Goal: Task Accomplishment & Management: Use online tool/utility

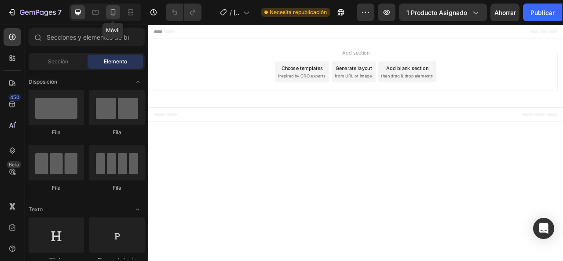
click at [110, 13] on icon at bounding box center [113, 12] width 9 height 9
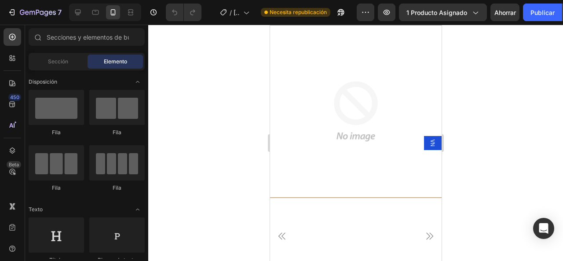
scroll to position [264, 0]
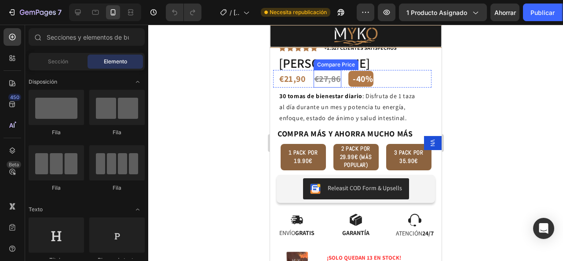
click at [335, 70] on div "€27,86" at bounding box center [327, 79] width 28 height 18
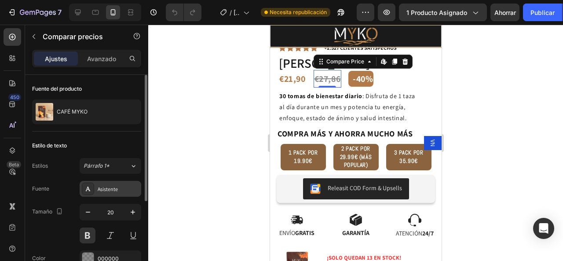
scroll to position [44, 0]
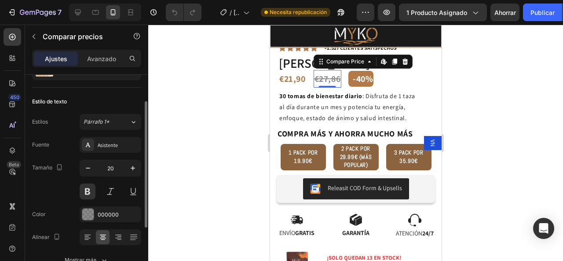
click at [197, 117] on div at bounding box center [355, 143] width 415 height 236
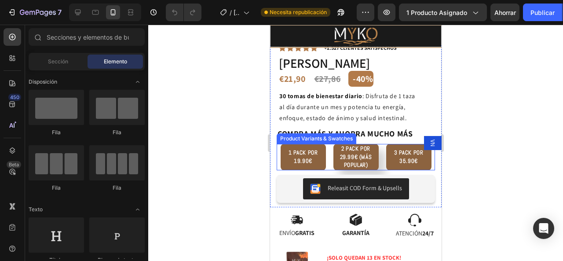
click at [352, 157] on span "2 PACK POR 29.99€ (MÁS POPULAR)" at bounding box center [355, 156] width 32 height 23
click at [355, 144] on input "2 PACK POR 29.99€ (MÁS POPULAR) 2 PACK POR 29.99€ (MÁS POPULAR) 2 PACK POR 29.9…" at bounding box center [355, 143] width 0 height 0
radio input "true"
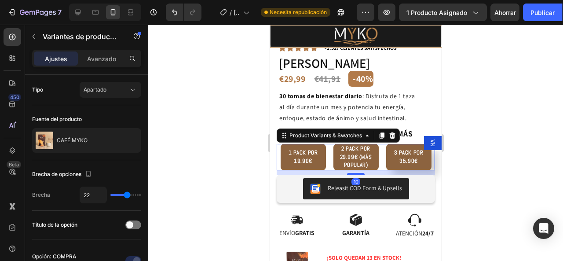
click at [394, 151] on div "3 PACK POR 35.90€" at bounding box center [408, 156] width 45 height 23
click at [408, 144] on input "3 PACK POR 35.90€ 3 PACK POR 35.90€ 3 PACK POR 35.90€" at bounding box center [408, 143] width 0 height 0
radio input "true"
click at [307, 149] on span "1 PACK POR 19.90€" at bounding box center [302, 156] width 29 height 15
click at [303, 144] on input "1 PACK POR 19.90€ 1 PACK POR 19.90€ 1 PACK POR 19.90€" at bounding box center [302, 143] width 0 height 0
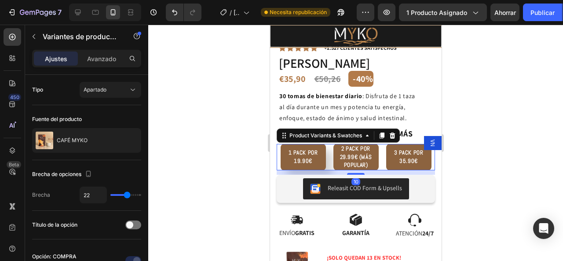
radio input "true"
click at [336, 143] on div "2 PACK POR 29.99€ (MÁS POPULAR)" at bounding box center [355, 156] width 45 height 31
click at [355, 143] on input "2 PACK POR 29.99€ (MÁS POPULAR) 2 PACK POR 29.99€ (MÁS POPULAR) 2 PACK POR 29.9…" at bounding box center [355, 143] width 0 height 0
radio input "true"
click at [299, 149] on span "1 PACK POR 19.90€" at bounding box center [302, 156] width 29 height 15
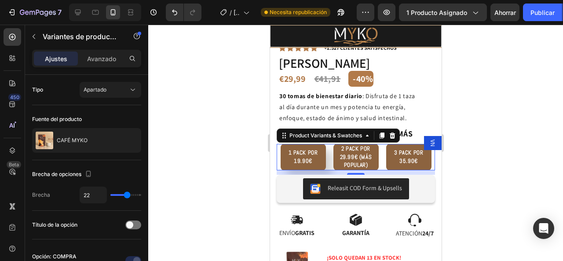
click at [302, 144] on input "1 PACK POR 19.90€ 1 PACK POR 19.90€ 1 PACK POR 19.90€" at bounding box center [302, 143] width 0 height 0
radio input "true"
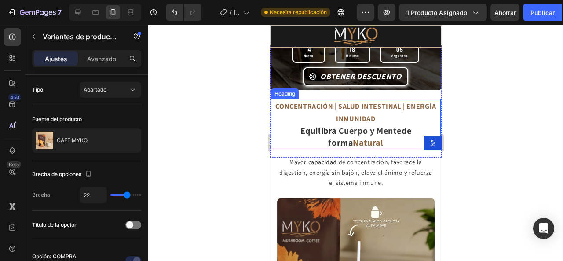
scroll to position [750, 0]
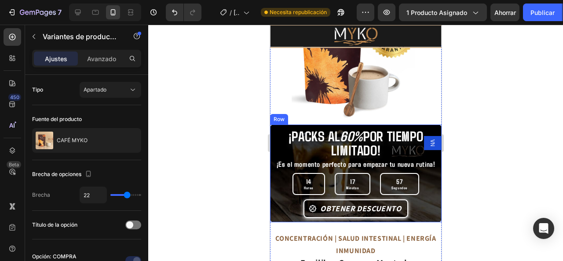
click at [427, 124] on div "¡PACKS AL 60% POR TIEMPO LIMITADO! Heading" at bounding box center [356, 142] width 172 height 36
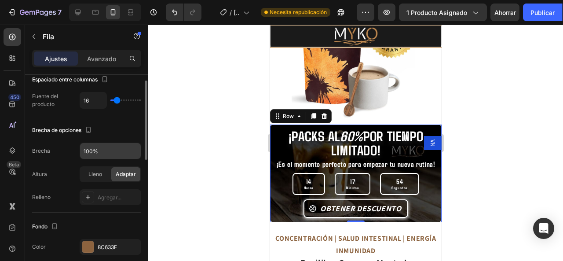
scroll to position [264, 0]
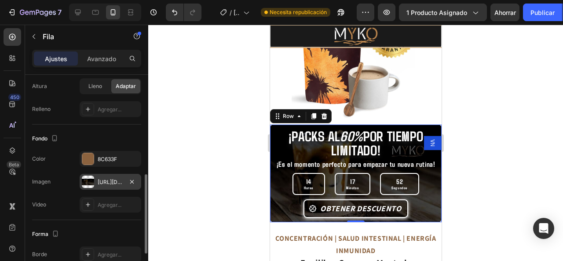
click at [118, 179] on font "[URL][DOMAIN_NAME]" at bounding box center [126, 182] width 57 height 7
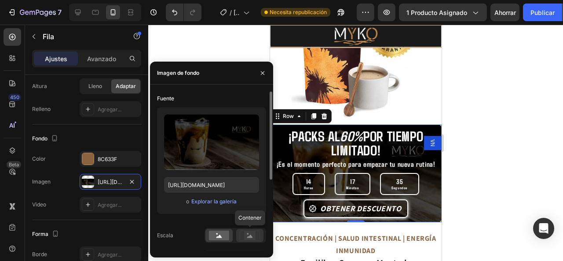
click at [247, 232] on rect at bounding box center [249, 235] width 11 height 9
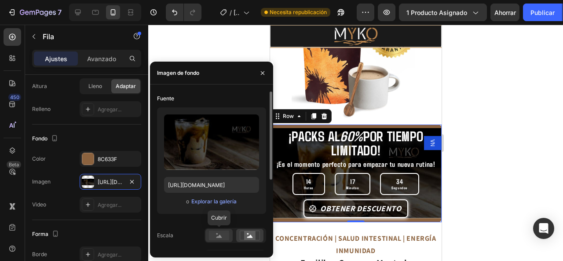
click at [219, 233] on rect at bounding box center [219, 235] width 20 height 10
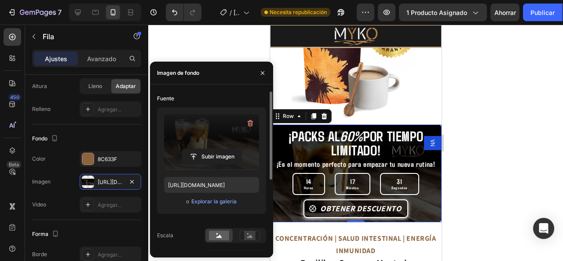
click at [219, 118] on label at bounding box center [211, 141] width 95 height 55
click at [219, 149] on input "file" at bounding box center [211, 156] width 59 height 15
click at [204, 156] on input "file" at bounding box center [211, 156] width 59 height 15
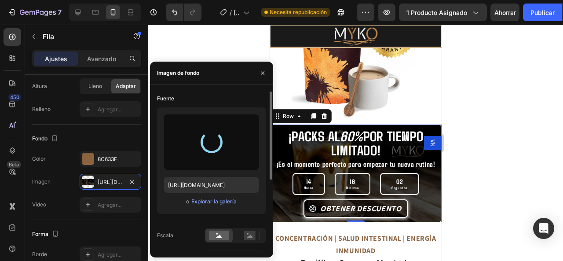
type input "[URL][DOMAIN_NAME]"
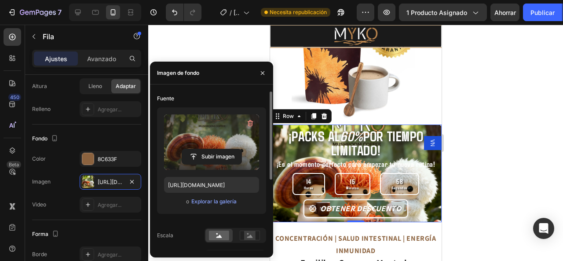
scroll to position [44, 0]
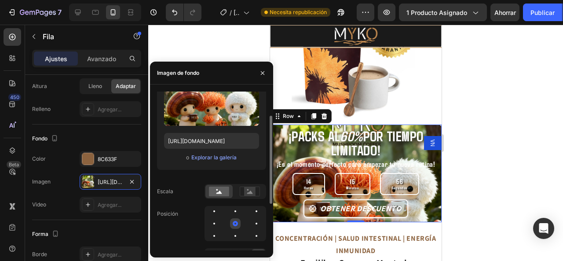
click at [237, 220] on div at bounding box center [235, 223] width 11 height 11
click at [235, 212] on div at bounding box center [235, 211] width 2 height 2
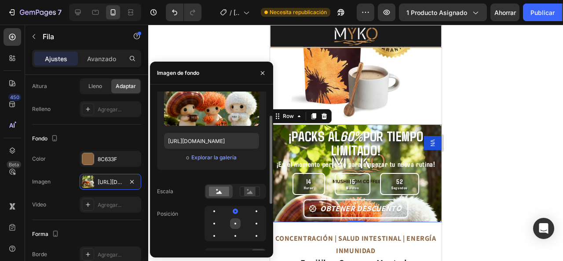
click at [236, 223] on div at bounding box center [235, 223] width 11 height 11
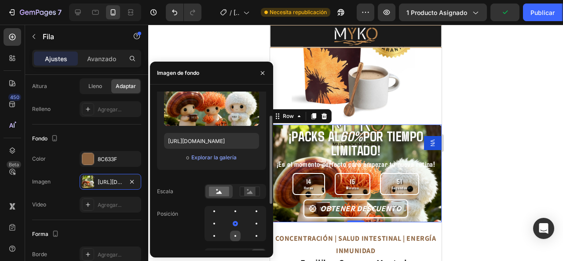
click at [234, 237] on div at bounding box center [235, 235] width 11 height 11
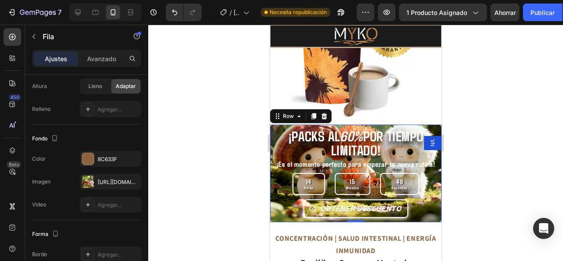
click at [482, 190] on div at bounding box center [355, 143] width 415 height 236
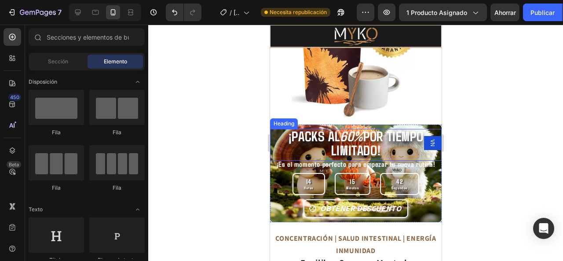
click at [371, 139] on strong "POR TIEMPO LIMITADO!" at bounding box center [377, 142] width 92 height 31
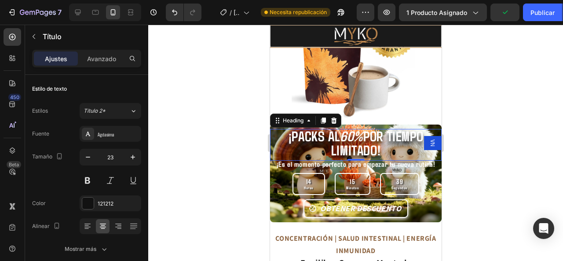
click at [275, 130] on h2 "¡PACKS AL 60% POR TIEMPO LIMITADO!" at bounding box center [356, 143] width 172 height 29
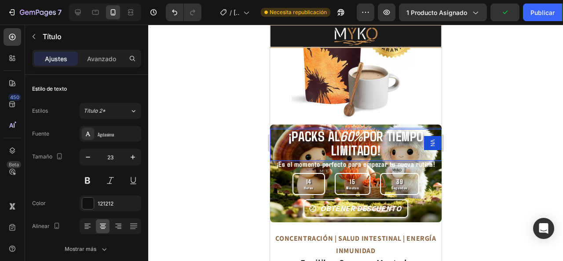
click at [281, 130] on p "¡PACKS AL 60% POR TIEMPO LIMITADO!" at bounding box center [355, 144] width 170 height 28
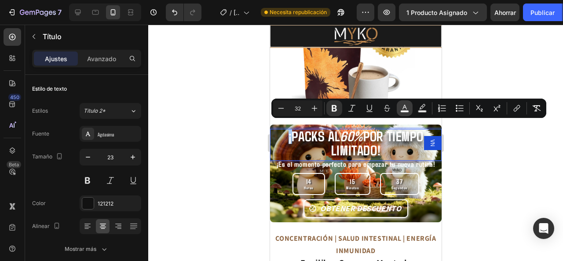
click at [404, 113] on button "color" at bounding box center [405, 108] width 16 height 16
type input "FFFFFF"
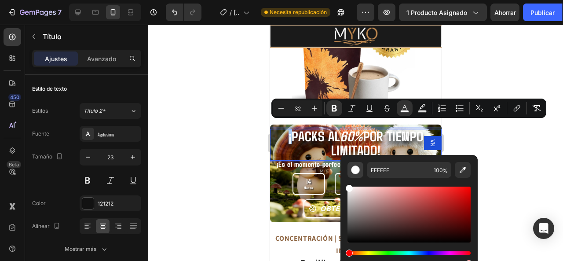
click at [360, 170] on button "Barra de herramientas contextual del editor" at bounding box center [355, 170] width 16 height 16
click at [193, 96] on div at bounding box center [355, 143] width 415 height 236
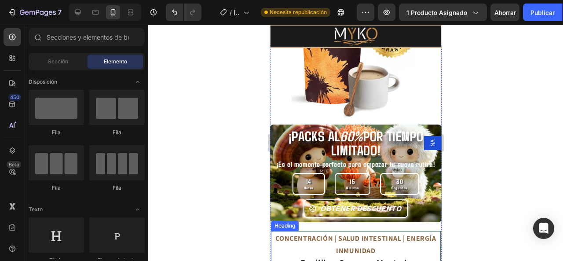
click at [296, 234] on strong "CONCENTRACIÓN | SALUD INTESTINAL | ENERGÍA INMUNIDAD" at bounding box center [355, 245] width 161 height 22
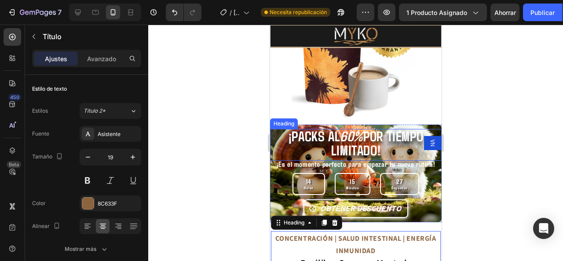
click at [297, 134] on strong "¡PACKS AL" at bounding box center [313, 135] width 51 height 17
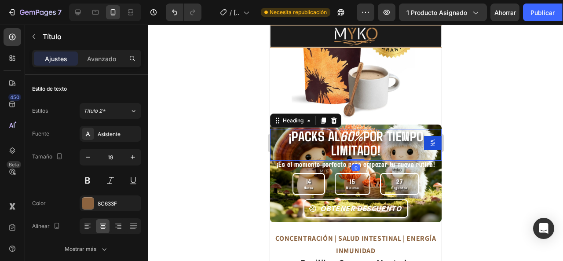
scroll to position [264, 0]
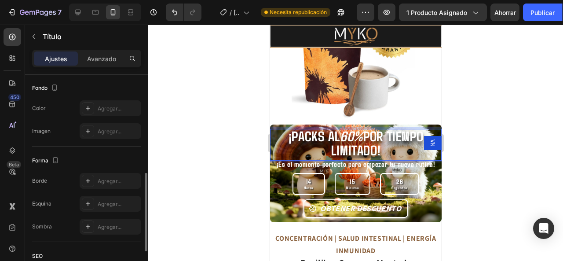
click at [288, 128] on strong "¡PACKS AL" at bounding box center [313, 135] width 51 height 17
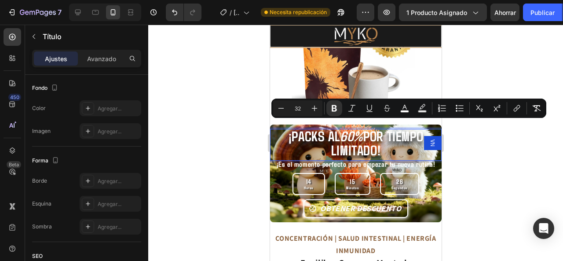
click at [288, 128] on strong "¡PACKS AL" at bounding box center [313, 135] width 51 height 17
click at [404, 111] on rect "Editor contextual toolbar" at bounding box center [405, 111] width 8 height 2
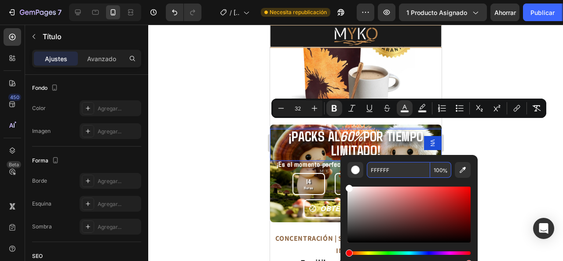
click at [415, 172] on input "FFFFFF" at bounding box center [398, 170] width 63 height 16
type input "8c6"
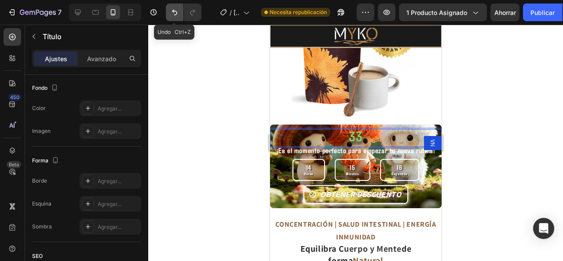
click at [175, 8] on icon "Deshacer/Rehacer" at bounding box center [174, 12] width 9 height 9
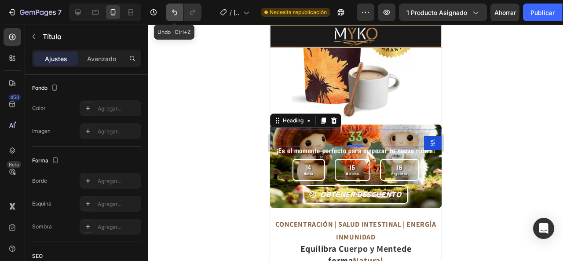
click at [175, 8] on icon "Deshacer/Rehacer" at bounding box center [174, 12] width 9 height 9
click at [170, 11] on icon "Deshacer/Rehacer" at bounding box center [174, 12] width 9 height 9
click at [171, 7] on button "Deshacer/Rehacer" at bounding box center [175, 13] width 18 height 18
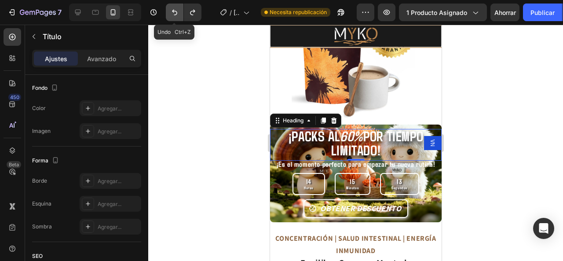
click at [171, 7] on button "Deshacer/Rehacer" at bounding box center [175, 13] width 18 height 18
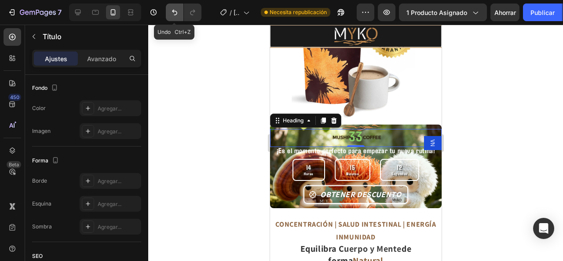
click at [173, 8] on icon "Deshacer/Rehacer" at bounding box center [174, 12] width 9 height 9
click at [169, 15] on button "Deshacer/Rehacer" at bounding box center [175, 13] width 18 height 18
click at [169, 14] on button "Deshacer/Rehacer" at bounding box center [175, 13] width 18 height 18
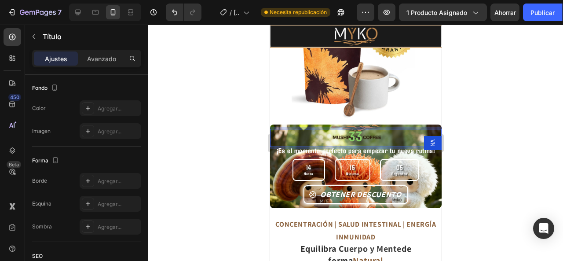
click at [352, 128] on strong "33" at bounding box center [355, 135] width 14 height 17
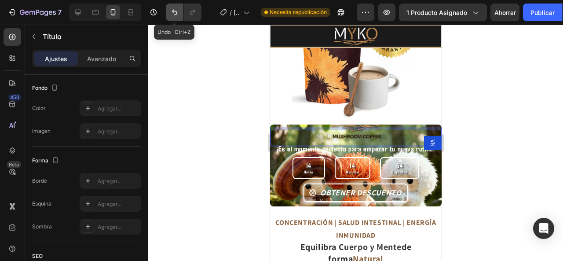
click at [172, 11] on icon "Deshacer/Rehacer" at bounding box center [174, 13] width 5 height 6
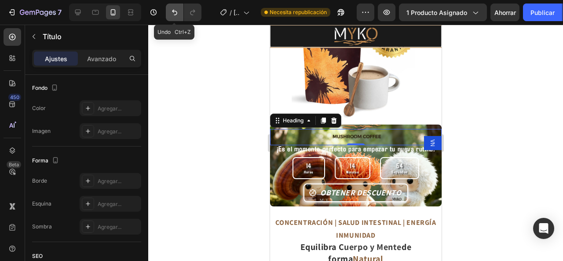
click at [172, 11] on icon "Deshacer/Rehacer" at bounding box center [174, 13] width 5 height 6
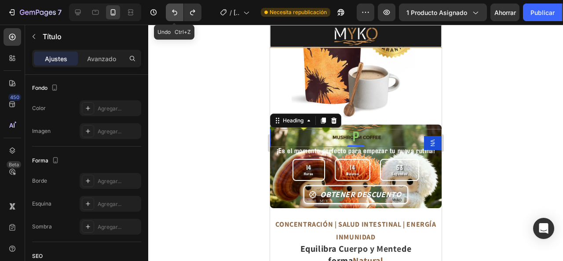
click at [172, 11] on icon "Deshacer/Rehacer" at bounding box center [174, 13] width 5 height 6
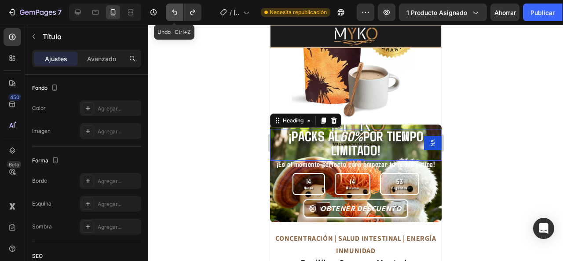
click at [172, 11] on icon "Deshacer/Rehacer" at bounding box center [174, 13] width 5 height 6
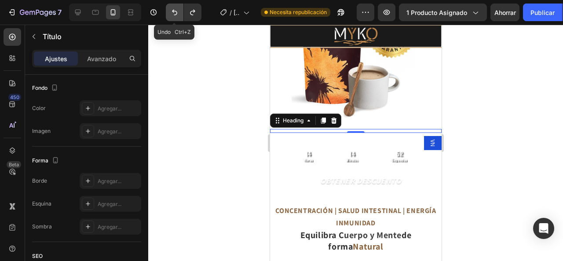
click at [172, 11] on icon "Deshacer/Rehacer" at bounding box center [174, 13] width 5 height 6
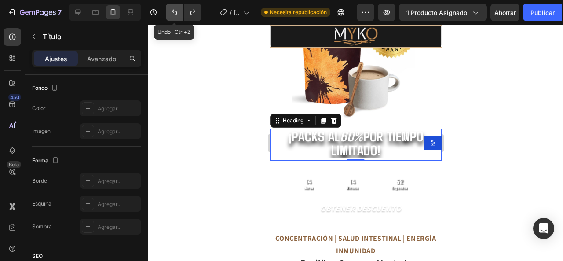
click at [172, 11] on icon "Deshacer/Rehacer" at bounding box center [174, 13] width 5 height 6
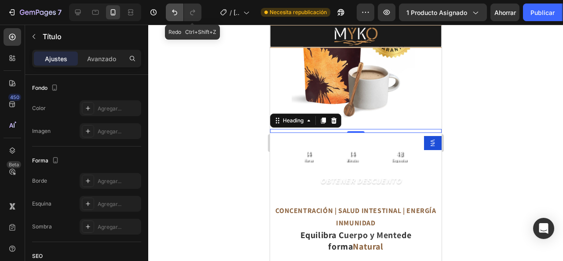
click at [179, 15] on button "Deshacer/Rehacer" at bounding box center [175, 13] width 18 height 18
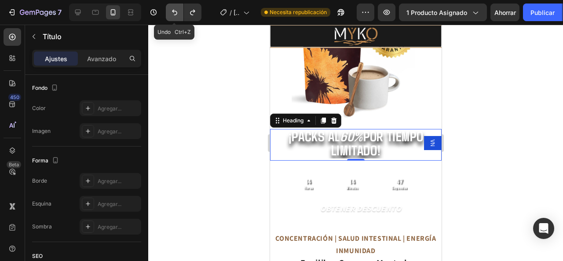
click at [179, 15] on button "Deshacer/Rehacer" at bounding box center [175, 13] width 18 height 18
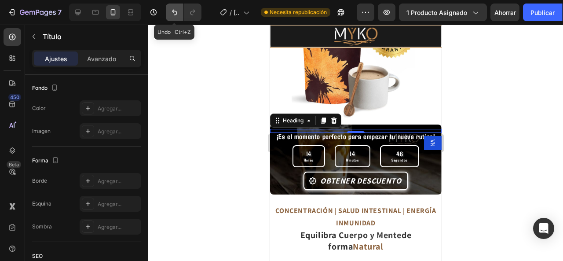
click at [179, 15] on button "Deshacer/Rehacer" at bounding box center [175, 13] width 18 height 18
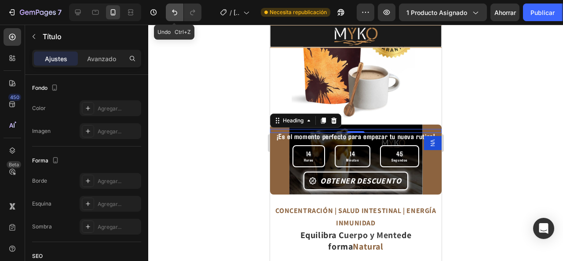
click at [179, 15] on button "Deshacer/Rehacer" at bounding box center [175, 13] width 18 height 18
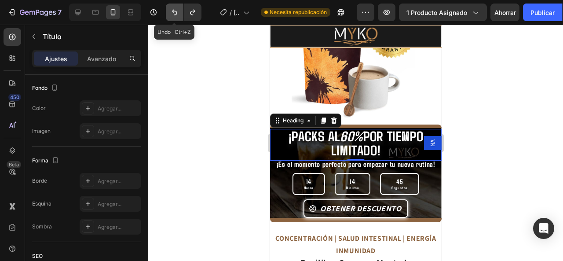
click at [179, 15] on button "Deshacer/Rehacer" at bounding box center [175, 13] width 18 height 18
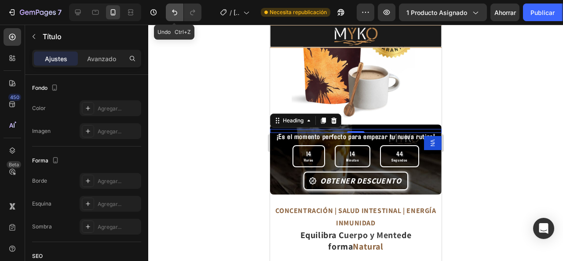
click at [179, 15] on button "Deshacer/Rehacer" at bounding box center [175, 13] width 18 height 18
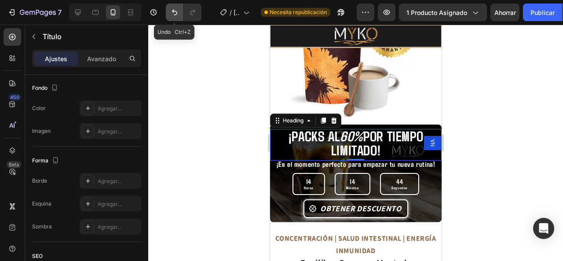
click at [179, 15] on button "Deshacer/Rehacer" at bounding box center [175, 13] width 18 height 18
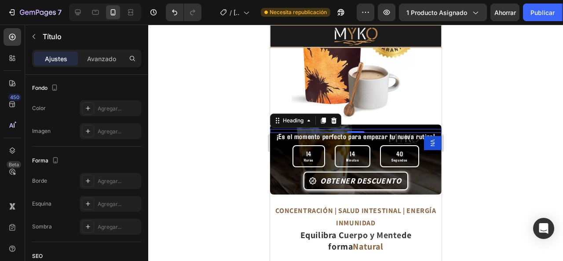
click at [226, 131] on div at bounding box center [355, 143] width 415 height 236
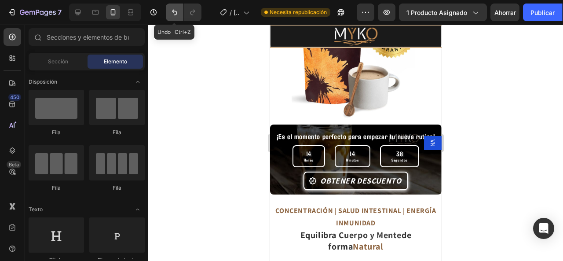
click at [175, 10] on icon "Deshacer/Rehacer" at bounding box center [174, 12] width 9 height 9
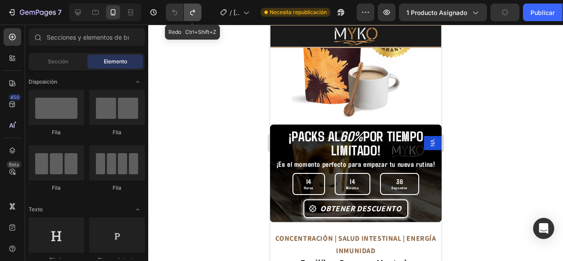
click at [188, 12] on icon "Deshacer/Rehacer" at bounding box center [192, 12] width 9 height 9
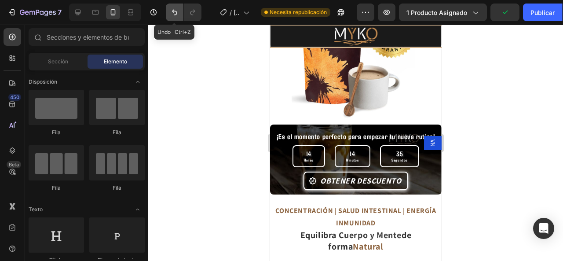
click at [174, 11] on icon "Deshacer/Rehacer" at bounding box center [174, 12] width 9 height 9
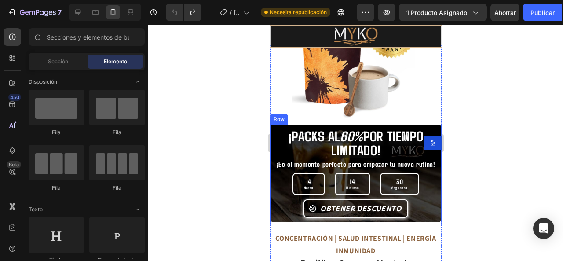
click at [316, 124] on div "¡PACKS AL 60% POR TIEMPO LIMITADO! Heading" at bounding box center [356, 142] width 172 height 36
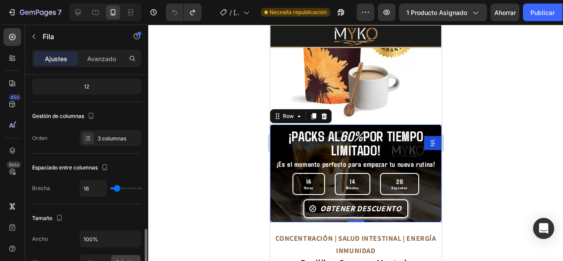
scroll to position [220, 0]
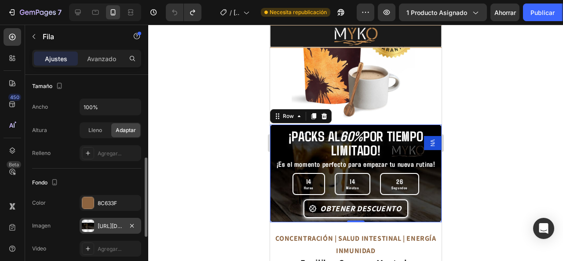
click at [107, 226] on font "[URL][DOMAIN_NAME]" at bounding box center [126, 226] width 57 height 7
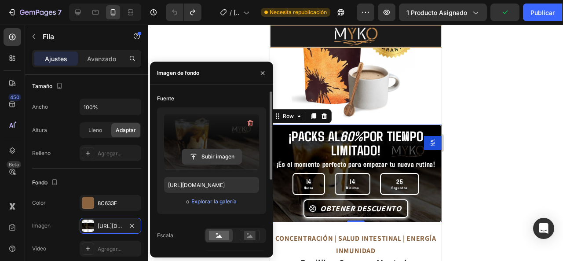
click at [200, 161] on input "file" at bounding box center [211, 156] width 59 height 15
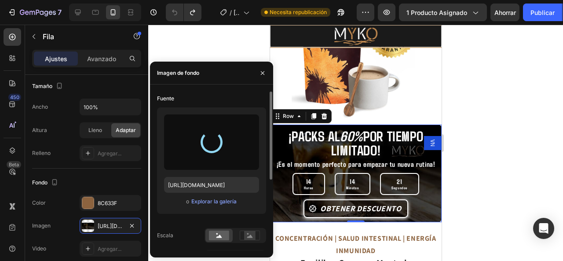
type input "[URL][DOMAIN_NAME]"
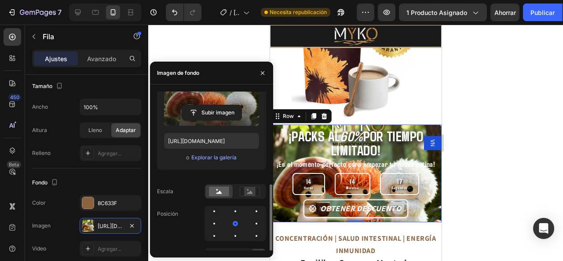
scroll to position [88, 0]
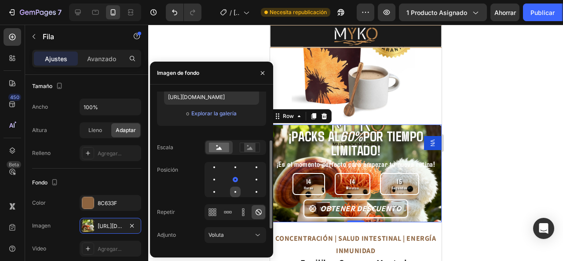
click at [233, 190] on div at bounding box center [235, 191] width 11 height 11
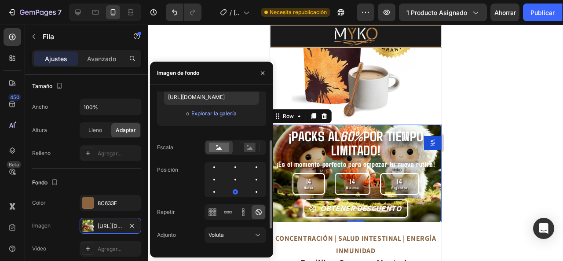
scroll to position [126, 0]
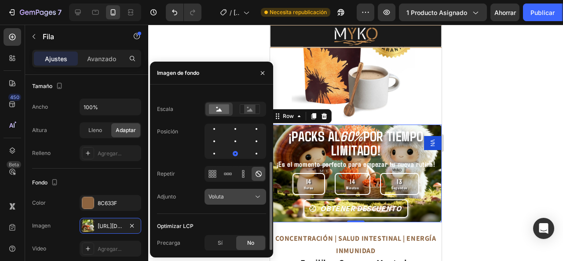
click at [232, 199] on div "Voluta" at bounding box center [230, 197] width 45 height 8
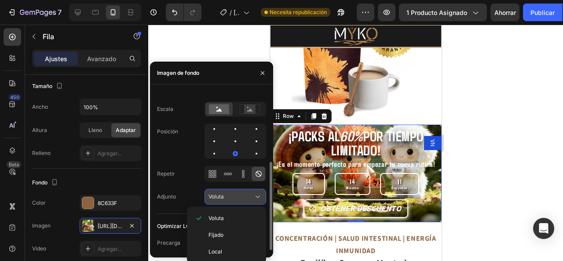
click at [228, 193] on div "Voluta" at bounding box center [230, 197] width 45 height 8
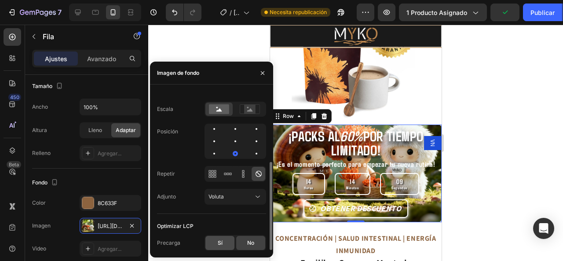
click at [218, 243] on font "Sí" at bounding box center [220, 242] width 5 height 7
click at [510, 168] on div at bounding box center [355, 143] width 415 height 236
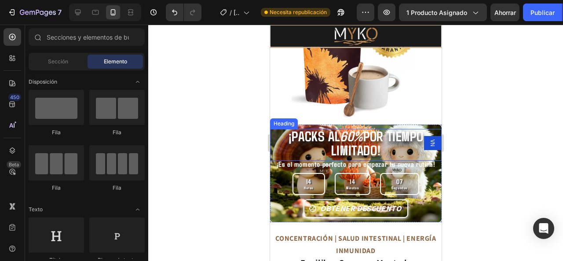
click at [308, 131] on strong "¡PACKS AL" at bounding box center [313, 135] width 51 height 17
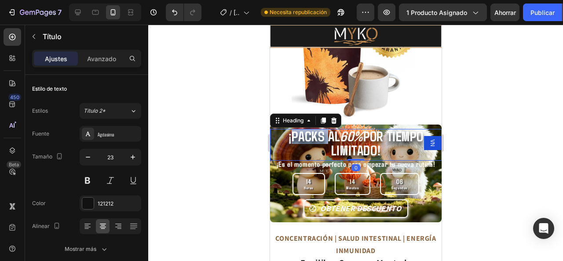
click at [288, 131] on strong "¡PACKS AL" at bounding box center [313, 135] width 51 height 17
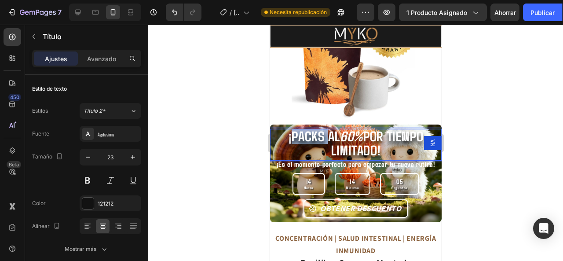
click at [288, 131] on strong "¡PACKS AL" at bounding box center [313, 135] width 51 height 17
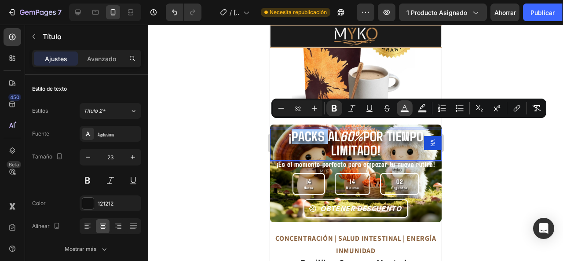
click at [405, 107] on icon "Editor contextual toolbar" at bounding box center [404, 107] width 4 height 5
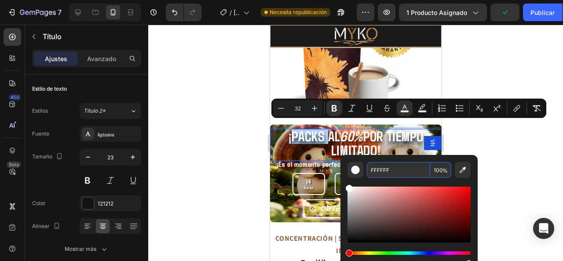
click at [217, 154] on div at bounding box center [355, 143] width 415 height 236
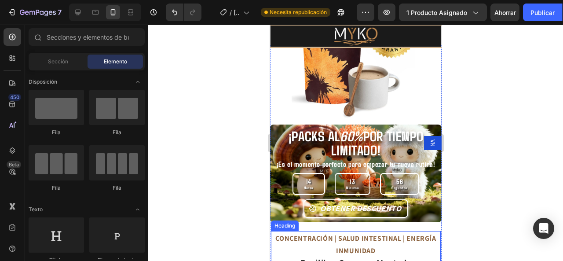
click at [312, 234] on strong "CONCENTRACIÓN | SALUD INTESTINAL | ENERGÍA INMUNIDAD" at bounding box center [355, 245] width 161 height 22
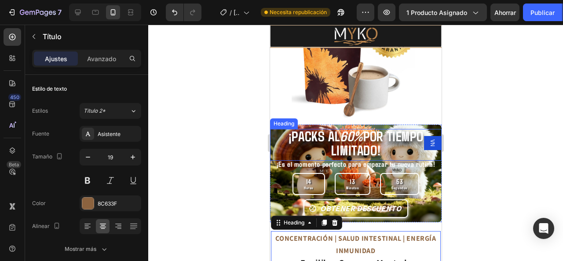
click at [321, 133] on strong "¡PACKS AL" at bounding box center [313, 135] width 51 height 17
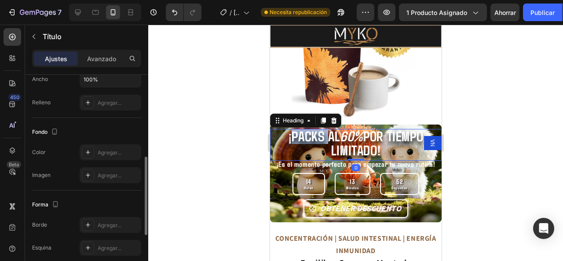
click at [292, 131] on strong "¡PACKS AL" at bounding box center [313, 135] width 51 height 17
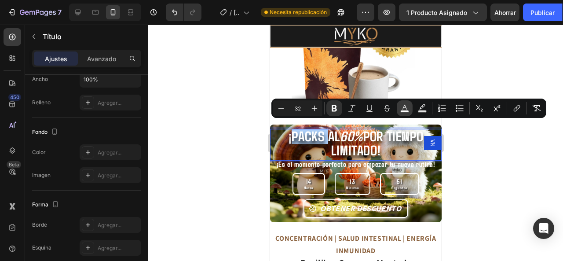
click at [408, 104] on icon "Editor contextual toolbar" at bounding box center [404, 108] width 9 height 9
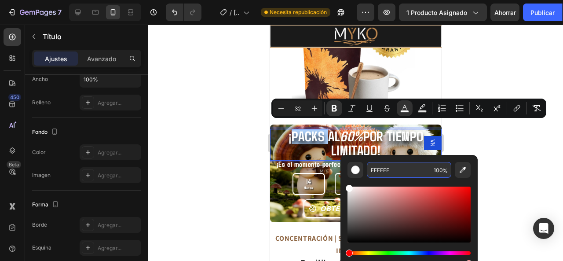
click at [375, 171] on input "FFFFFF" at bounding box center [398, 170] width 63 height 16
type input "88CC66"
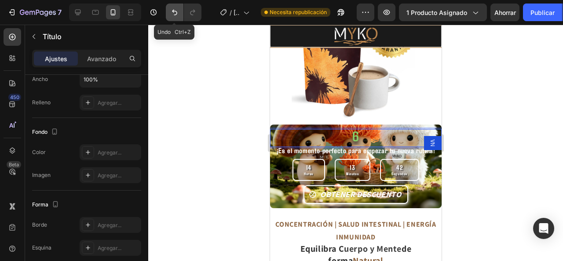
click at [172, 12] on icon "Deshacer/Rehacer" at bounding box center [174, 12] width 9 height 9
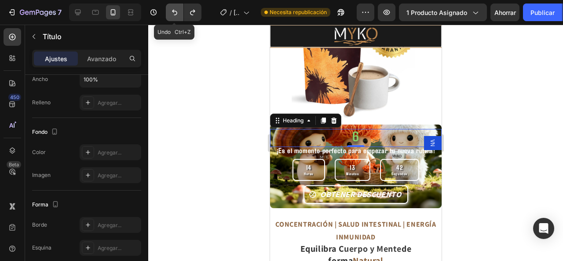
click at [172, 12] on icon "Deshacer/Rehacer" at bounding box center [174, 12] width 9 height 9
click at [229, 131] on div at bounding box center [355, 143] width 415 height 236
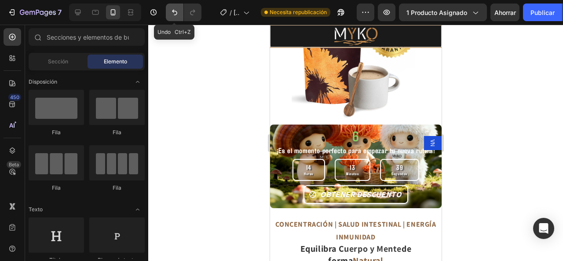
click at [173, 10] on icon "Deshacer/Rehacer" at bounding box center [174, 13] width 5 height 6
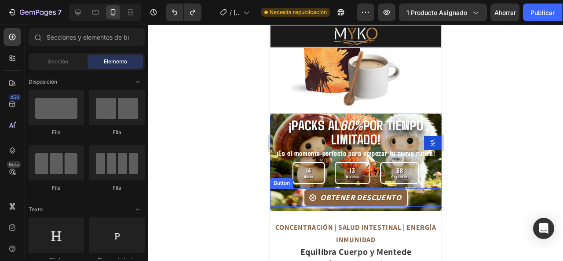
scroll to position [794, 0]
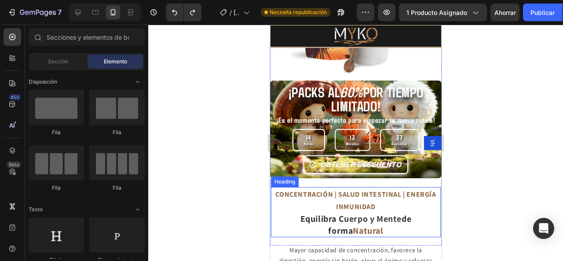
click at [343, 213] on strong "uerpo y Mente" at bounding box center [372, 218] width 58 height 11
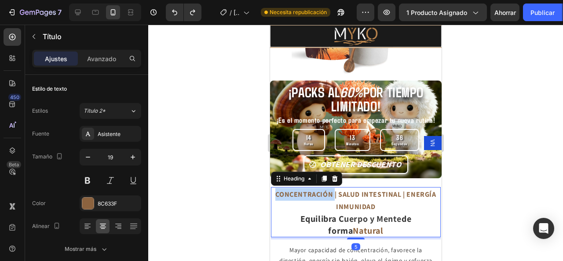
click at [294, 190] on strong "CONCENTRACIÓN | SALUD INTESTINAL | ENERGÍA INMUNIDAD" at bounding box center [355, 201] width 161 height 22
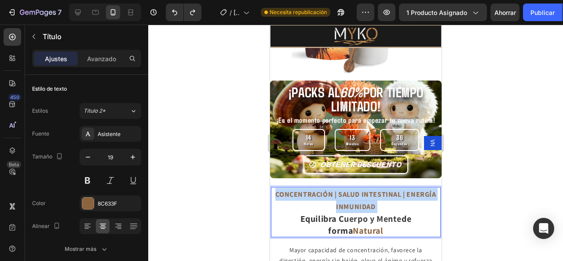
click at [294, 190] on strong "CONCENTRACIÓN | SALUD INTESTINAL | ENERGÍA INMUNIDAD" at bounding box center [355, 201] width 161 height 22
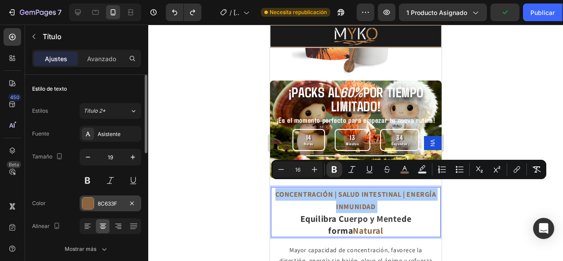
click at [106, 198] on div "8C633F" at bounding box center [111, 203] width 62 height 16
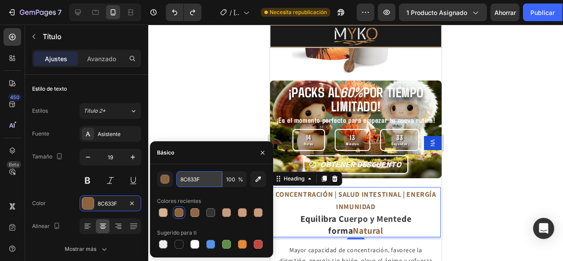
click at [194, 175] on input "8C633F" at bounding box center [199, 179] width 46 height 16
click at [215, 109] on div at bounding box center [355, 143] width 415 height 236
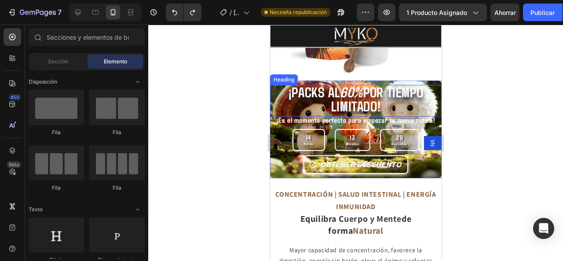
click at [357, 88] on strong "60%" at bounding box center [350, 91] width 23 height 17
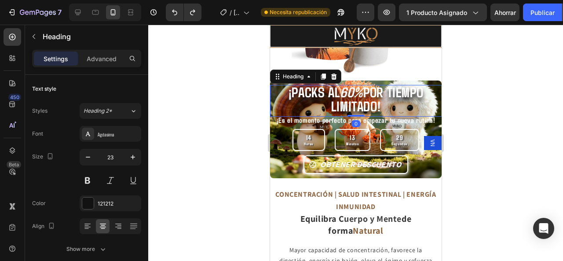
click at [357, 88] on strong "60%" at bounding box center [350, 91] width 23 height 17
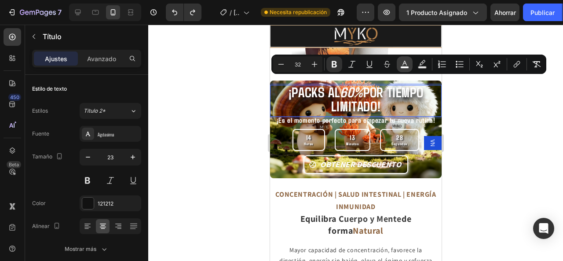
click at [402, 66] on rect "Editor contextual toolbar" at bounding box center [405, 67] width 8 height 2
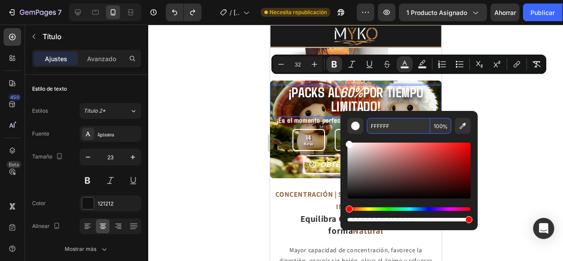
click at [394, 121] on input "FFFFFF" at bounding box center [398, 126] width 63 height 16
paste input "8C633"
type input "8C633F"
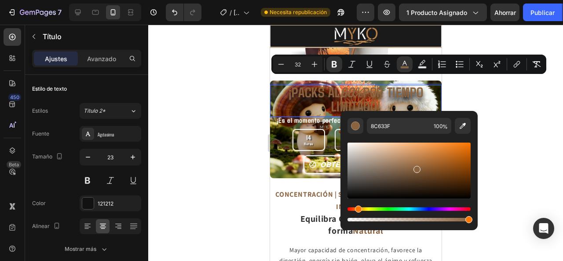
click at [490, 106] on div at bounding box center [355, 143] width 415 height 236
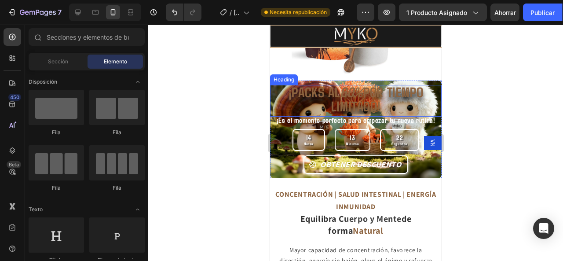
click at [339, 96] on strong "POR TIEMPO LIMITADO!" at bounding box center [377, 98] width 92 height 31
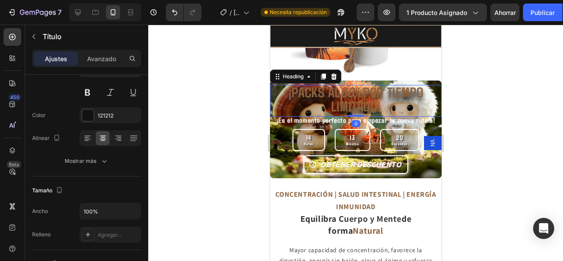
scroll to position [0, 0]
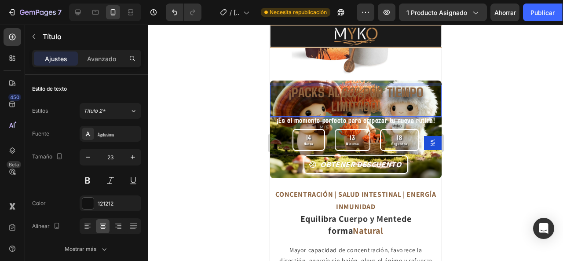
click at [288, 84] on strong "¡PACKS AL" at bounding box center [313, 91] width 51 height 17
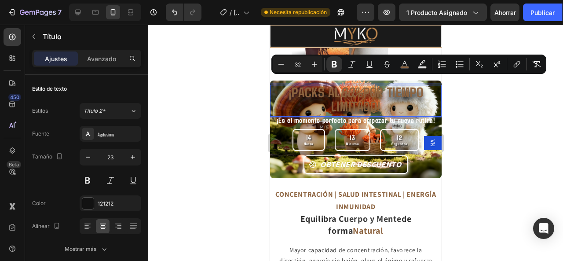
click at [488, 132] on div at bounding box center [355, 143] width 415 height 236
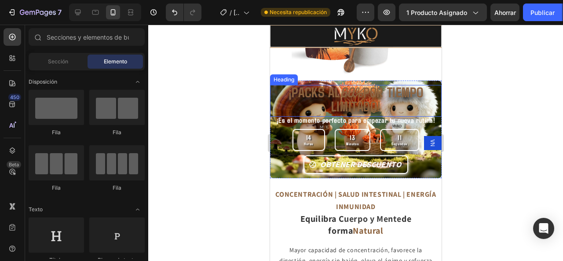
click at [320, 84] on strong "¡PACKS AL" at bounding box center [313, 91] width 51 height 17
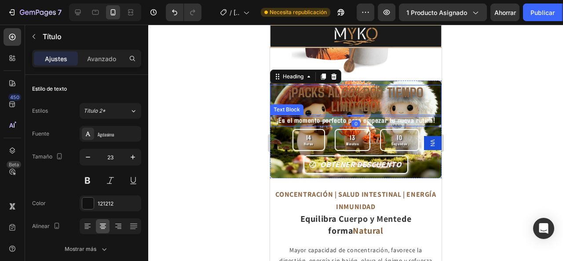
click at [290, 115] on span "¡Es el momento perfecto para empezar tu nueva rutina!" at bounding box center [355, 119] width 159 height 9
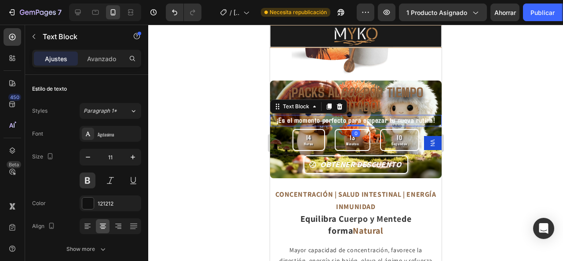
click at [290, 115] on span "¡Es el momento perfecto para empezar tu nueva rutina!" at bounding box center [355, 119] width 159 height 9
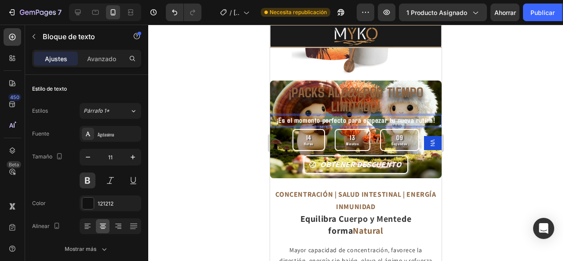
click at [290, 115] on span "¡Es el momento perfecto para empezar tu nueva rutina!" at bounding box center [355, 119] width 159 height 9
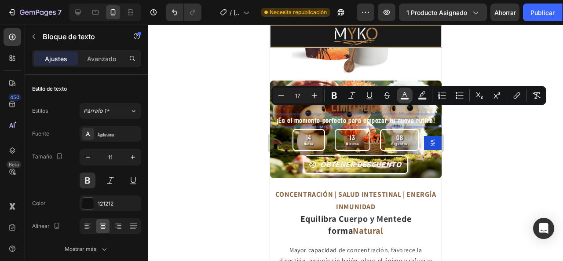
click at [409, 94] on icon "Editor contextual toolbar" at bounding box center [404, 95] width 9 height 9
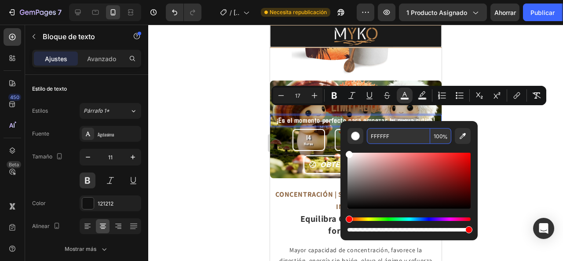
click at [396, 137] on input "FFFFFF" at bounding box center [398, 136] width 63 height 16
paste input "8C633"
type input "8C633F"
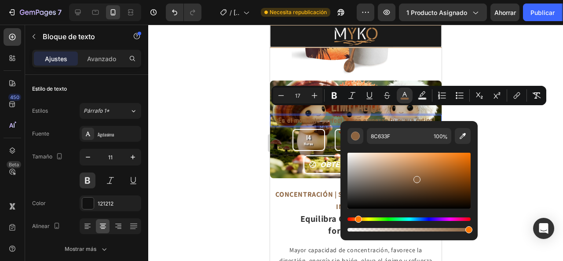
click at [504, 153] on div at bounding box center [355, 143] width 415 height 236
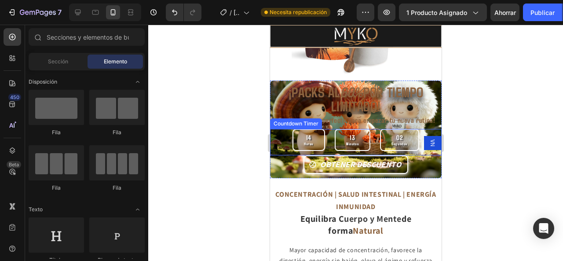
click at [307, 141] on p "Horas" at bounding box center [308, 143] width 10 height 5
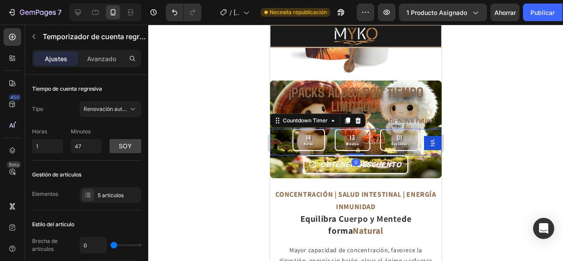
click at [323, 138] on div "14 Horas 13 Minutos 01 Segundos" at bounding box center [355, 140] width 127 height 22
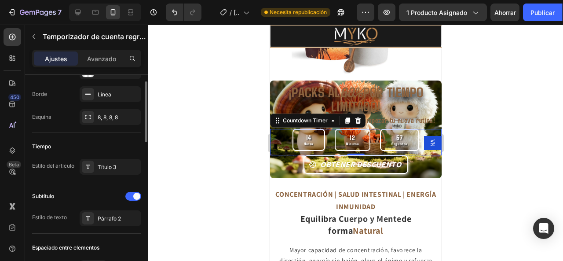
scroll to position [176, 0]
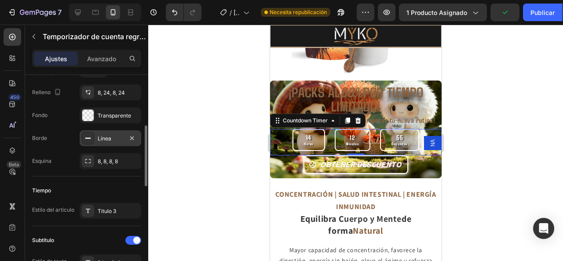
click at [105, 135] on font "Línea" at bounding box center [105, 138] width 14 height 7
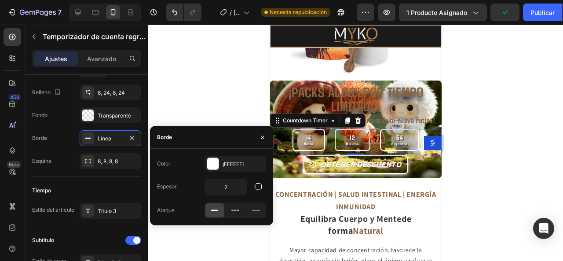
click at [173, 99] on div at bounding box center [355, 143] width 415 height 236
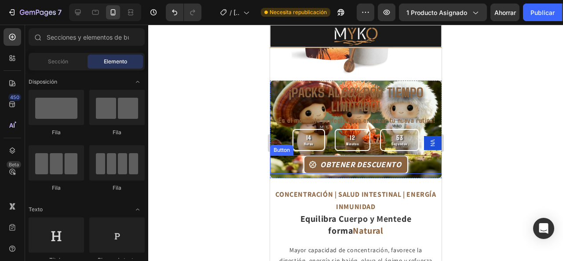
click at [327, 155] on button "OBTENER DESCUENTO" at bounding box center [355, 164] width 104 height 18
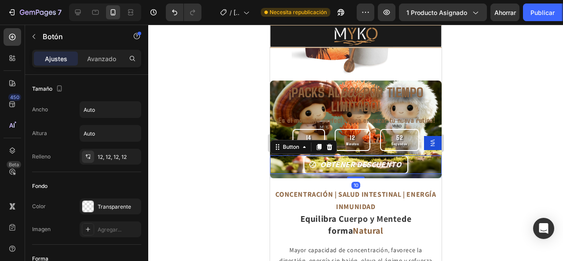
click at [503, 149] on div at bounding box center [355, 143] width 415 height 236
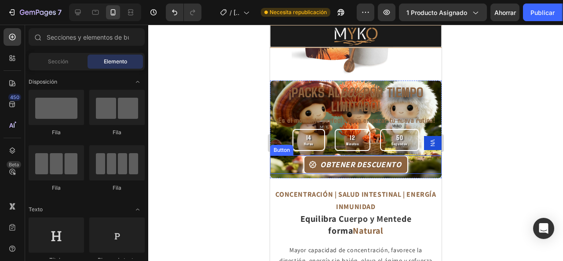
click at [303, 155] on button "OBTENER DESCUENTO" at bounding box center [355, 164] width 104 height 18
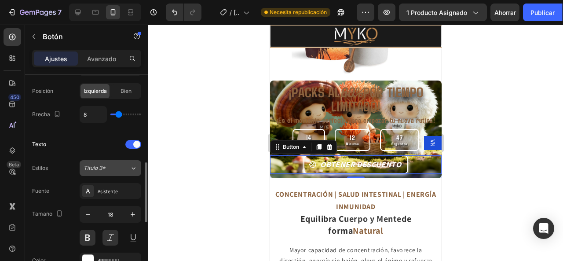
scroll to position [220, 0]
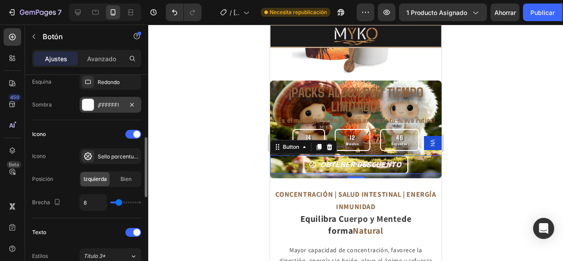
click at [105, 102] on font "¡FFFFFF!" at bounding box center [108, 105] width 21 height 7
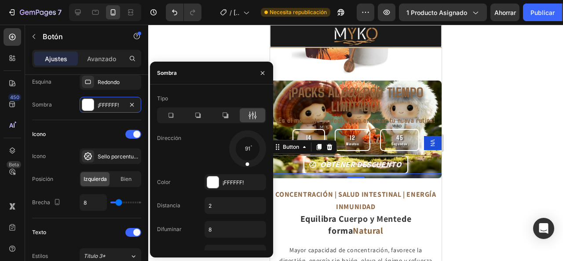
click at [205, 54] on div at bounding box center [355, 143] width 415 height 236
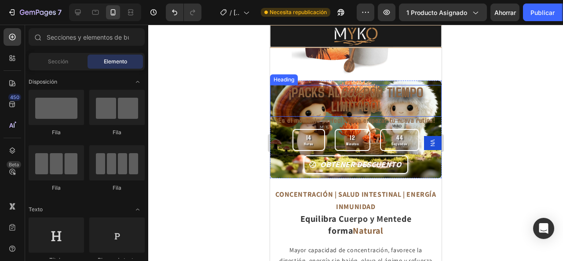
click at [298, 92] on strong "¡PACKS AL" at bounding box center [313, 91] width 51 height 17
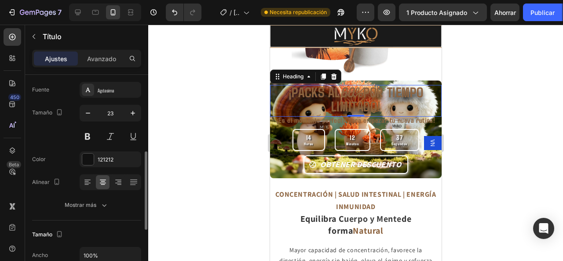
scroll to position [88, 0]
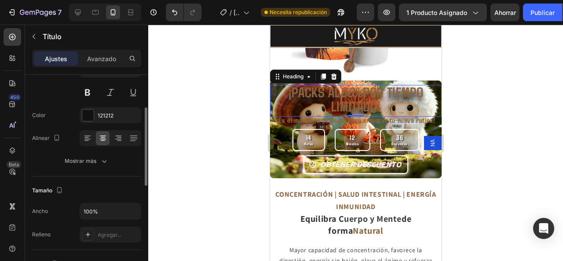
click at [205, 95] on div at bounding box center [355, 143] width 415 height 236
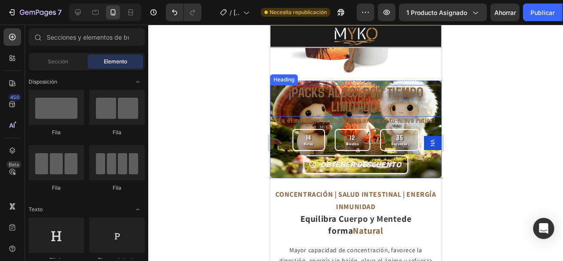
click at [307, 83] on strong "¡PACKS AL" at bounding box center [313, 91] width 51 height 17
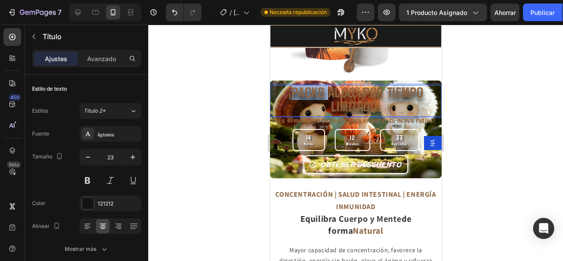
click at [303, 85] on strong "¡PACKS AL" at bounding box center [313, 91] width 51 height 17
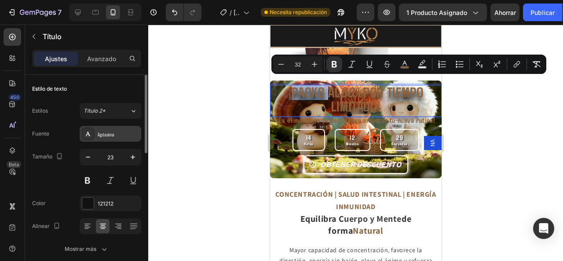
scroll to position [44, 0]
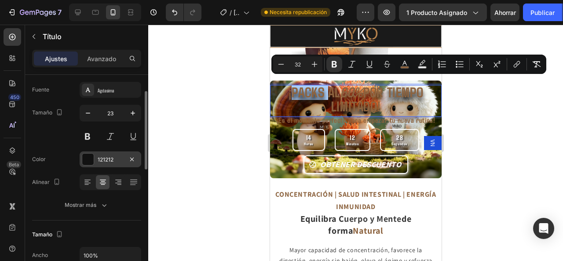
click at [98, 158] on font "121212" at bounding box center [106, 159] width 16 height 7
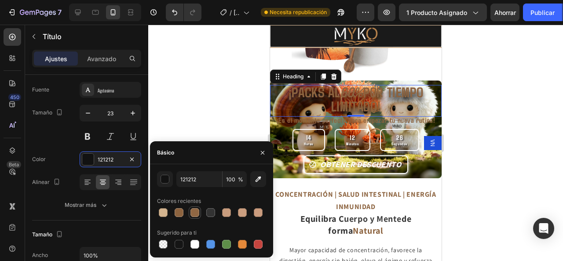
click at [193, 210] on div at bounding box center [194, 212] width 9 height 9
click at [185, 217] on div at bounding box center [179, 212] width 12 height 12
click at [193, 214] on div at bounding box center [194, 212] width 9 height 9
click at [181, 211] on div at bounding box center [179, 212] width 9 height 9
type input "8C633F"
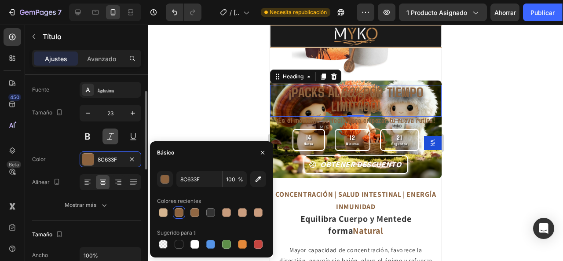
scroll to position [88, 0]
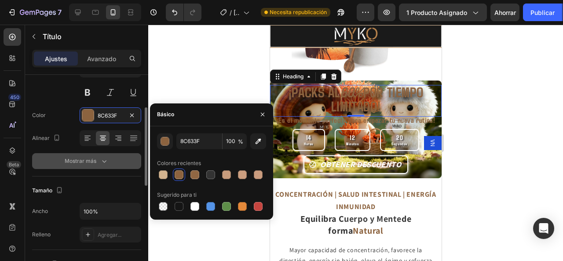
click at [91, 164] on div "Mostrar más" at bounding box center [87, 161] width 44 height 9
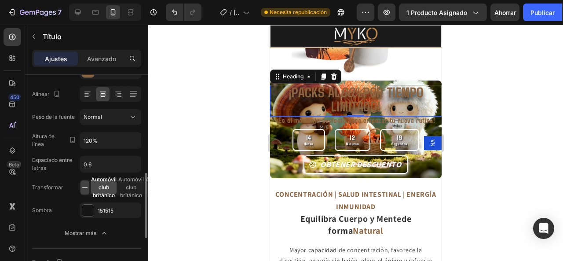
scroll to position [176, 0]
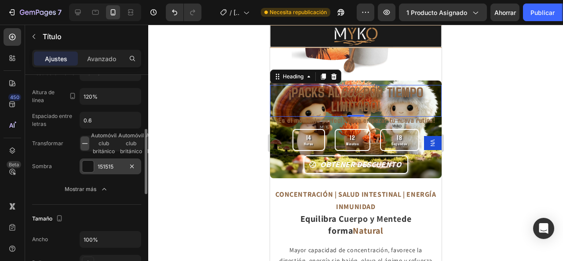
click at [100, 170] on div "151515" at bounding box center [111, 166] width 62 height 16
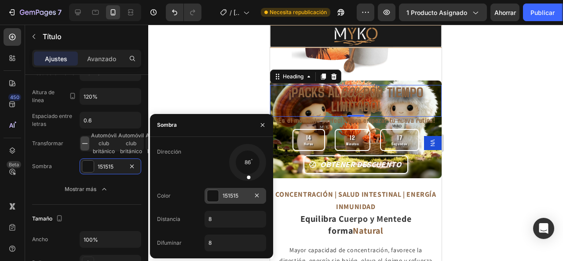
click at [210, 197] on div at bounding box center [212, 195] width 11 height 11
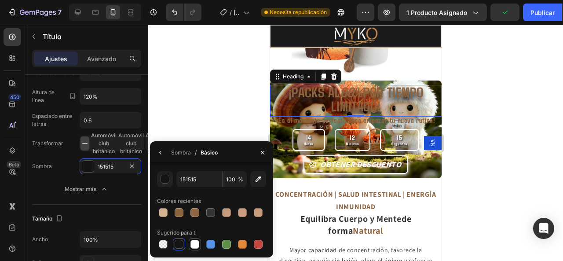
click at [194, 244] on div at bounding box center [194, 244] width 9 height 9
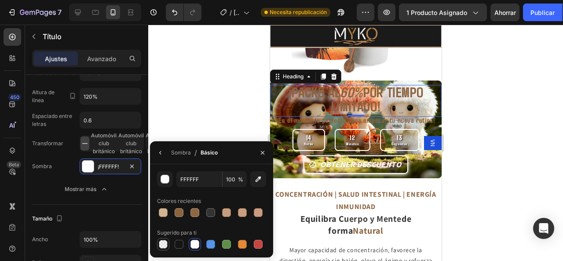
click at [166, 243] on div at bounding box center [163, 244] width 9 height 9
type input "000000"
type input "0"
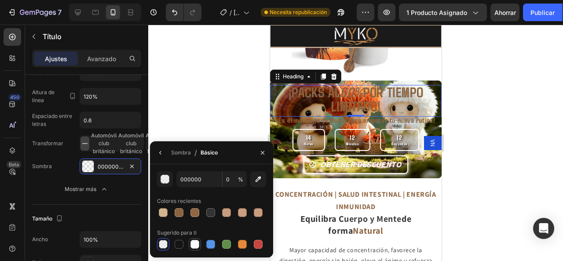
click at [194, 244] on div at bounding box center [194, 244] width 9 height 9
type input "FFFFFF"
type input "100"
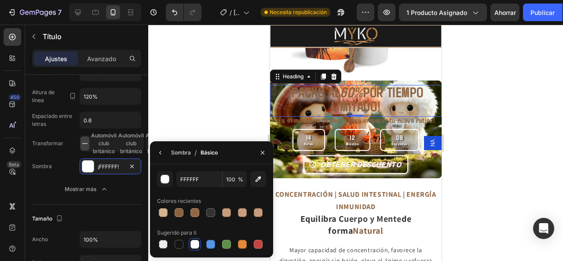
click at [183, 154] on font "Sombra" at bounding box center [181, 152] width 20 height 7
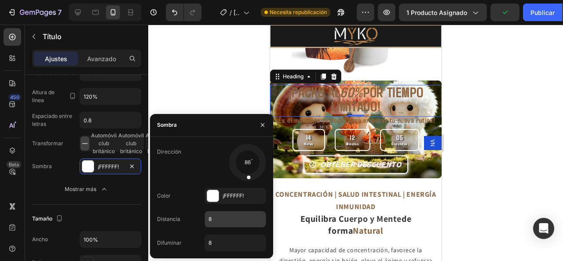
click at [219, 223] on input "8" at bounding box center [235, 219] width 61 height 16
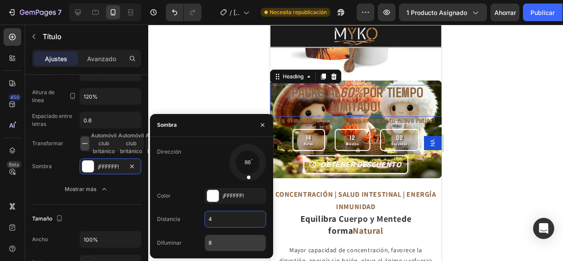
type input "4"
click at [212, 241] on input "8" at bounding box center [235, 243] width 61 height 16
type input "4"
click at [223, 219] on input "4" at bounding box center [235, 219] width 61 height 16
type input "2"
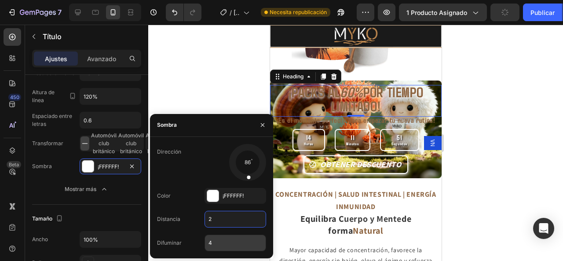
click at [212, 240] on input "4" at bounding box center [235, 243] width 61 height 16
type input "2"
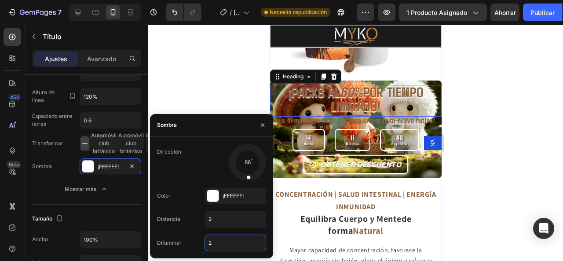
click at [503, 97] on div at bounding box center [355, 143] width 415 height 236
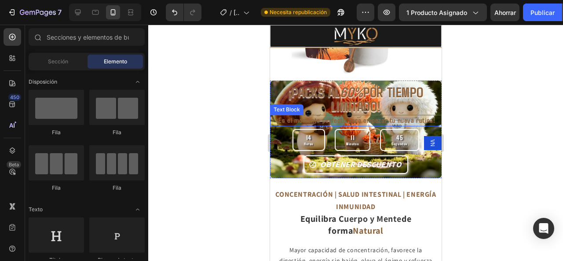
click at [367, 115] on span "¡Es el momento perfecto para empezar tu nueva rutina!" at bounding box center [355, 119] width 159 height 9
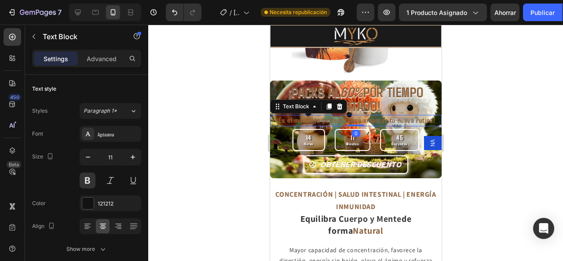
click at [367, 115] on span "¡Es el momento perfecto para empezar tu nueva rutina!" at bounding box center [355, 119] width 159 height 9
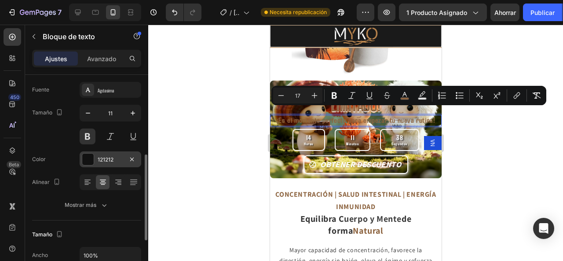
scroll to position [88, 0]
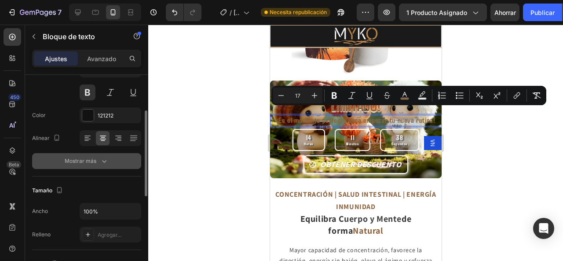
click at [94, 161] on font "Mostrar más" at bounding box center [81, 160] width 32 height 7
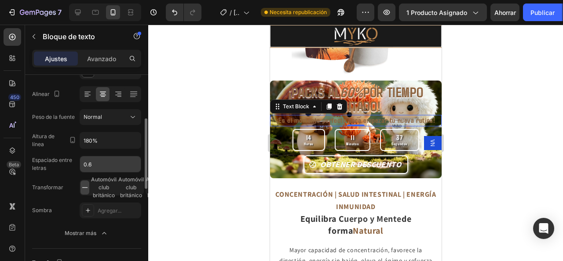
scroll to position [176, 0]
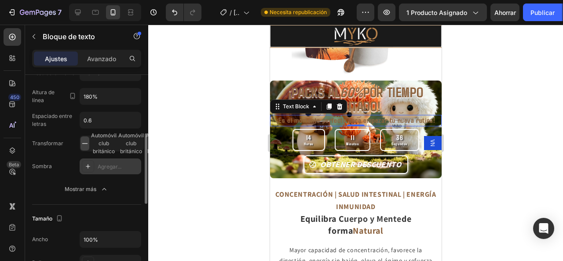
click at [99, 167] on font "Agregar..." at bounding box center [110, 166] width 24 height 7
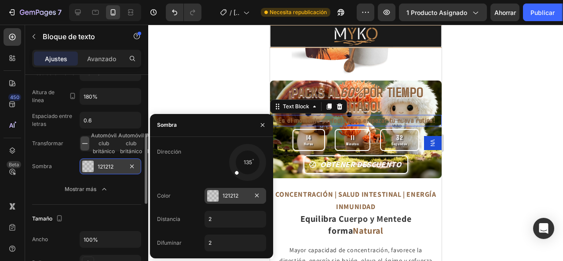
click at [223, 196] on font "121212" at bounding box center [231, 195] width 16 height 7
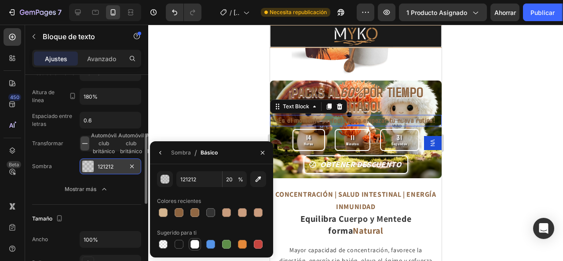
click at [194, 242] on div at bounding box center [194, 244] width 9 height 9
type input "FFFFFF"
type input "100"
click at [182, 150] on font "Sombra" at bounding box center [181, 152] width 20 height 7
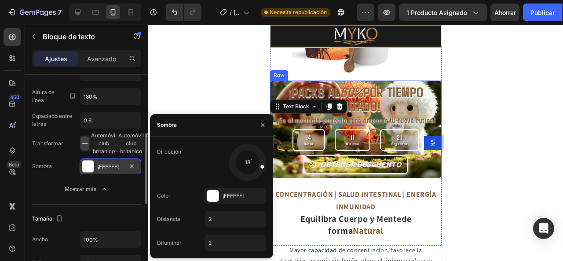
drag, startPoint x: 504, startPoint y: 196, endPoint x: 274, endPoint y: 168, distance: 231.7
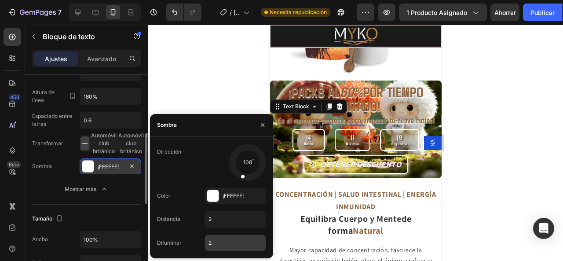
click at [219, 243] on input "2" at bounding box center [235, 243] width 61 height 16
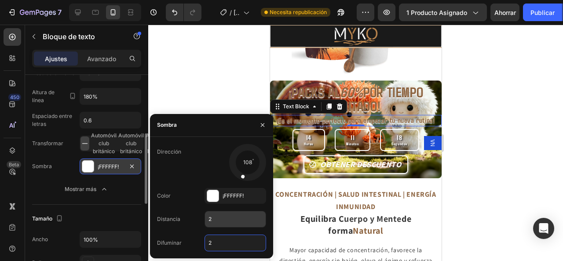
type input "4"
type input "1"
type input "2"
type input "3"
click at [476, 190] on div at bounding box center [355, 143] width 415 height 236
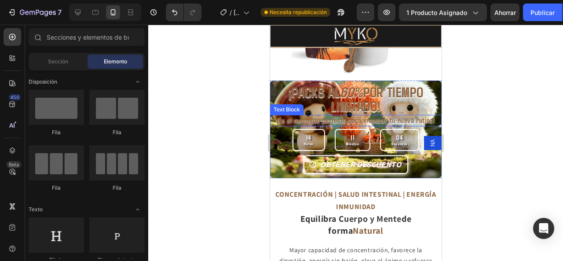
click at [334, 116] on span "¡Es el momento perfecto para empezar tu nueva rutina!" at bounding box center [355, 119] width 159 height 9
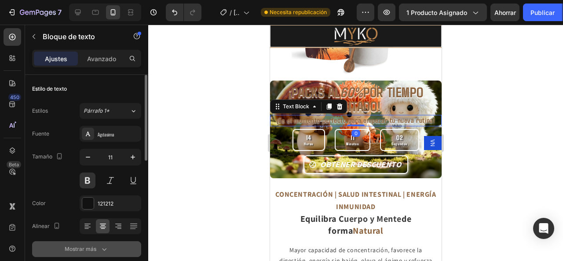
click at [84, 242] on button "Mostrar más" at bounding box center [86, 249] width 109 height 16
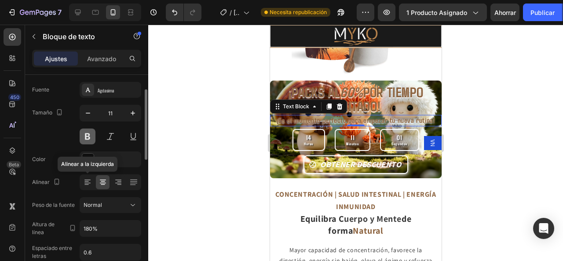
scroll to position [132, 0]
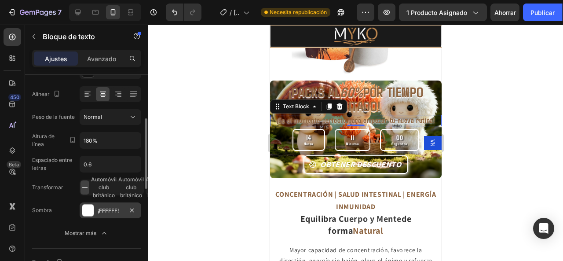
click at [113, 207] on font "¡FFFFFF!" at bounding box center [108, 210] width 21 height 7
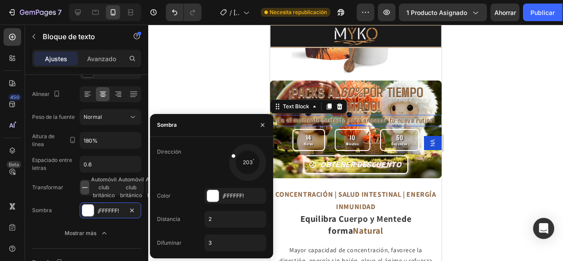
drag, startPoint x: 242, startPoint y: 173, endPoint x: 237, endPoint y: 157, distance: 17.5
click at [237, 157] on div at bounding box center [238, 158] width 20 height 12
click at [521, 200] on div at bounding box center [355, 143] width 415 height 236
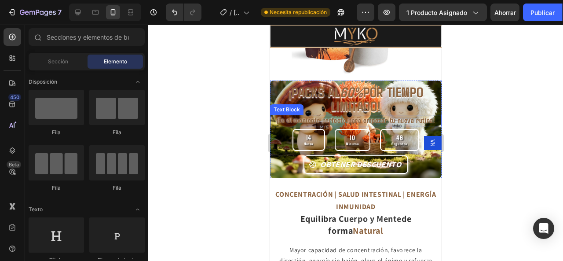
click at [289, 115] on span "¡Es el momento perfecto para empezar tu nueva rutina!" at bounding box center [355, 119] width 159 height 9
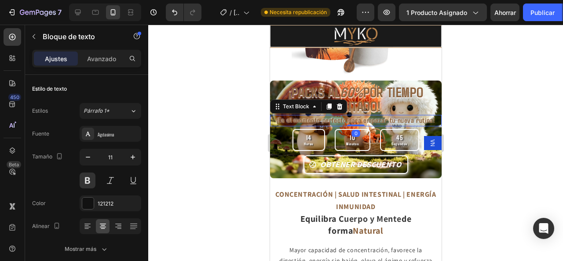
click at [512, 148] on div at bounding box center [355, 143] width 415 height 236
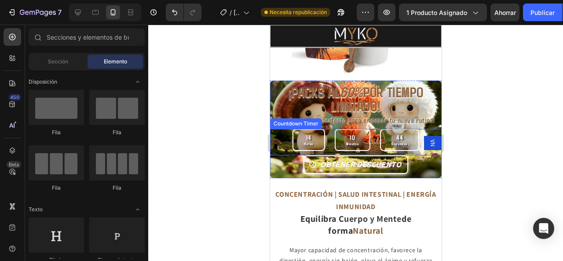
click at [324, 131] on div "14 Horas 10 Minutos 44 Segundos" at bounding box center [355, 140] width 127 height 22
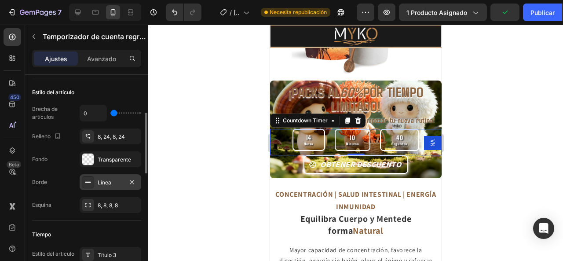
click at [97, 179] on div "Línea" at bounding box center [111, 182] width 62 height 16
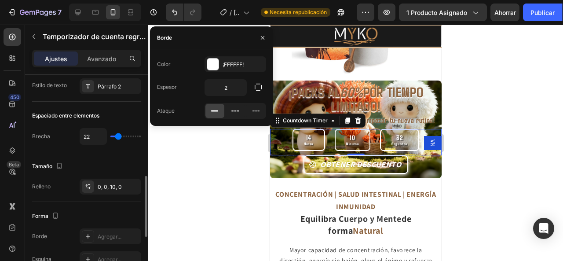
scroll to position [396, 0]
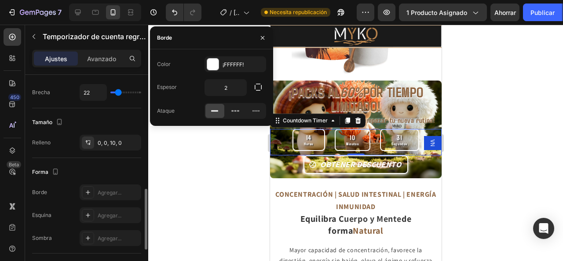
click at [57, 153] on div "Tamaño Relleno 0, 0, 10, 0" at bounding box center [86, 133] width 109 height 50
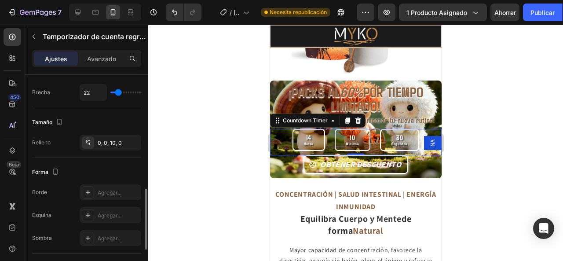
scroll to position [440, 0]
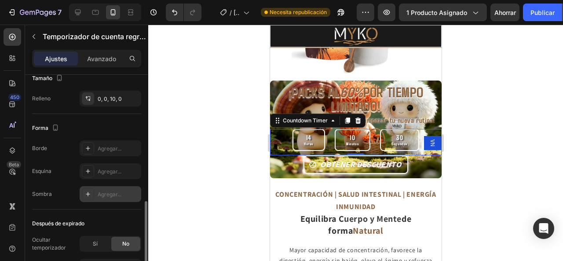
click at [118, 196] on div "Agregar..." at bounding box center [118, 194] width 41 height 8
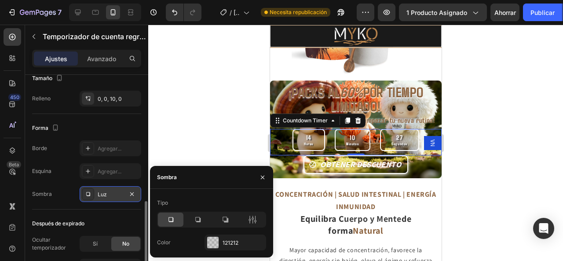
click at [235, 234] on div "Tipo Color 121212" at bounding box center [211, 223] width 123 height 55
click at [235, 240] on font "121212" at bounding box center [231, 242] width 16 height 7
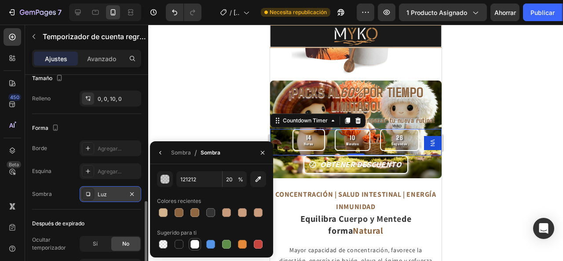
click at [195, 242] on div at bounding box center [194, 244] width 9 height 9
type input "FFFFFF"
type input "100"
click at [182, 242] on div at bounding box center [179, 244] width 9 height 9
click at [166, 242] on div at bounding box center [163, 244] width 9 height 9
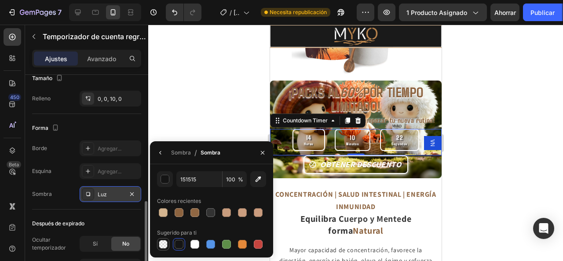
type input "000000"
type input "0"
click at [185, 123] on div at bounding box center [355, 143] width 415 height 236
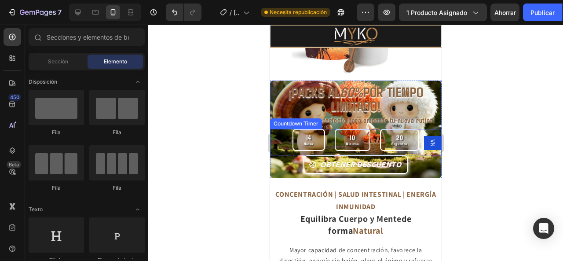
click at [315, 141] on div "14 Horas" at bounding box center [308, 140] width 33 height 22
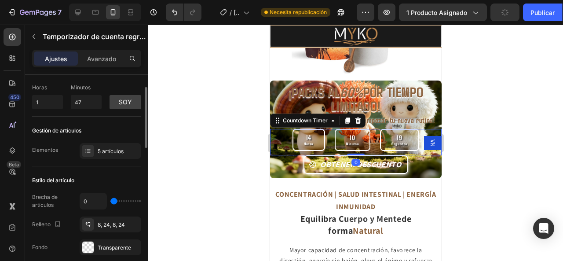
scroll to position [88, 0]
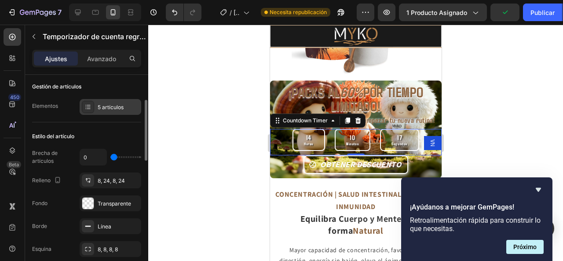
click at [106, 102] on div "5 artículos" at bounding box center [111, 107] width 62 height 16
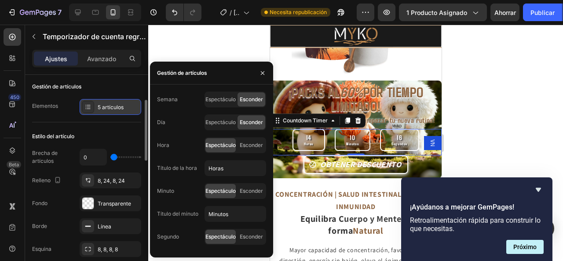
click at [106, 102] on div "5 artículos" at bounding box center [111, 107] width 62 height 16
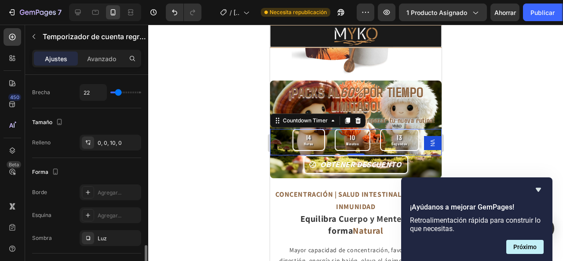
scroll to position [440, 0]
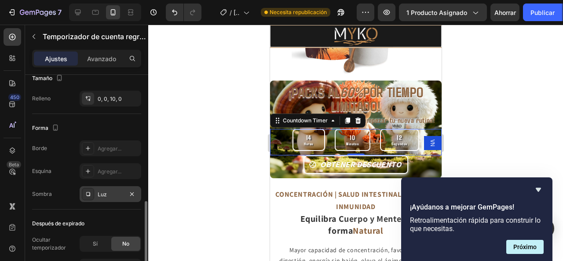
click at [109, 190] on div "Luz" at bounding box center [111, 194] width 26 height 8
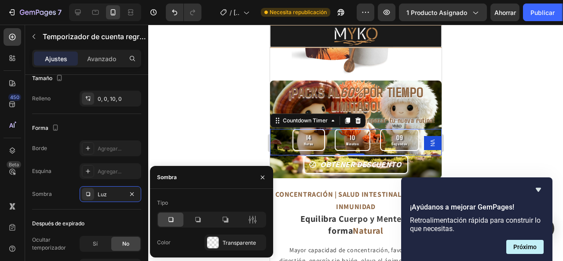
click at [188, 141] on div at bounding box center [355, 143] width 415 height 236
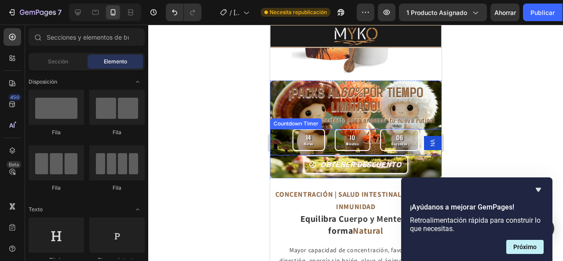
click at [278, 129] on div "14 Horas 10 Minutos 06 Segundos" at bounding box center [356, 140] width 172 height 22
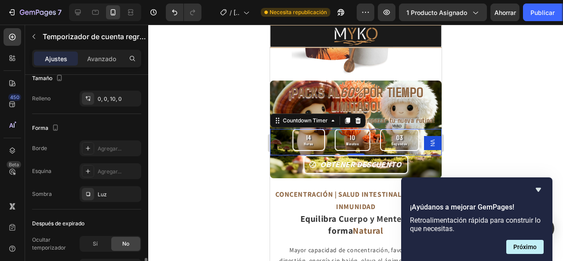
scroll to position [524, 0]
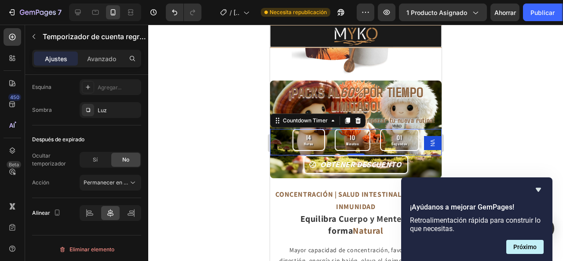
click at [102, 49] on div "Temporizador de cuenta regresiva" at bounding box center [86, 37] width 123 height 25
click at [102, 60] on font "Avanzado" at bounding box center [101, 58] width 29 height 7
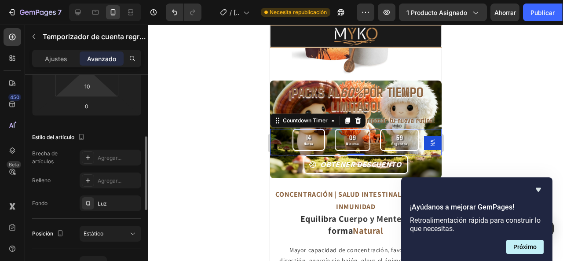
scroll to position [0, 0]
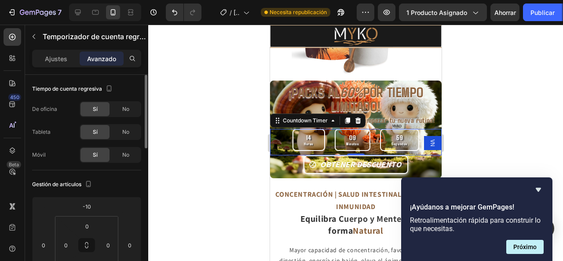
click at [216, 159] on div at bounding box center [355, 143] width 415 height 236
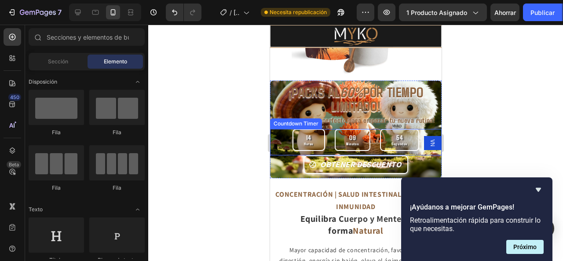
click at [326, 129] on div "14 Horas 09 Minutos 54 Segundos" at bounding box center [355, 140] width 127 height 22
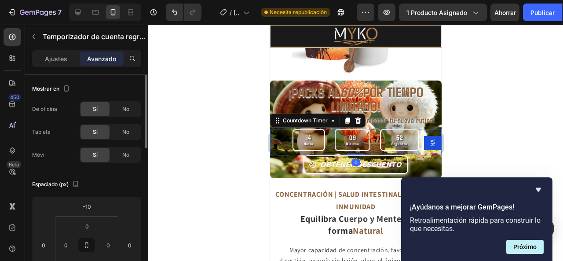
click at [58, 50] on div "Ajustes Avanzado" at bounding box center [86, 59] width 109 height 18
click at [62, 58] on font "Ajustes" at bounding box center [56, 58] width 22 height 7
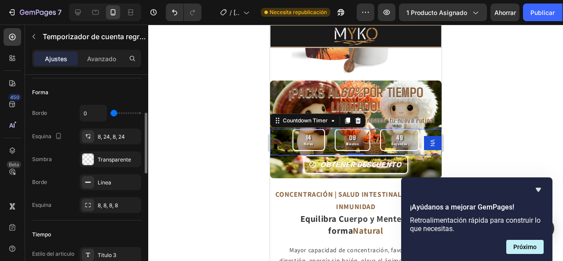
scroll to position [88, 0]
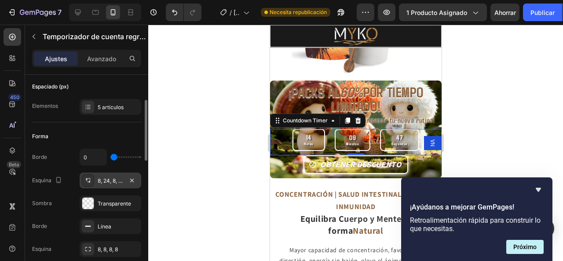
click at [102, 182] on font "8, 24, 8, 24" at bounding box center [111, 180] width 27 height 7
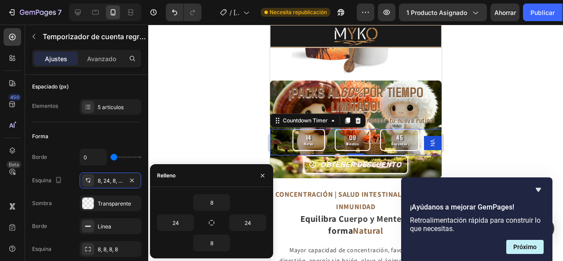
click at [193, 140] on div at bounding box center [355, 143] width 415 height 236
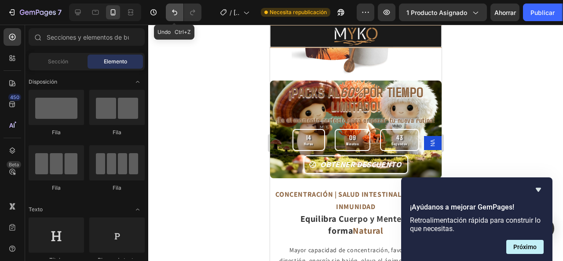
click at [171, 11] on icon "Deshacer/Rehacer" at bounding box center [174, 12] width 9 height 9
click at [193, 8] on icon "Deshacer/Rehacer" at bounding box center [192, 12] width 9 height 9
click at [176, 8] on icon "Deshacer/Rehacer" at bounding box center [174, 12] width 9 height 9
click at [193, 8] on icon "Deshacer/Rehacer" at bounding box center [192, 12] width 9 height 9
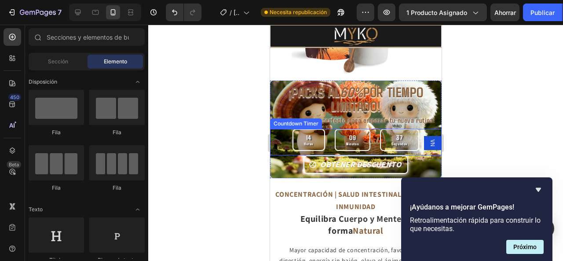
click at [310, 133] on div "14" at bounding box center [308, 137] width 10 height 8
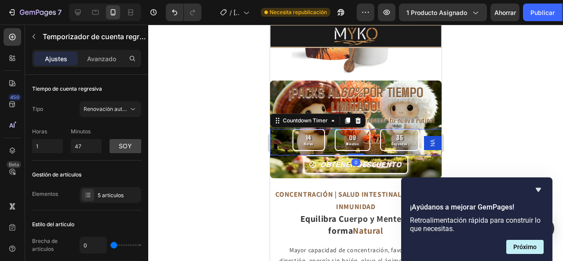
click at [193, 137] on div at bounding box center [355, 143] width 415 height 236
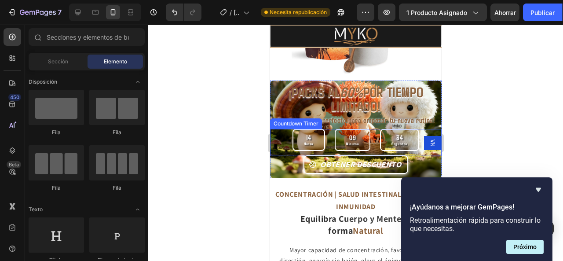
click at [324, 129] on div "14 Horas 09 Minutos 34 Segundos" at bounding box center [355, 140] width 127 height 22
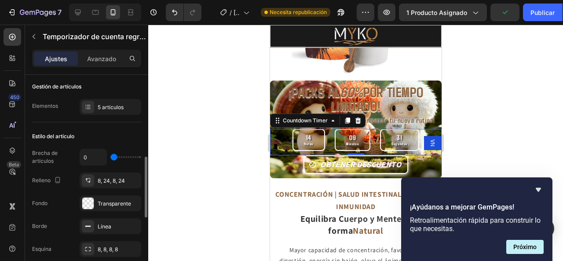
scroll to position [132, 0]
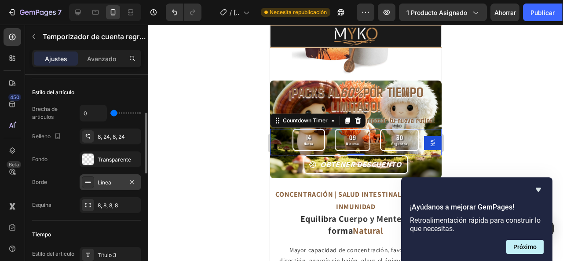
click at [103, 182] on font "Línea" at bounding box center [105, 182] width 14 height 7
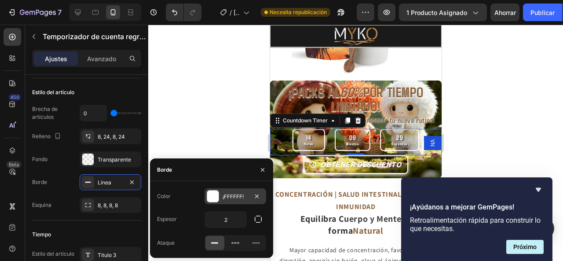
click at [215, 196] on div at bounding box center [212, 195] width 11 height 11
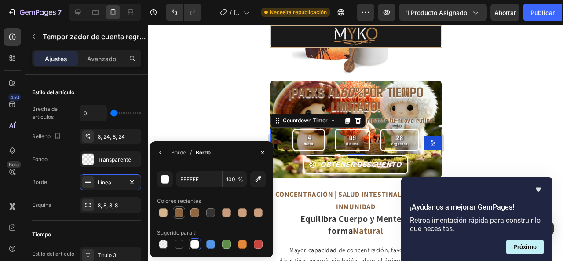
click at [182, 212] on div at bounding box center [179, 212] width 9 height 9
type input "8C633F"
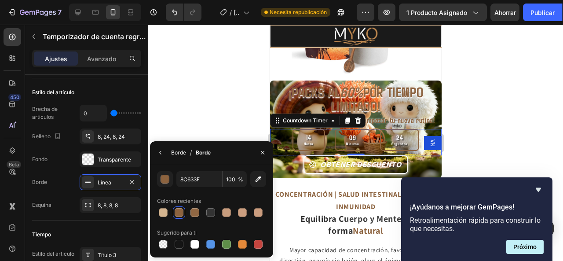
click at [181, 152] on font "Borde" at bounding box center [178, 152] width 15 height 7
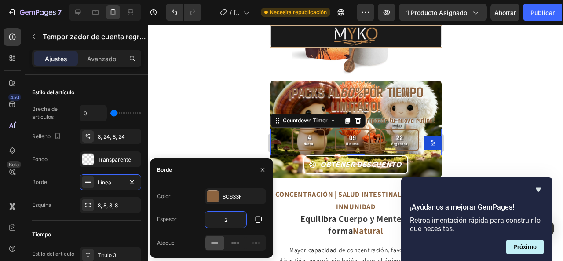
click at [230, 224] on input "2" at bounding box center [225, 220] width 41 height 16
type input "3"
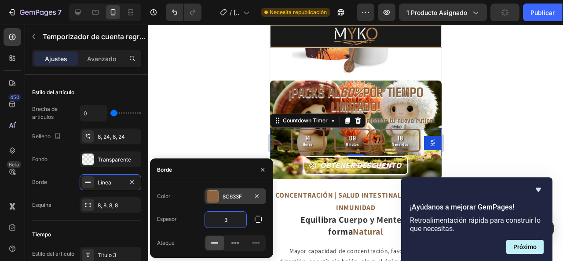
click at [214, 190] on div at bounding box center [212, 195] width 11 height 11
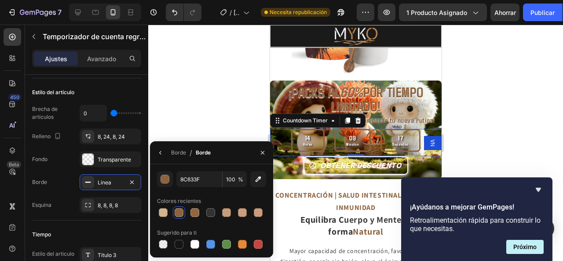
click at [203, 123] on div at bounding box center [355, 143] width 415 height 236
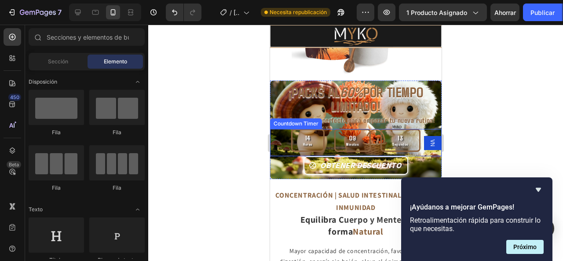
click at [282, 131] on div "14 Horas 09 Minutos 13 Segundos" at bounding box center [356, 140] width 172 height 23
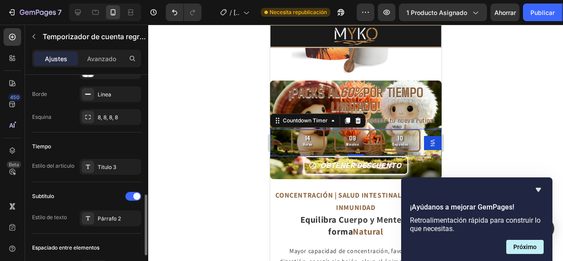
scroll to position [264, 0]
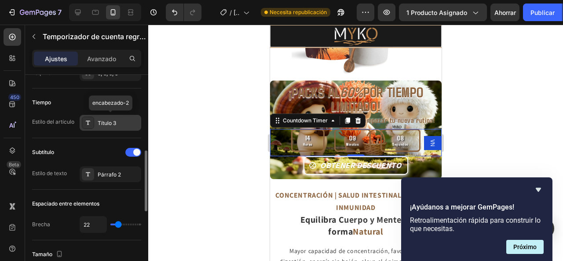
click at [99, 124] on font "Título 3" at bounding box center [107, 123] width 18 height 7
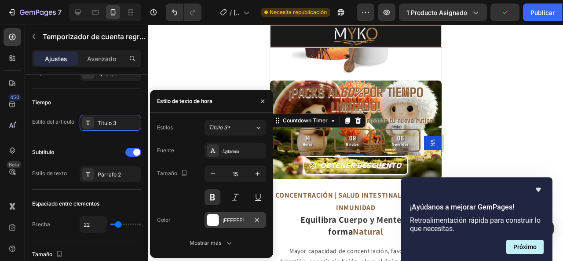
click at [208, 216] on div at bounding box center [212, 219] width 11 height 11
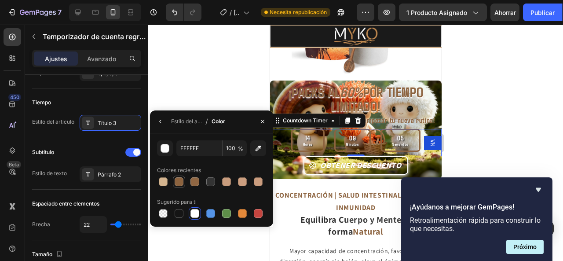
click at [181, 176] on div at bounding box center [179, 181] width 11 height 11
type input "8C633F"
click at [181, 120] on font "Estilo del artículo" at bounding box center [192, 121] width 42 height 7
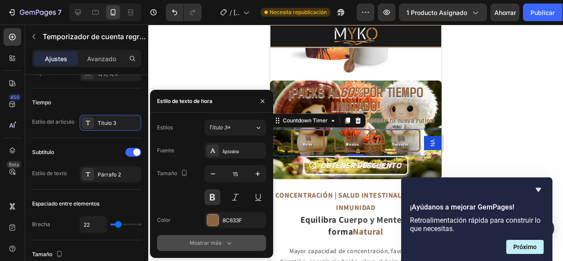
click at [221, 243] on font "Mostrar más" at bounding box center [206, 242] width 32 height 7
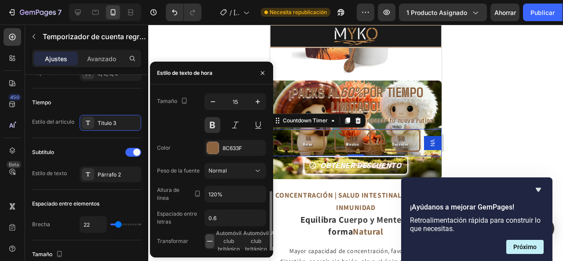
scroll to position [87, 0]
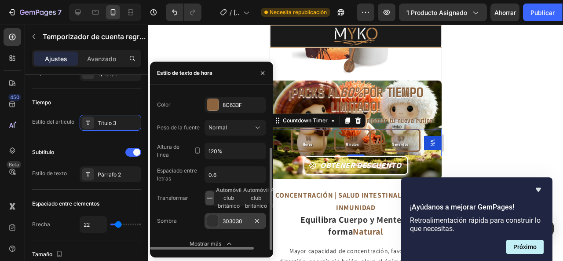
click at [233, 218] on font "303030" at bounding box center [233, 221] width 20 height 7
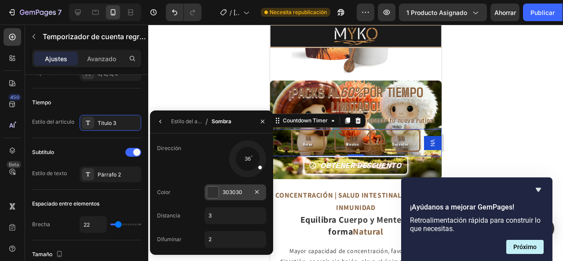
click at [226, 197] on div "303030" at bounding box center [235, 192] width 62 height 16
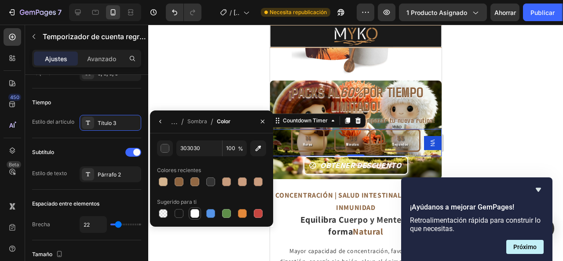
click at [195, 209] on div at bounding box center [194, 213] width 9 height 9
type input "FFFFFF"
click at [193, 116] on div "Sombra" at bounding box center [197, 121] width 20 height 14
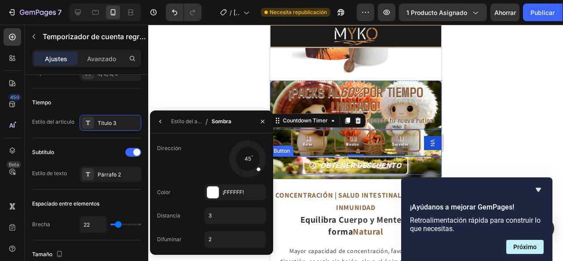
drag, startPoint x: 526, startPoint y: 190, endPoint x: 281, endPoint y: 150, distance: 248.6
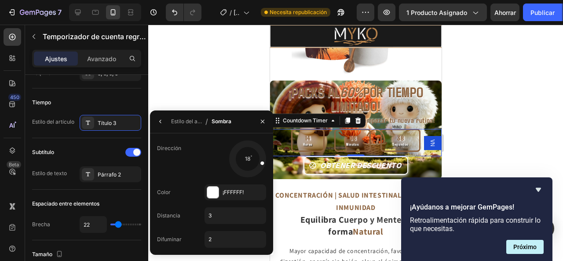
click at [271, 165] on div "Dirección 18 Color ¡FFFFFF! Distancia 3 Difuminar 2" at bounding box center [211, 193] width 123 height 107
click at [220, 223] on input "3" at bounding box center [235, 216] width 61 height 16
type input "2"
type input "1"
click at [229, 236] on input "2" at bounding box center [235, 239] width 61 height 16
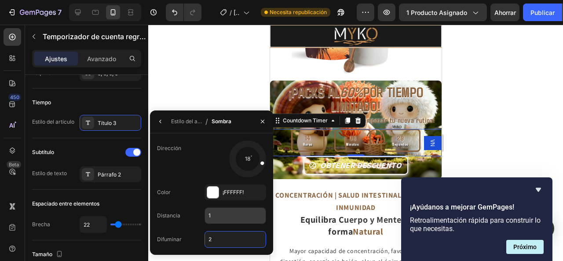
type input "3"
type input "5"
type input "3"
type input "2"
click at [535, 96] on div at bounding box center [355, 143] width 415 height 236
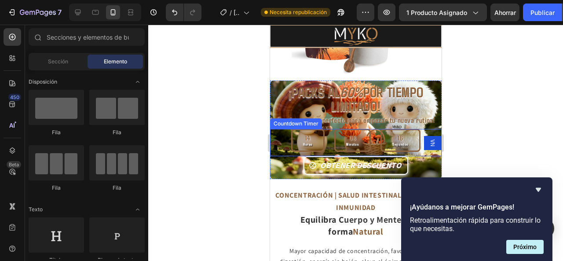
click at [330, 129] on div "14 Horas 08 Minutos 16 Segundos" at bounding box center [355, 140] width 129 height 23
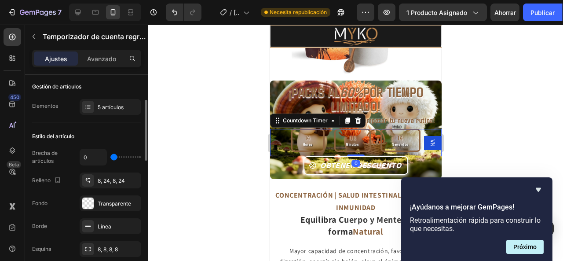
scroll to position [176, 0]
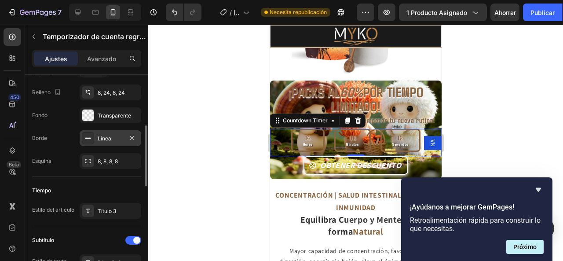
click at [104, 133] on div "Línea" at bounding box center [111, 138] width 62 height 16
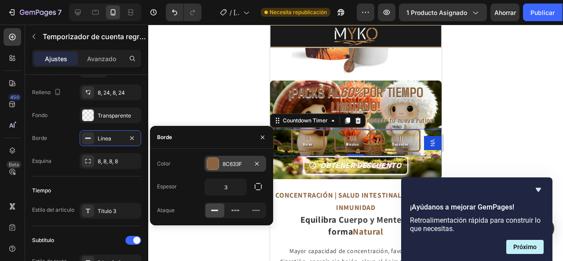
click at [213, 164] on div at bounding box center [212, 163] width 11 height 11
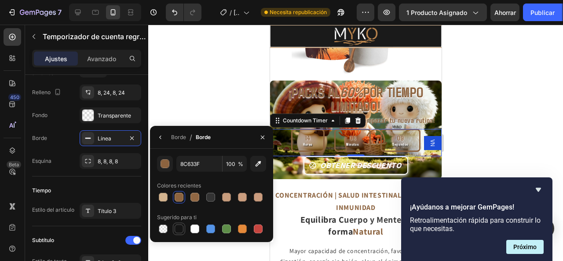
click at [179, 229] on div at bounding box center [179, 228] width 9 height 9
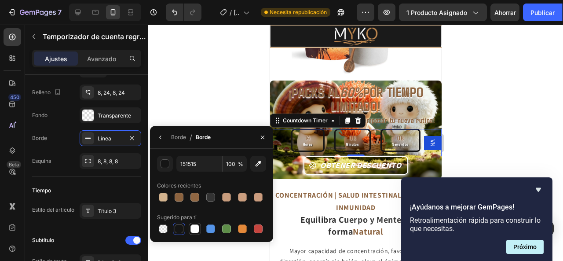
click at [194, 229] on div at bounding box center [194, 228] width 9 height 9
type input "FFFFFF"
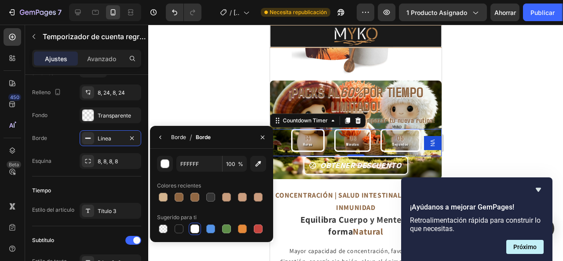
click at [179, 135] on font "Borde" at bounding box center [178, 137] width 15 height 7
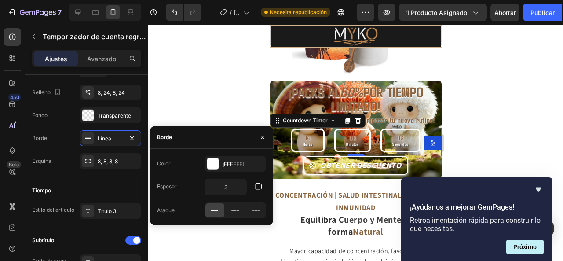
click at [476, 127] on div at bounding box center [355, 143] width 415 height 236
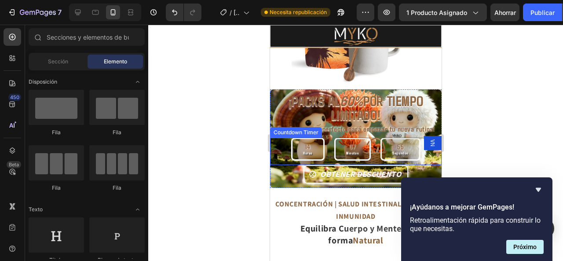
scroll to position [794, 0]
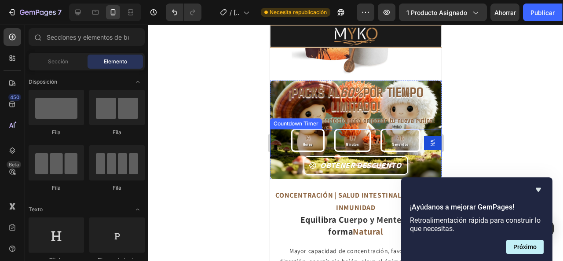
click at [303, 134] on div "14" at bounding box center [308, 138] width 10 height 8
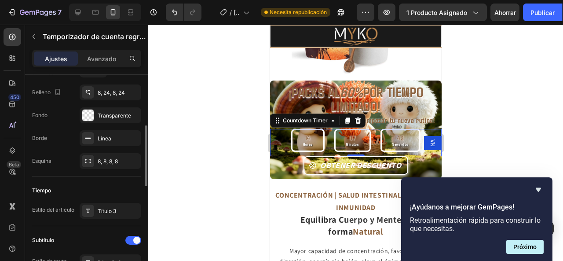
scroll to position [220, 0]
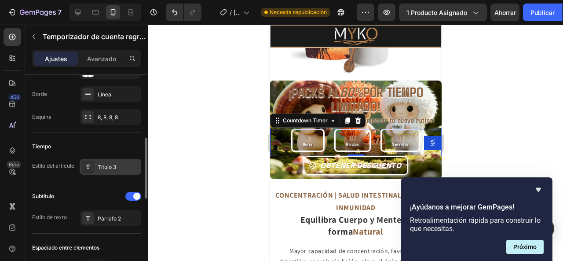
click at [84, 163] on div at bounding box center [88, 167] width 12 height 12
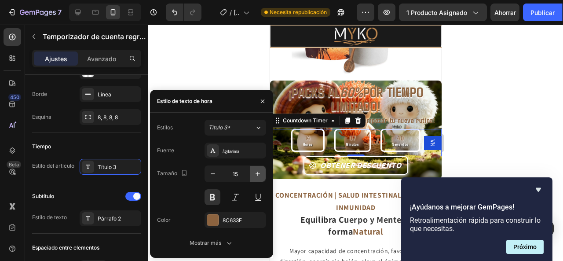
drag, startPoint x: 259, startPoint y: 169, endPoint x: 257, endPoint y: 175, distance: 6.4
click at [256, 168] on button "button" at bounding box center [258, 174] width 16 height 16
click at [257, 176] on icon "button" at bounding box center [257, 173] width 9 height 9
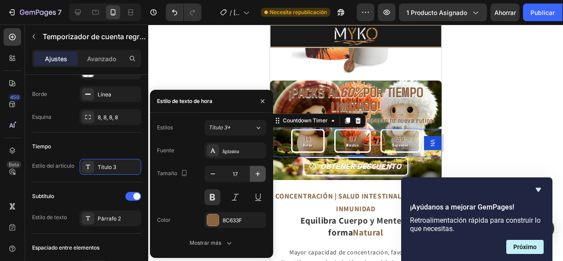
click at [257, 176] on icon "button" at bounding box center [257, 173] width 9 height 9
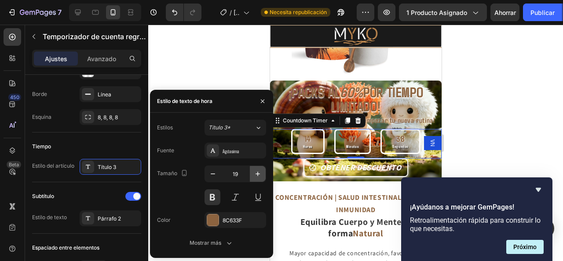
click at [257, 176] on icon "button" at bounding box center [257, 173] width 9 height 9
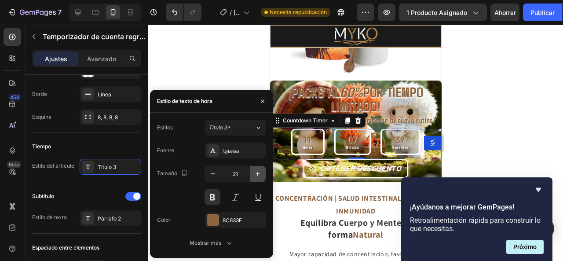
type input "22"
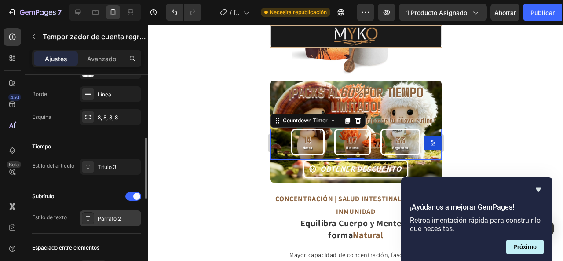
click at [96, 217] on div "Párrafo 2" at bounding box center [111, 218] width 62 height 16
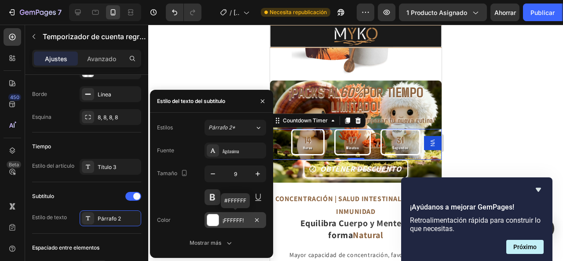
click at [213, 219] on div at bounding box center [212, 219] width 11 height 11
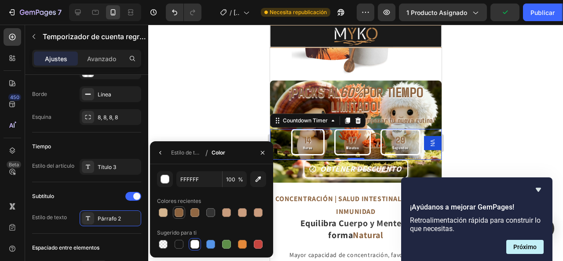
click at [179, 211] on div at bounding box center [179, 212] width 9 height 9
type input "8C633F"
click at [182, 157] on div "Estilo de texto" at bounding box center [186, 153] width 31 height 14
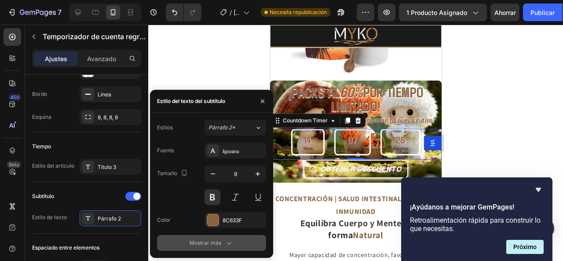
click at [227, 242] on icon "button" at bounding box center [229, 242] width 9 height 9
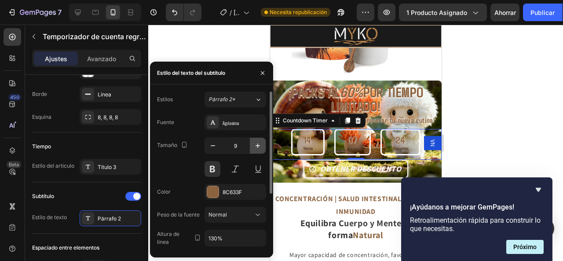
click at [253, 144] on icon "button" at bounding box center [257, 145] width 9 height 9
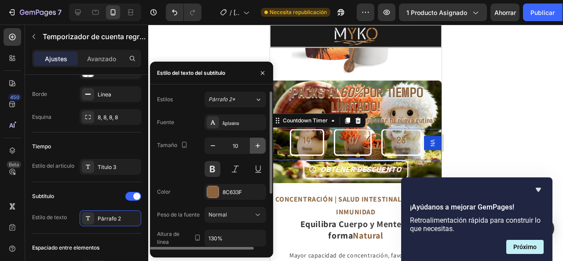
type input "11"
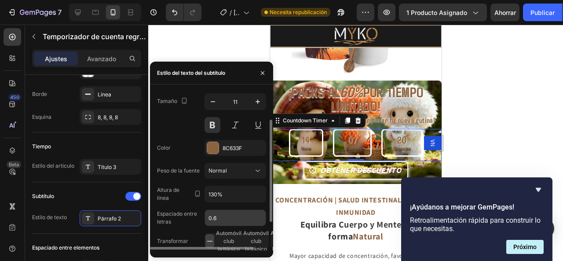
scroll to position [87, 0]
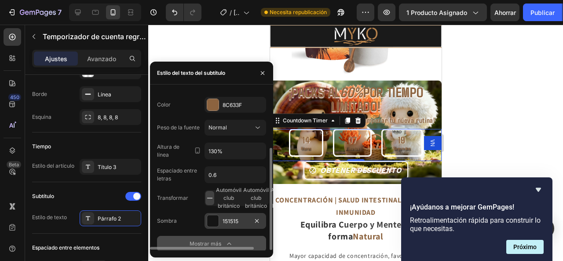
click at [231, 219] on font "151515" at bounding box center [231, 221] width 16 height 7
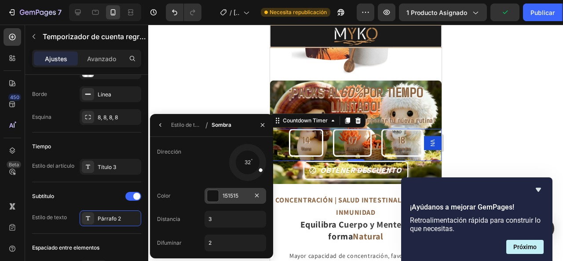
click at [218, 192] on div at bounding box center [212, 195] width 11 height 11
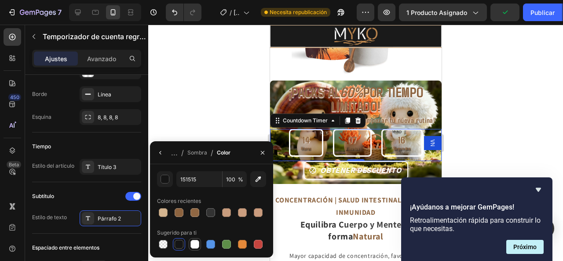
click at [197, 241] on div at bounding box center [194, 244] width 9 height 9
type input "FFFFFF"
click at [198, 148] on div "Sombra" at bounding box center [197, 153] width 20 height 14
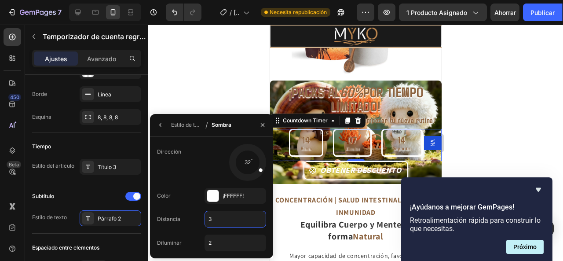
click at [214, 216] on input "3" at bounding box center [235, 219] width 61 height 16
type input "2"
click at [223, 245] on input "2" at bounding box center [235, 243] width 61 height 16
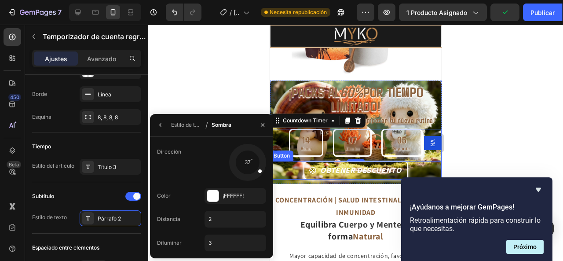
drag, startPoint x: 529, startPoint y: 192, endPoint x: 276, endPoint y: 168, distance: 254.9
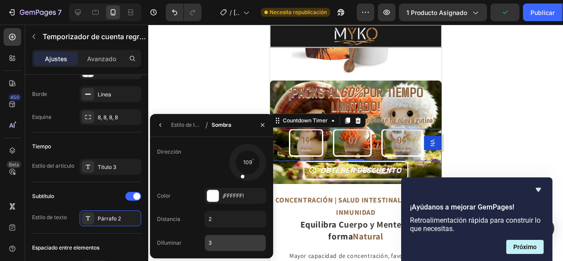
click at [217, 241] on input "3" at bounding box center [235, 243] width 61 height 16
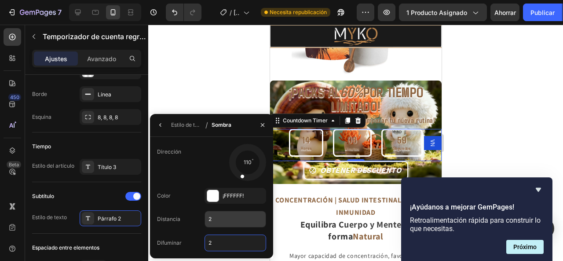
type input "2"
click at [227, 221] on input "2" at bounding box center [235, 219] width 61 height 16
type input "1"
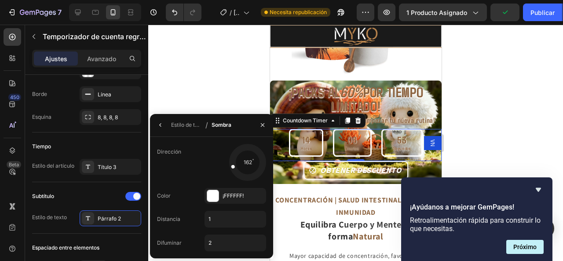
drag, startPoint x: 241, startPoint y: 174, endPoint x: 225, endPoint y: 168, distance: 17.0
click at [225, 168] on div "162" at bounding box center [235, 162] width 62 height 37
click at [545, 155] on div at bounding box center [355, 143] width 415 height 236
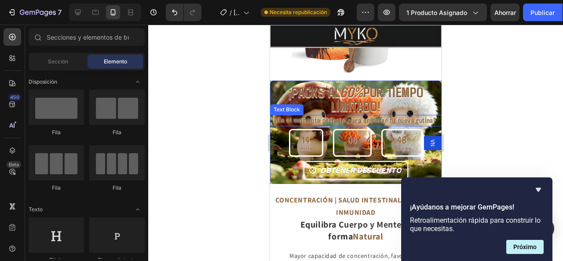
click at [318, 115] on span "¡Es el momento perfecto para empezar tu nueva rutina!" at bounding box center [355, 119] width 159 height 9
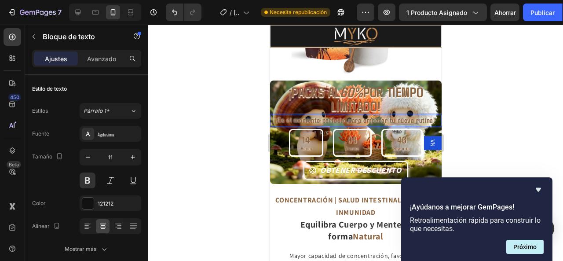
click at [295, 115] on span "¡Es el momento perfecto para empezar tu nueva rutina!" at bounding box center [355, 119] width 159 height 9
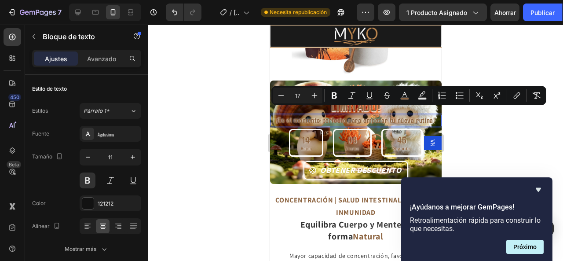
click at [484, 139] on div at bounding box center [355, 143] width 415 height 236
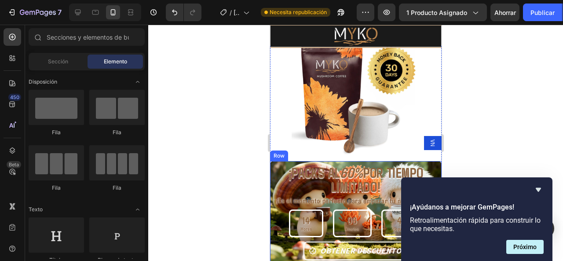
scroll to position [706, 0]
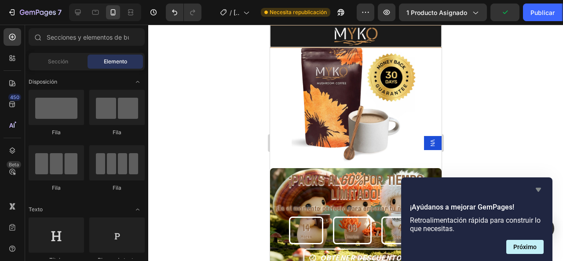
click at [536, 185] on icon "Ocultar encuesta" at bounding box center [538, 189] width 11 height 11
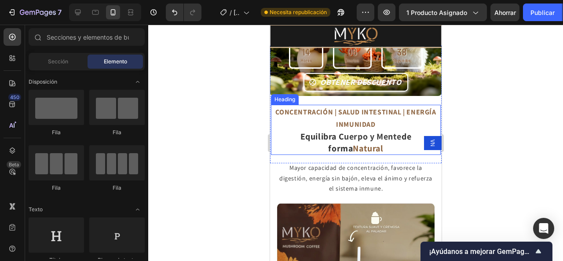
scroll to position [838, 0]
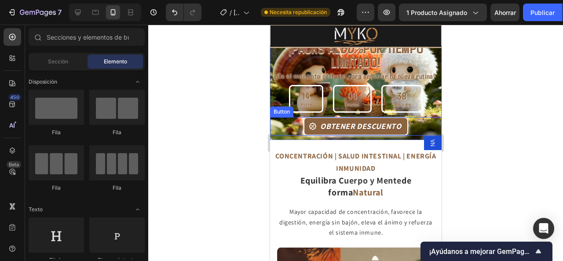
click at [303, 120] on button "OBTENER DESCUENTO" at bounding box center [355, 126] width 104 height 18
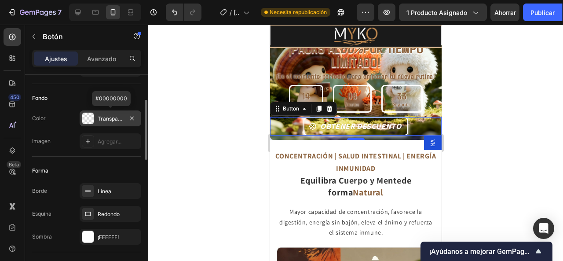
scroll to position [132, 0]
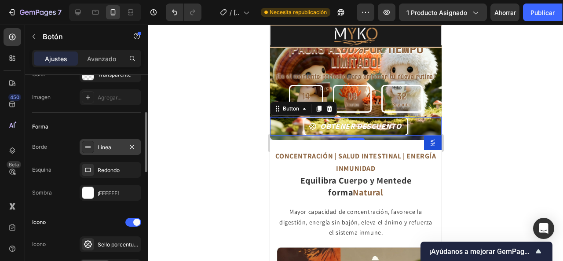
click at [107, 147] on font "Línea" at bounding box center [105, 147] width 14 height 7
click at [101, 195] on div "¡FFFFFF!" at bounding box center [111, 193] width 26 height 8
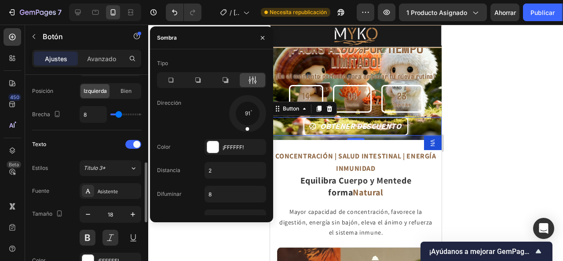
scroll to position [396, 0]
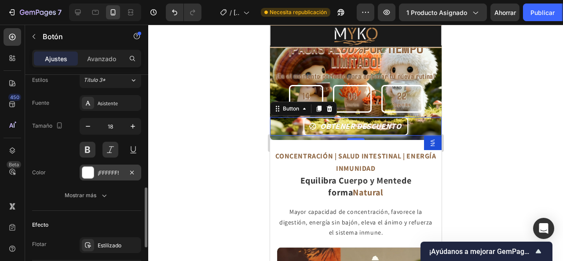
click at [102, 169] on font "¡FFFFFF!" at bounding box center [108, 172] width 21 height 7
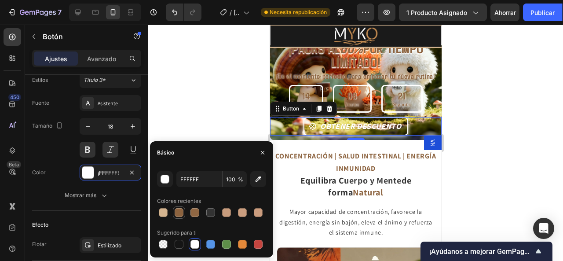
click at [179, 211] on div at bounding box center [179, 212] width 9 height 9
type input "8C633F"
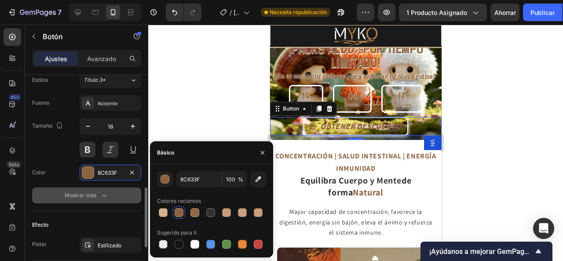
click at [109, 190] on button "Mostrar más" at bounding box center [86, 195] width 109 height 16
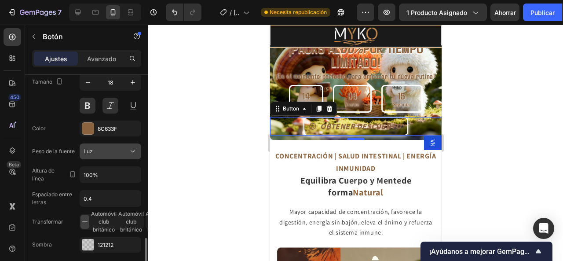
scroll to position [484, 0]
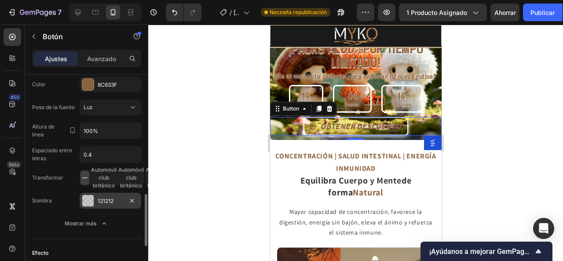
click at [115, 197] on div "121212" at bounding box center [111, 201] width 26 height 8
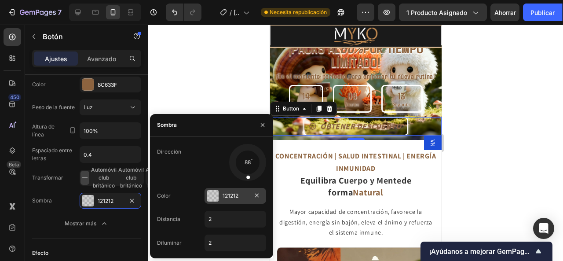
click at [219, 192] on div "121212" at bounding box center [235, 196] width 62 height 16
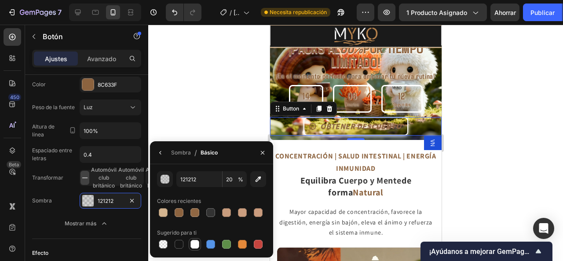
click at [194, 246] on div at bounding box center [194, 244] width 9 height 9
type input "FFFFFF"
type input "100"
click at [182, 151] on font "Sombra" at bounding box center [181, 152] width 20 height 7
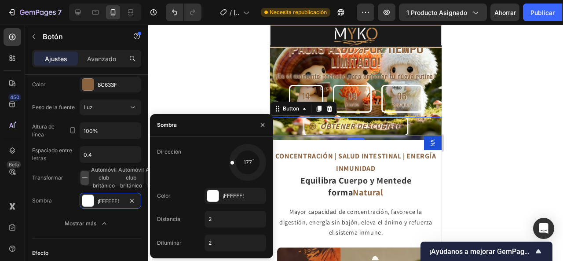
drag, startPoint x: 248, startPoint y: 176, endPoint x: 180, endPoint y: 164, distance: 69.3
click at [180, 164] on div "Dirección 177" at bounding box center [211, 162] width 109 height 37
click at [219, 215] on input "2" at bounding box center [235, 219] width 61 height 16
type input "1"
click at [223, 216] on input "1" at bounding box center [235, 219] width 61 height 16
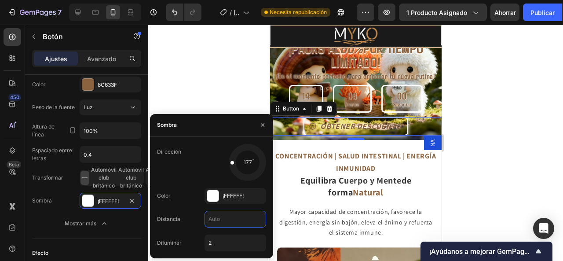
type input "2"
type input "3"
click at [219, 244] on input "2" at bounding box center [235, 243] width 61 height 16
type input "3"
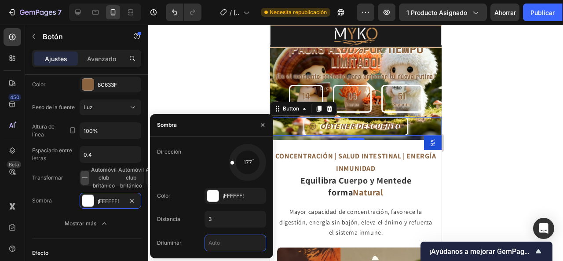
type input "5"
type input "4"
type input "3"
type input "2"
type input "1"
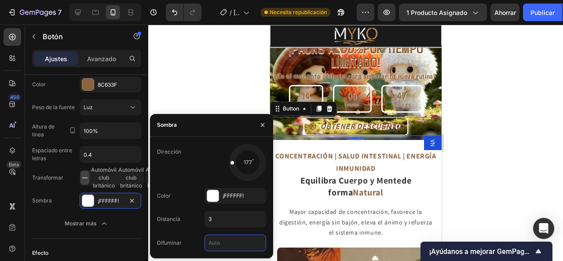
type input "2"
type input "1"
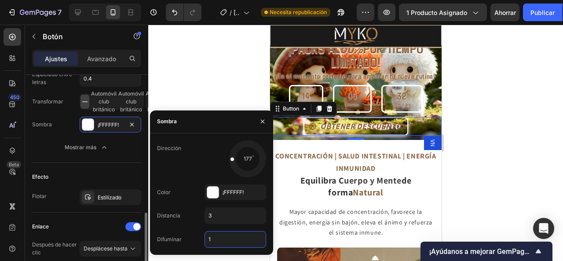
scroll to position [472, 0]
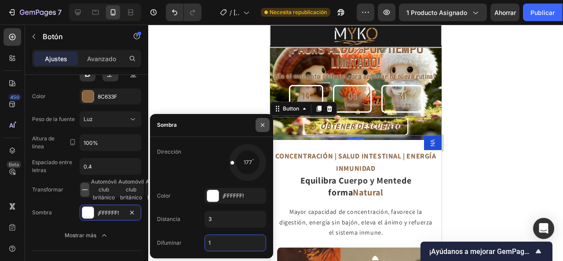
click at [263, 125] on icon "button" at bounding box center [263, 125] width 4 height 4
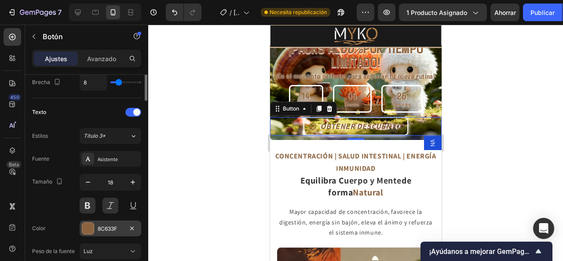
scroll to position [208, 0]
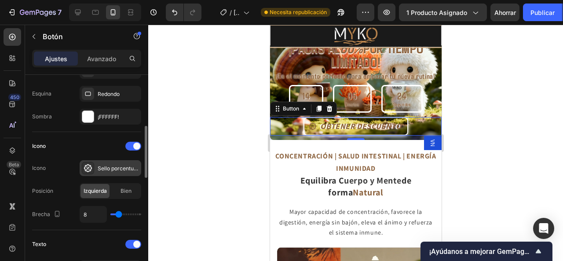
click at [91, 162] on div at bounding box center [88, 168] width 12 height 12
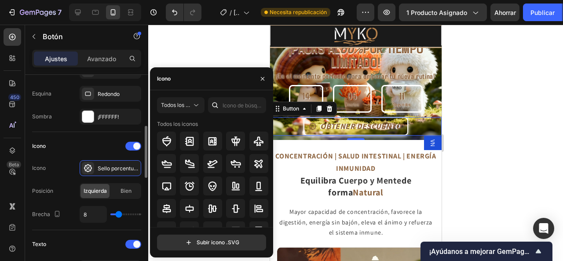
click at [109, 137] on div "Icono Icono Sello porcentual en negrita Posición Izquierda Bien Brecha 8" at bounding box center [86, 181] width 109 height 98
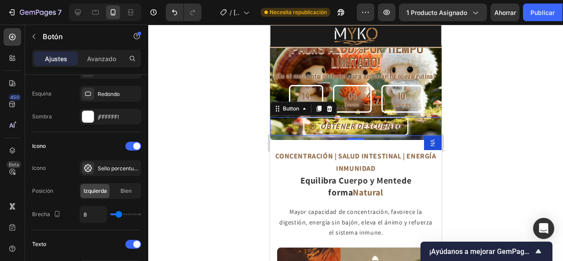
click at [511, 143] on div at bounding box center [355, 143] width 415 height 236
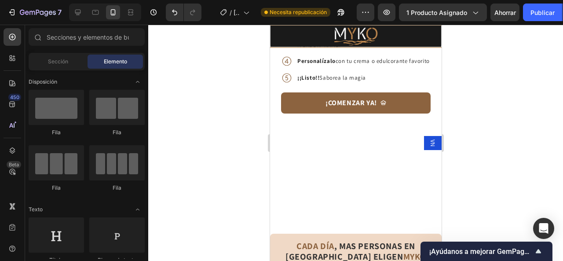
scroll to position [1762, 0]
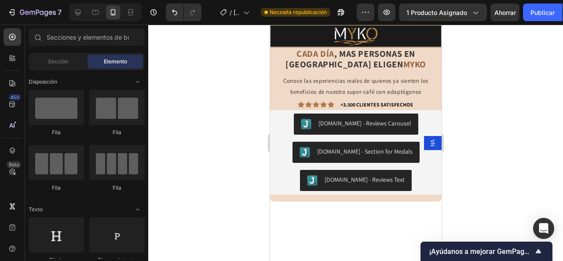
click at [294, 26] on button "¡COMENZAR YA!" at bounding box center [356, 14] width 150 height 21
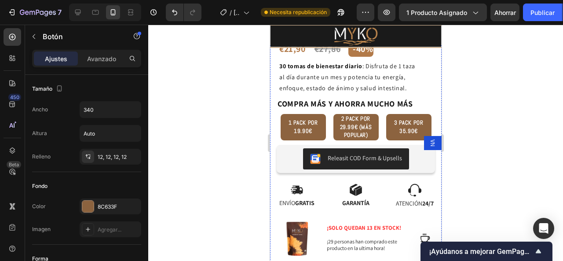
scroll to position [264, 0]
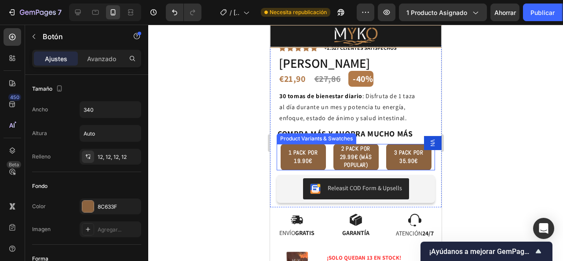
click at [312, 149] on span "1 PACK POR 19.90€" at bounding box center [302, 156] width 29 height 15
click at [303, 144] on input "1 PACK POR 19.90€ 1 PACK POR 19.90€ 1 PACK POR 19.90€" at bounding box center [302, 143] width 0 height 0
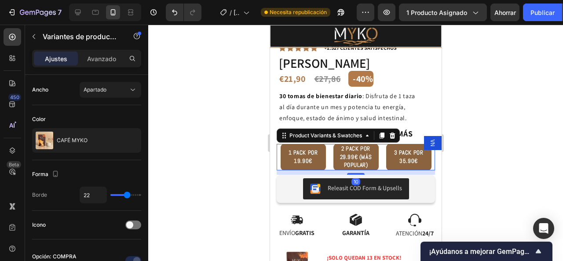
click at [488, 121] on div at bounding box center [355, 143] width 415 height 236
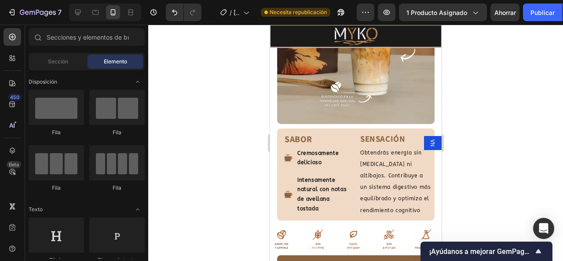
scroll to position [1143, 0]
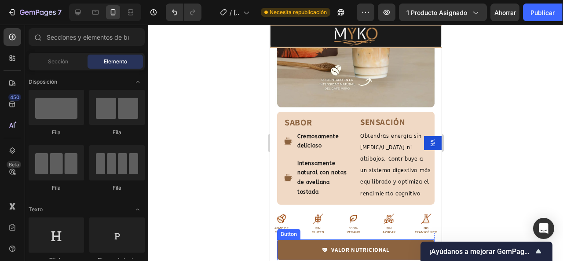
click at [294, 239] on link "VALOR NUTRICIONAL" at bounding box center [355, 249] width 157 height 21
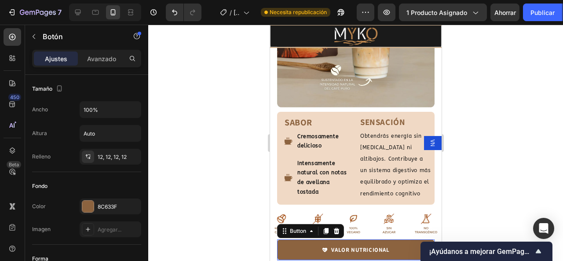
click at [467, 127] on div at bounding box center [355, 143] width 415 height 236
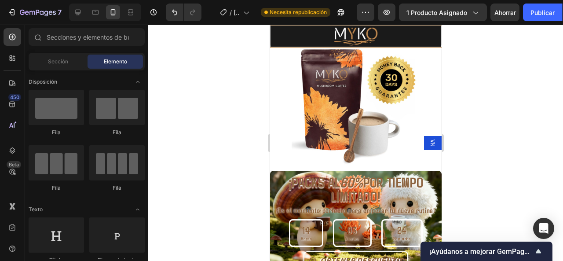
scroll to position [704, 0]
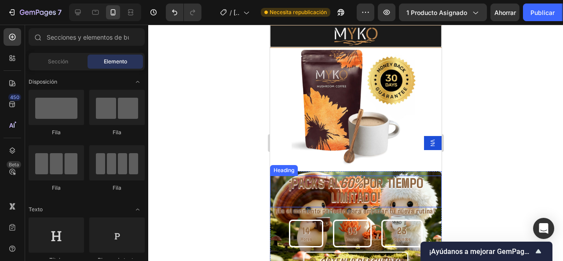
click at [299, 177] on strong "¡PACKS AL" at bounding box center [313, 182] width 51 height 17
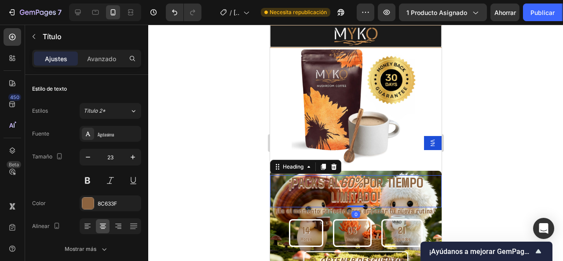
click at [485, 141] on div at bounding box center [355, 143] width 415 height 236
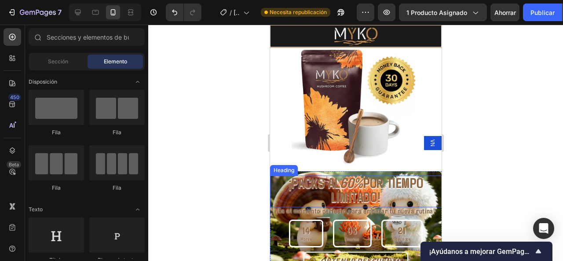
scroll to position [748, 0]
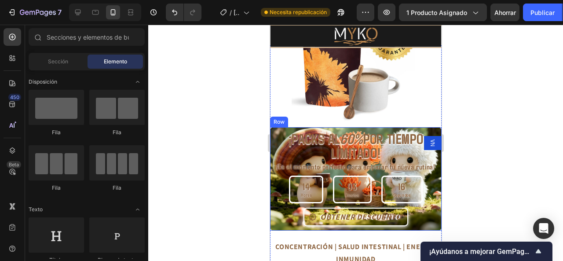
click at [310, 127] on div "¡PACKS AL 60% POR TIEMPO LIMITADO! Heading" at bounding box center [356, 145] width 172 height 36
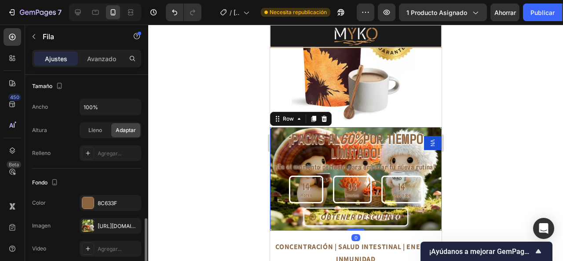
scroll to position [264, 0]
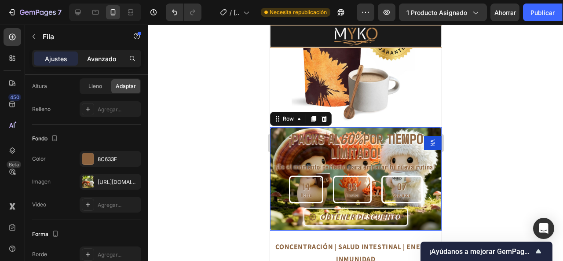
click at [102, 58] on font "Avanzado" at bounding box center [101, 58] width 29 height 7
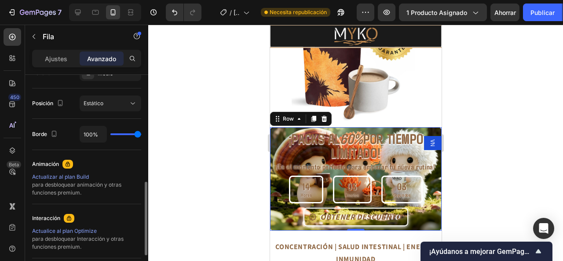
scroll to position [398, 0]
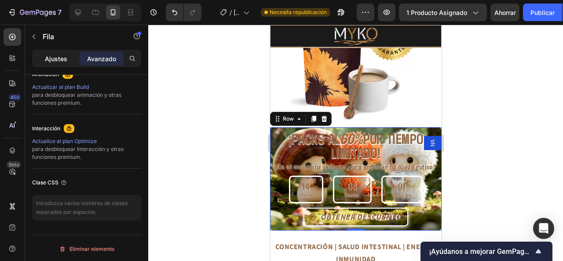
click at [68, 54] on div "Ajustes" at bounding box center [56, 58] width 44 height 14
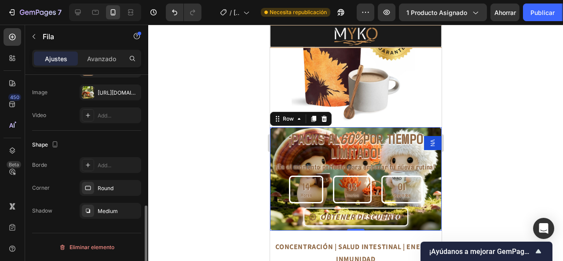
scroll to position [351, 0]
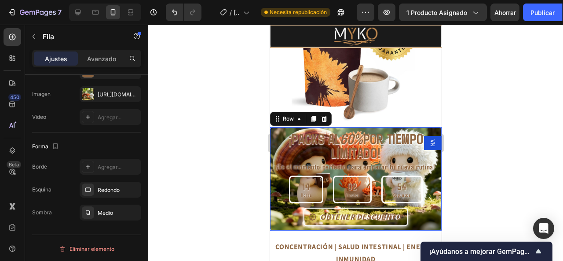
click at [207, 133] on div at bounding box center [355, 143] width 415 height 236
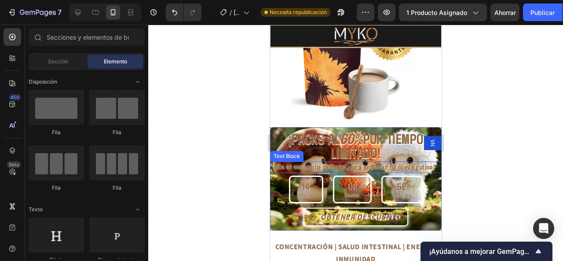
click at [340, 162] on span "¡Es el momento perfecto para empezar tu nueva rutina!" at bounding box center [355, 166] width 159 height 9
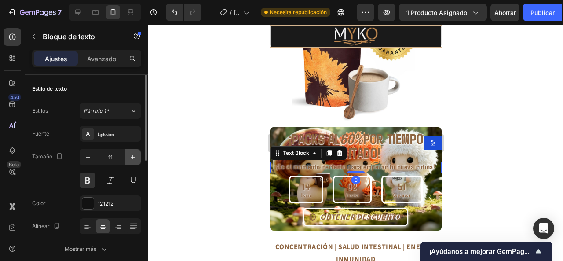
click at [131, 153] on icon "button" at bounding box center [132, 157] width 9 height 9
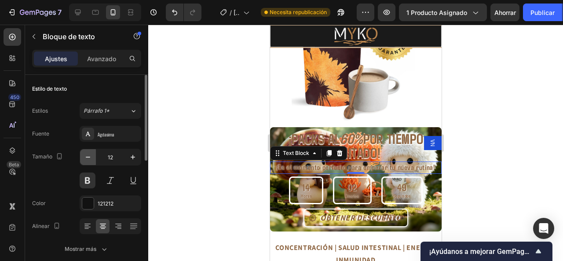
click at [91, 158] on icon "button" at bounding box center [88, 157] width 9 height 9
type input "11"
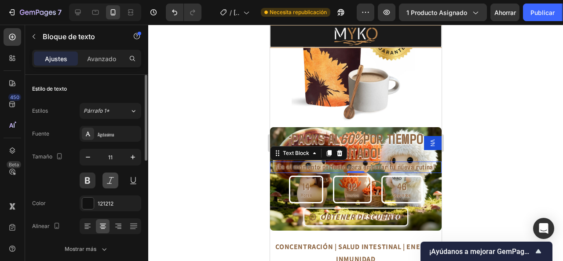
scroll to position [44, 0]
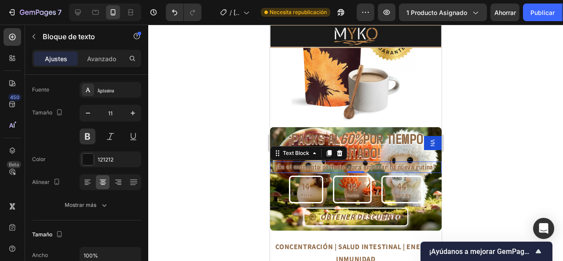
click at [165, 134] on div at bounding box center [355, 143] width 415 height 236
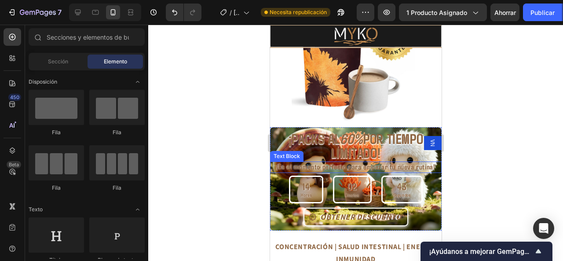
click at [284, 163] on span "¡Es el momento perfecto para empezar tu nueva rutina!" at bounding box center [355, 166] width 159 height 9
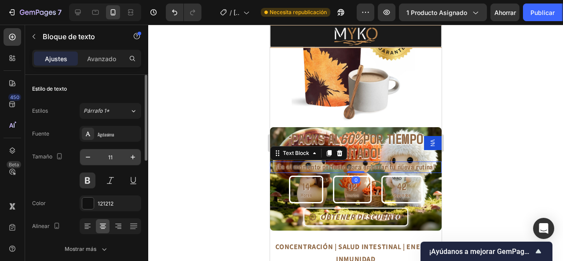
scroll to position [88, 0]
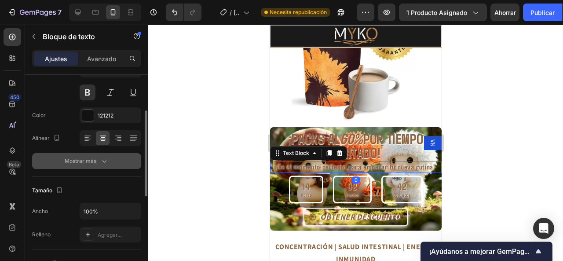
click at [97, 161] on div "Mostrar más" at bounding box center [87, 161] width 44 height 9
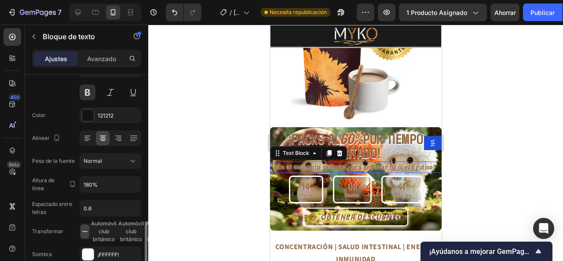
scroll to position [220, 0]
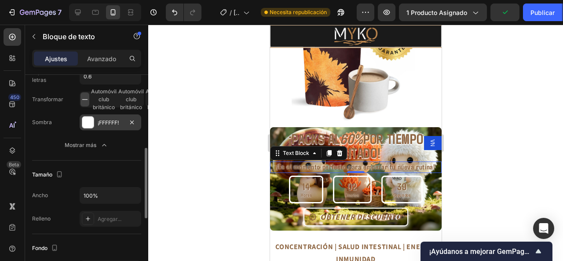
click at [107, 119] on div "¡FFFFFF!" at bounding box center [111, 123] width 26 height 8
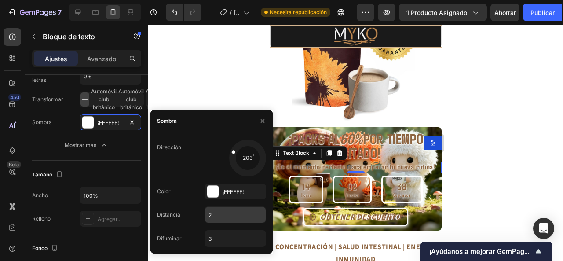
click at [220, 211] on input "2" at bounding box center [235, 215] width 61 height 16
type input "1"
click at [237, 238] on input "3" at bounding box center [235, 238] width 61 height 16
type input "2"
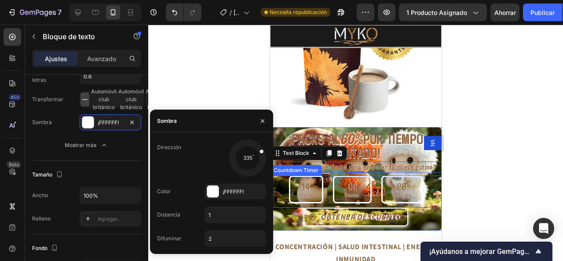
drag, startPoint x: 501, startPoint y: 175, endPoint x: 302, endPoint y: 181, distance: 199.3
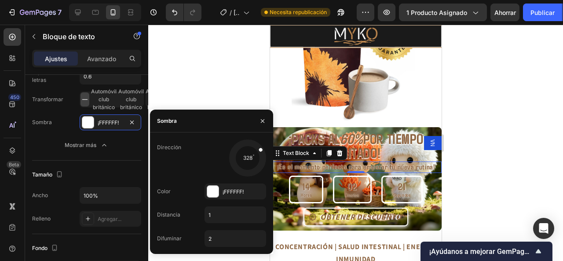
click at [263, 146] on div at bounding box center [255, 152] width 19 height 15
drag, startPoint x: 262, startPoint y: 149, endPoint x: 264, endPoint y: 155, distance: 7.1
click at [264, 155] on div at bounding box center [257, 157] width 20 height 7
click at [483, 156] on div at bounding box center [355, 143] width 415 height 236
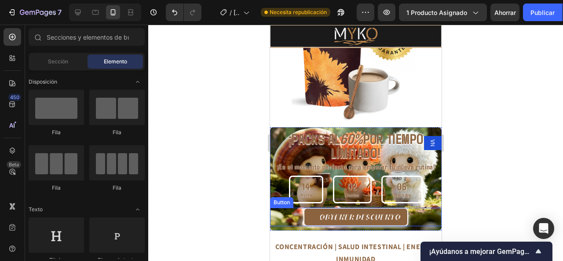
click at [311, 213] on icon "<p>OBTENER DESCUENTO</p>" at bounding box center [312, 217] width 8 height 8
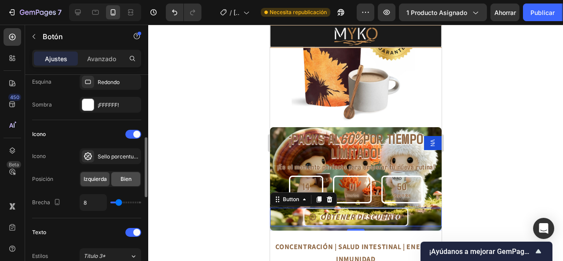
click at [120, 177] on font "Bien" at bounding box center [125, 178] width 11 height 7
click at [89, 177] on font "Izquierda" at bounding box center [95, 178] width 23 height 7
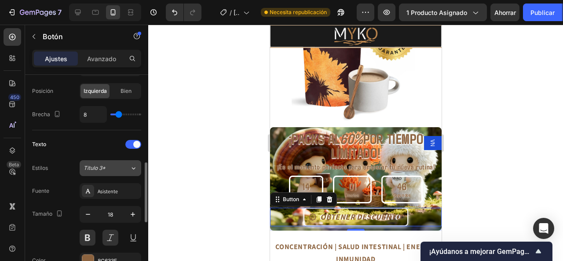
scroll to position [352, 0]
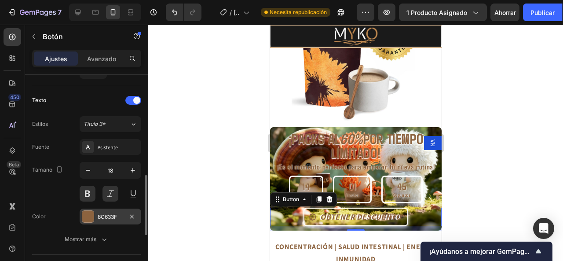
click at [101, 215] on font "8C633F" at bounding box center [107, 216] width 19 height 7
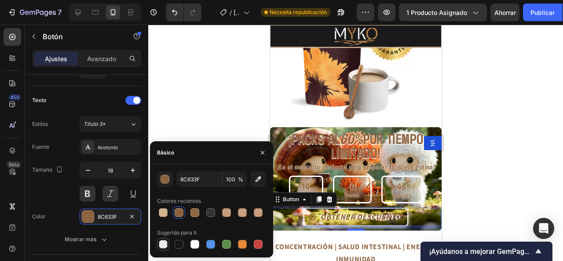
click at [162, 243] on div at bounding box center [163, 244] width 9 height 9
type input "000000"
type input "0"
click at [179, 215] on div at bounding box center [179, 212] width 9 height 9
type input "8C633F"
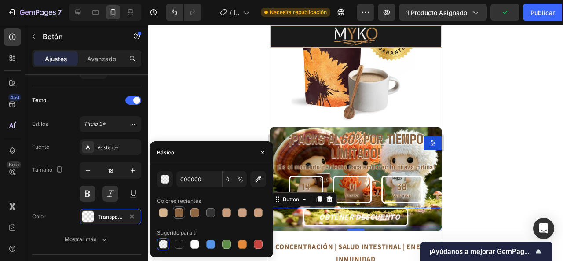
type input "100"
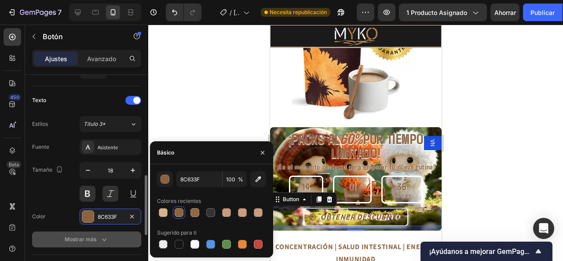
click at [91, 237] on font "Mostrar más" at bounding box center [81, 239] width 32 height 7
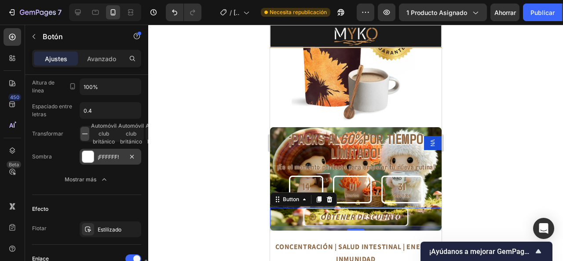
scroll to position [572, 0]
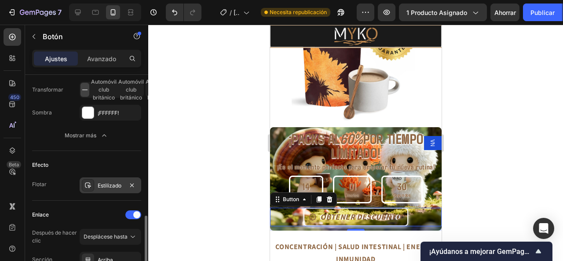
click at [98, 182] on div "Estilizado" at bounding box center [111, 186] width 26 height 8
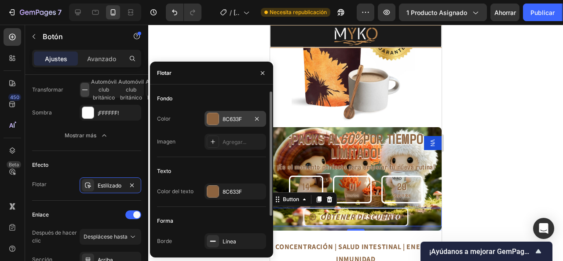
click at [228, 115] on div "8C633F" at bounding box center [236, 119] width 26 height 8
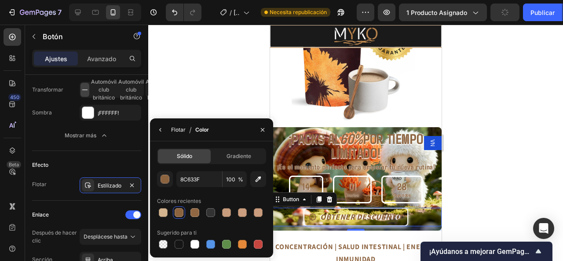
click at [172, 125] on div "Flotar" at bounding box center [178, 130] width 15 height 14
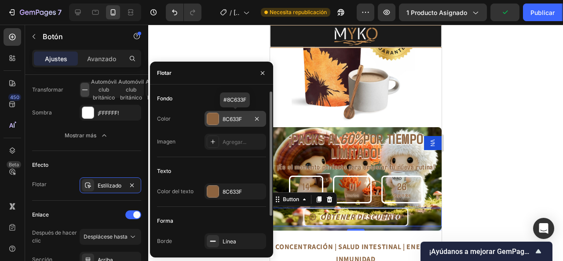
click at [230, 114] on div "8C633F" at bounding box center [235, 119] width 62 height 16
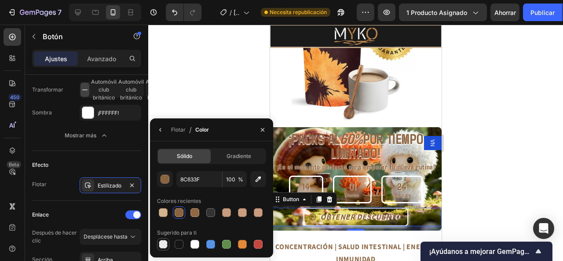
click at [165, 241] on div at bounding box center [163, 244] width 9 height 9
type input "000000"
type input "0"
click at [168, 127] on div "Flotar / Color" at bounding box center [181, 129] width 62 height 22
click at [197, 246] on div at bounding box center [194, 244] width 9 height 9
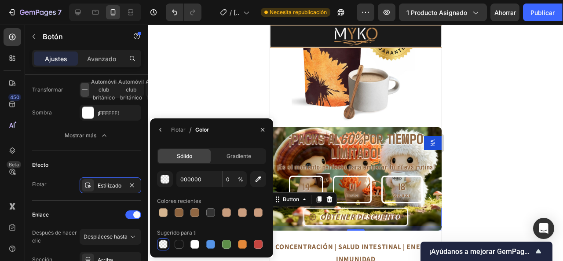
type input "FFFFFF"
type input "100"
click at [189, 95] on div at bounding box center [355, 143] width 415 height 236
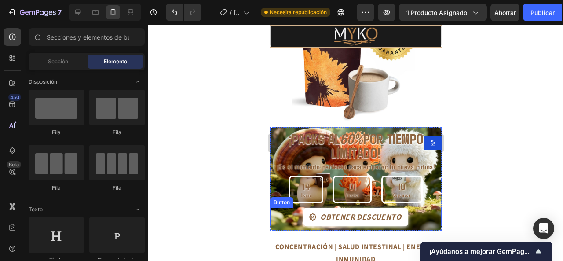
click at [312, 214] on button "OBTENER DESCUENTO" at bounding box center [355, 217] width 104 height 18
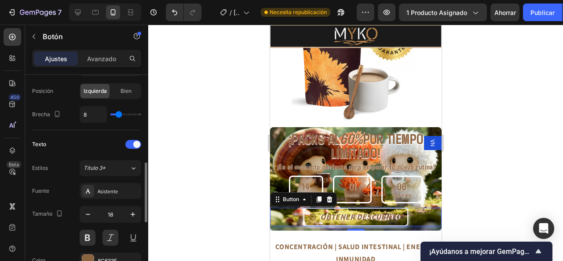
scroll to position [396, 0]
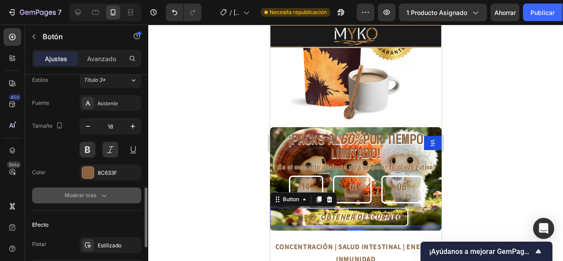
click at [94, 192] on font "Mostrar más" at bounding box center [81, 195] width 32 height 7
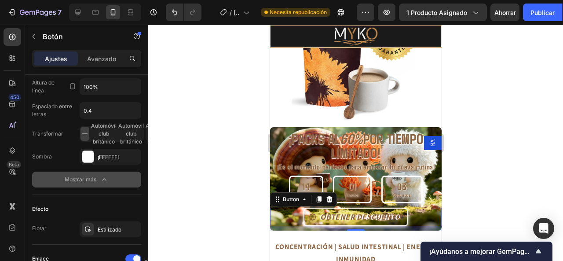
scroll to position [572, 0]
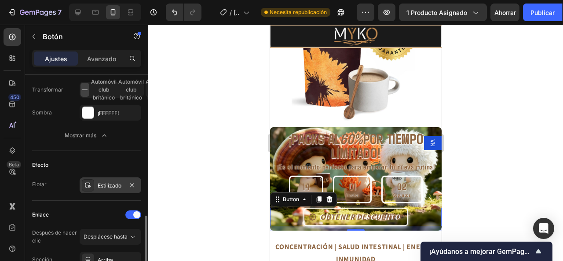
click at [101, 182] on font "Estilizado" at bounding box center [110, 185] width 24 height 7
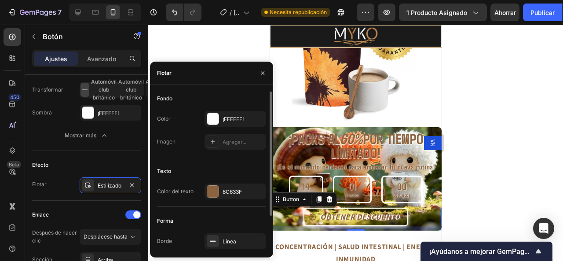
scroll to position [44, 0]
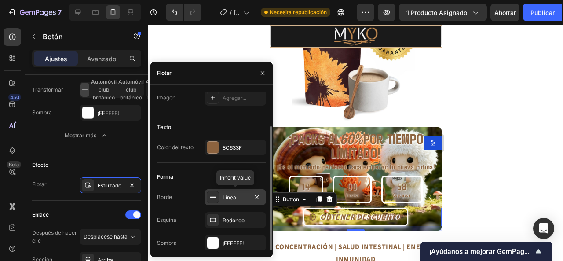
click at [223, 193] on div "Línea" at bounding box center [236, 197] width 26 height 8
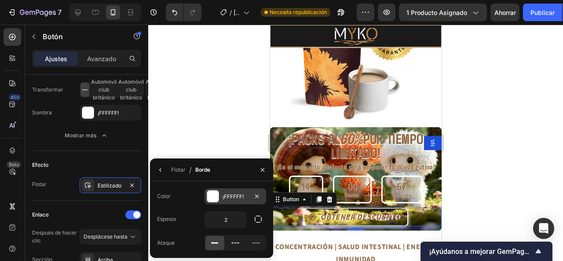
click at [217, 193] on div at bounding box center [212, 195] width 11 height 11
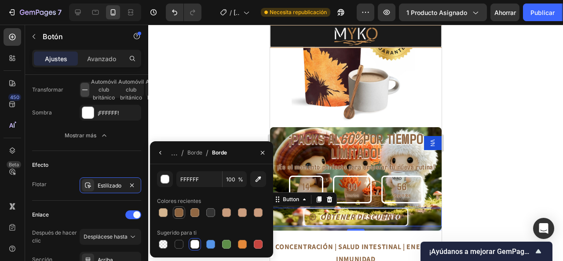
click at [179, 209] on div at bounding box center [179, 212] width 9 height 9
type input "8C633F"
click at [159, 150] on icon "button" at bounding box center [160, 152] width 7 height 7
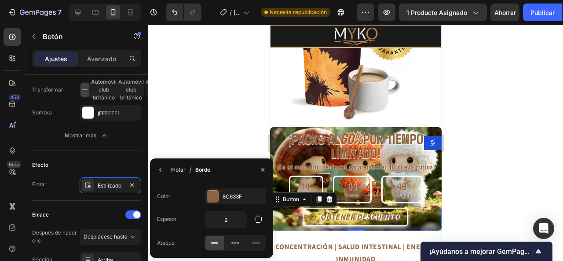
click at [174, 169] on font "Flotar" at bounding box center [178, 169] width 15 height 7
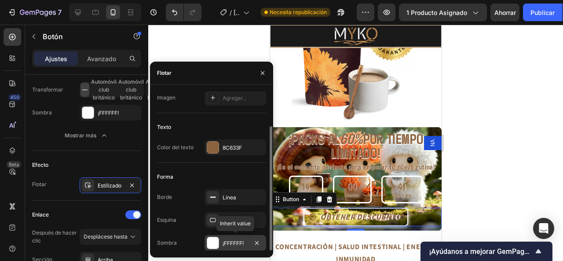
click at [231, 244] on font "¡FFFFFF!" at bounding box center [233, 243] width 21 height 7
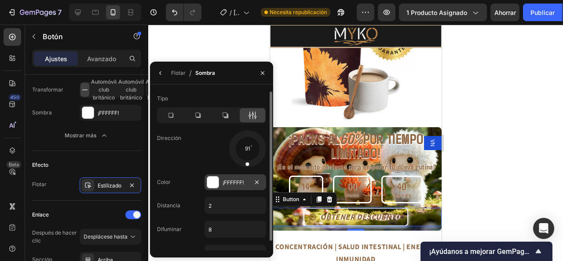
click at [210, 179] on div at bounding box center [212, 181] width 11 height 11
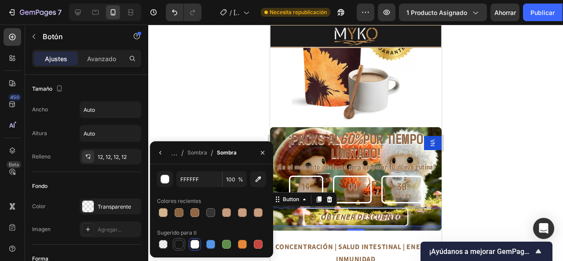
scroll to position [572, 0]
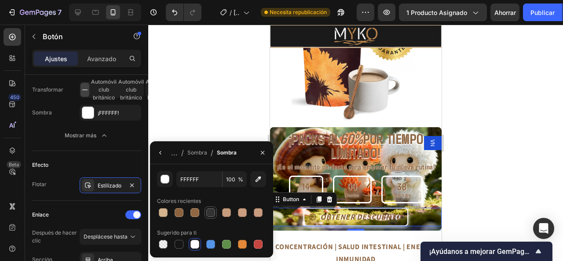
click at [211, 211] on div at bounding box center [210, 212] width 9 height 9
type input "333333"
click at [200, 153] on font "Sombra" at bounding box center [197, 152] width 20 height 7
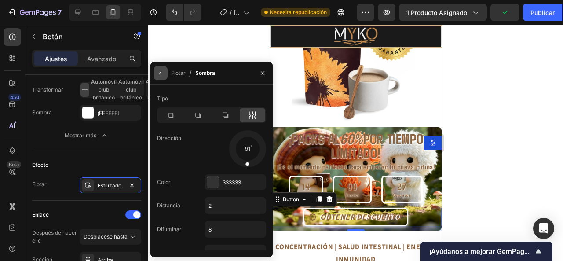
click at [162, 73] on icon "button" at bounding box center [160, 72] width 7 height 7
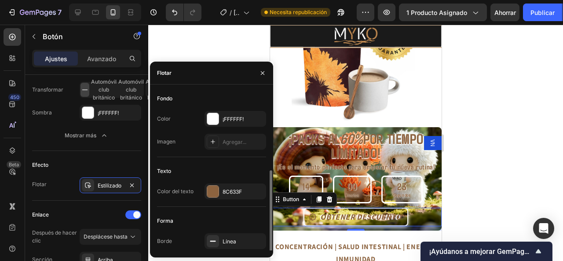
scroll to position [44, 0]
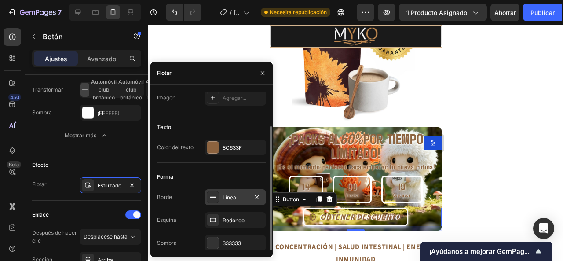
click at [228, 201] on div "Línea" at bounding box center [236, 197] width 26 height 8
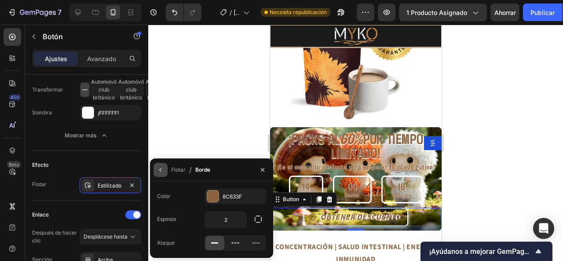
click at [163, 167] on icon "button" at bounding box center [160, 169] width 7 height 7
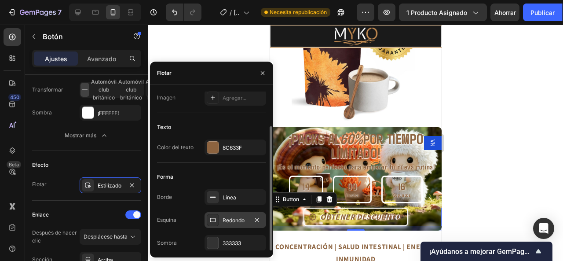
click at [229, 212] on div "Redondo" at bounding box center [235, 220] width 62 height 16
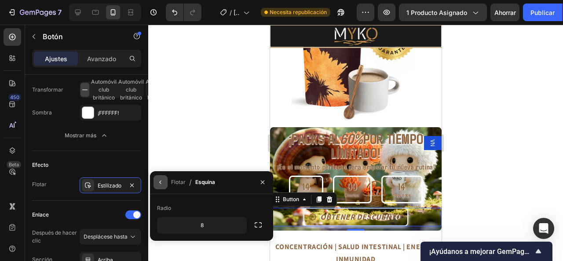
click at [164, 180] on icon "button" at bounding box center [160, 182] width 7 height 7
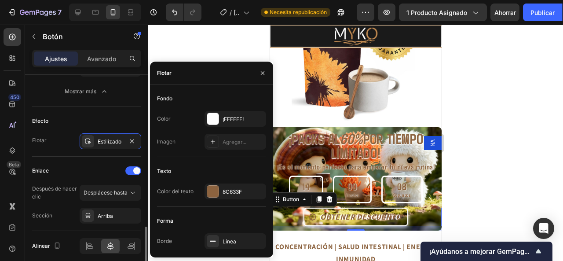
scroll to position [648, 0]
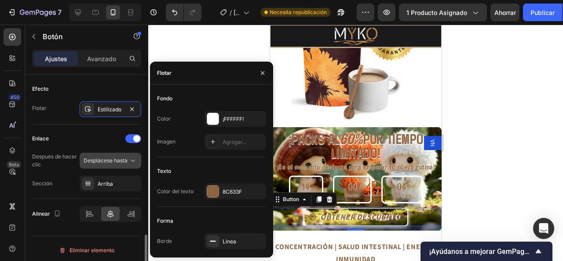
click at [117, 158] on font "Desplácese hasta" at bounding box center [106, 160] width 44 height 7
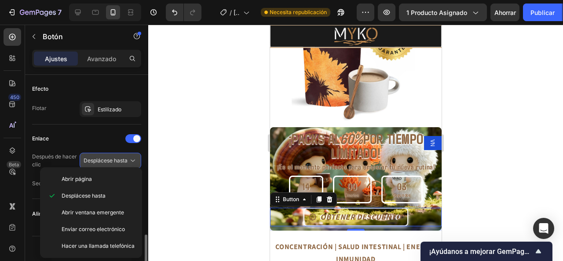
click at [116, 157] on font "Desplácese hasta" at bounding box center [106, 160] width 44 height 7
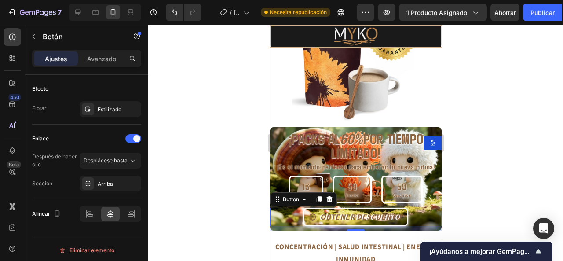
click at [159, 169] on div at bounding box center [355, 143] width 415 height 236
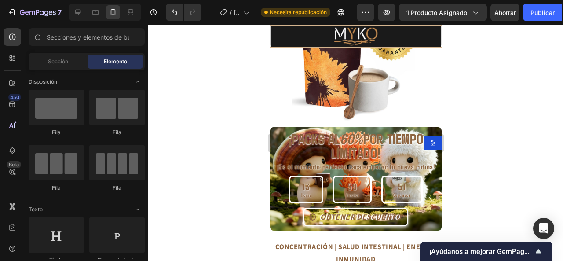
click at [561, 125] on div at bounding box center [355, 143] width 415 height 236
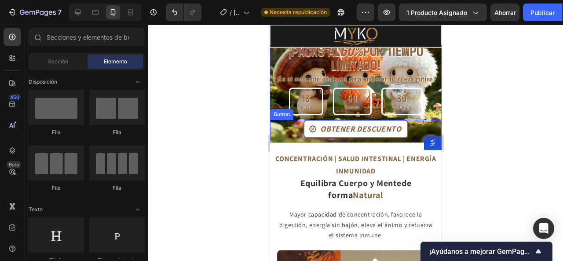
click at [308, 125] on icon "<p>OBTENER DESCUENTO</p>" at bounding box center [312, 129] width 8 height 8
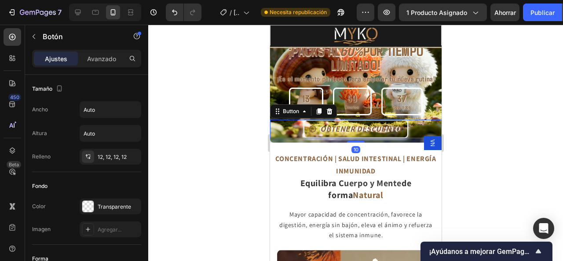
click at [179, 122] on div at bounding box center [355, 143] width 415 height 236
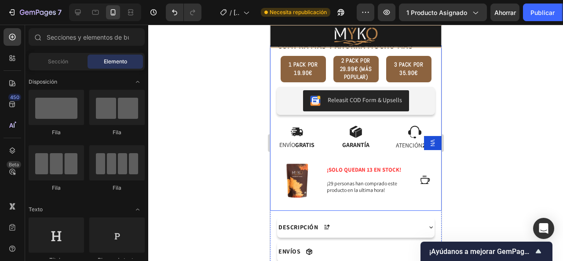
scroll to position [264, 0]
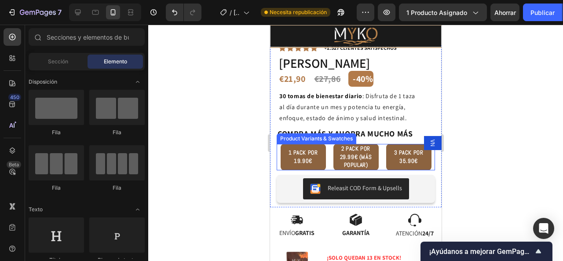
click at [284, 153] on div "1 PACK POR 19.90€" at bounding box center [302, 156] width 45 height 23
click at [302, 144] on input "1 PACK POR 19.90€ 1 PACK POR 19.90€ 1 PACK POR 19.90€" at bounding box center [302, 143] width 0 height 0
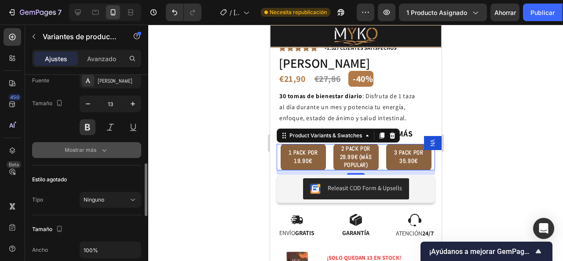
click at [74, 146] on font "Mostrar más" at bounding box center [81, 149] width 32 height 7
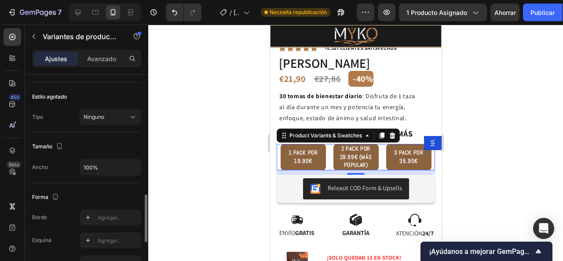
scroll to position [484, 0]
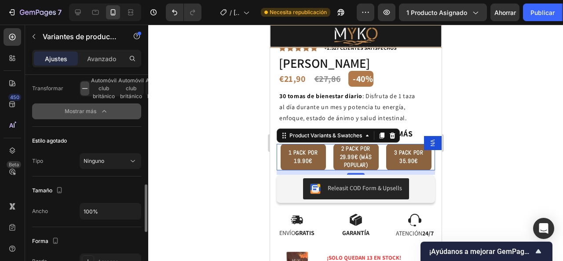
click at [84, 109] on font "Mostrar más" at bounding box center [81, 111] width 32 height 7
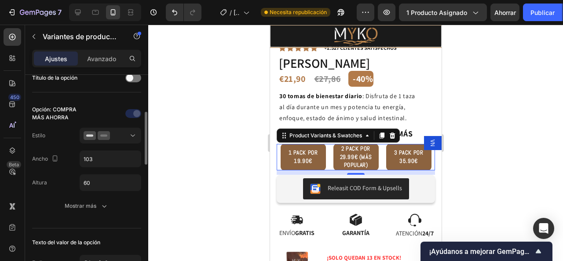
scroll to position [0, 0]
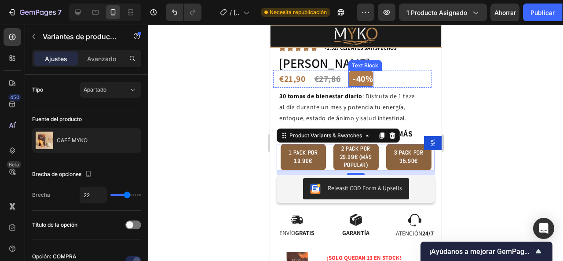
click at [372, 73] on strong "-40%" at bounding box center [362, 78] width 20 height 11
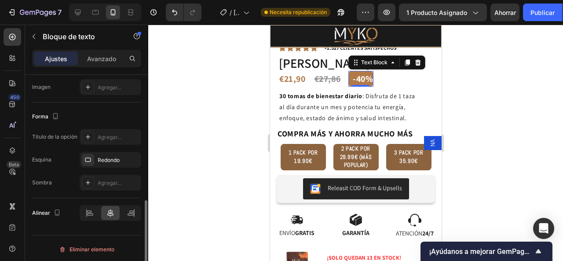
scroll to position [220, 0]
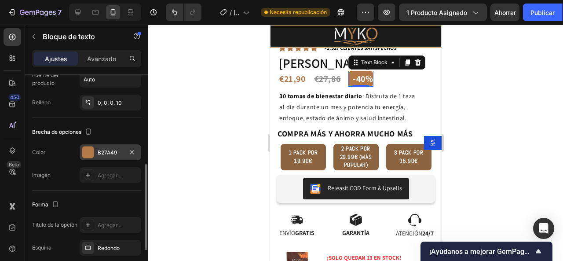
click at [96, 147] on div "B27A49" at bounding box center [111, 152] width 62 height 16
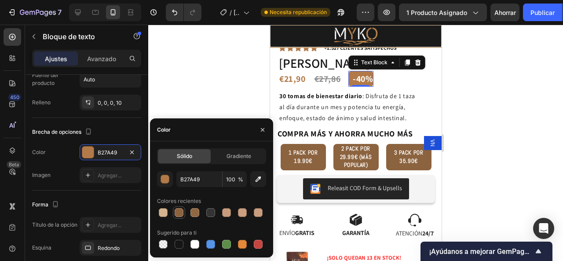
click at [179, 213] on div at bounding box center [179, 212] width 9 height 9
type input "8C633F"
click at [478, 124] on div at bounding box center [355, 143] width 415 height 236
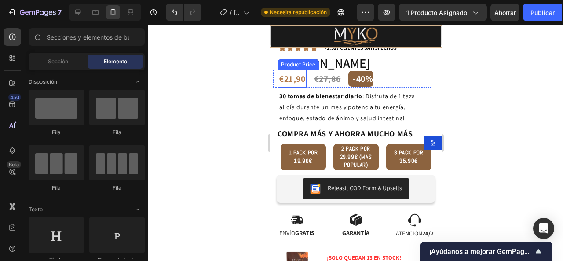
click at [287, 70] on div "€21,90" at bounding box center [292, 79] width 28 height 18
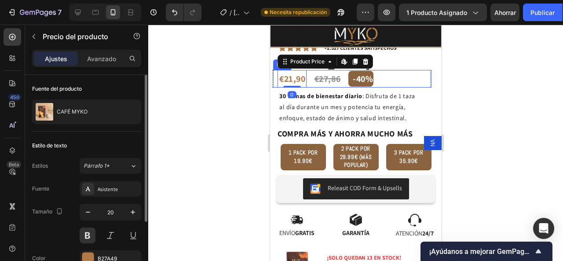
scroll to position [88, 0]
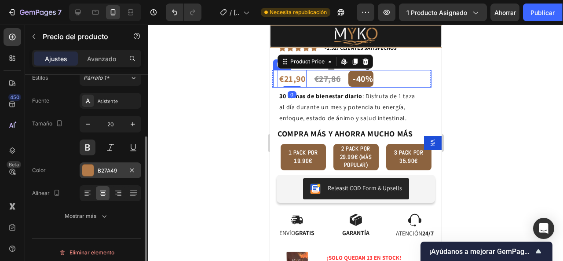
click at [94, 171] on div "B27A49" at bounding box center [111, 170] width 62 height 16
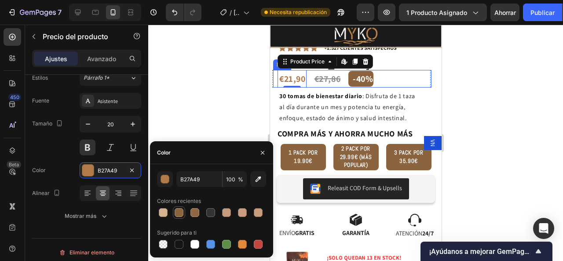
click at [179, 211] on div at bounding box center [179, 212] width 9 height 9
type input "8C633F"
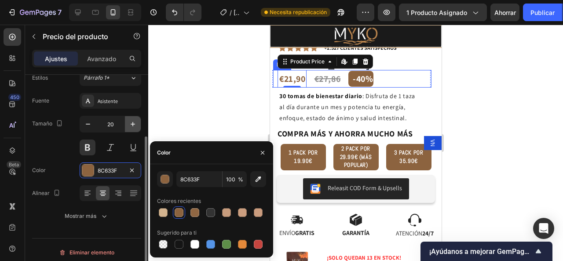
click at [126, 124] on button "button" at bounding box center [133, 124] width 16 height 16
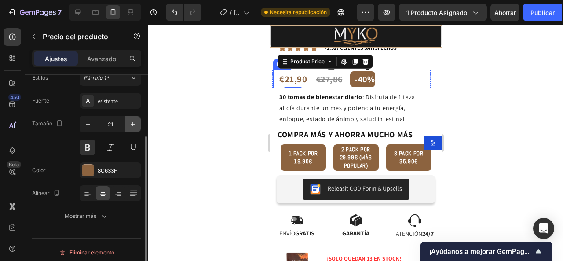
click at [126, 124] on button "button" at bounding box center [133, 124] width 16 height 16
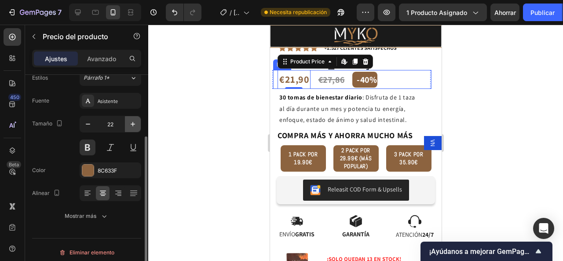
click at [126, 124] on button "button" at bounding box center [133, 124] width 16 height 16
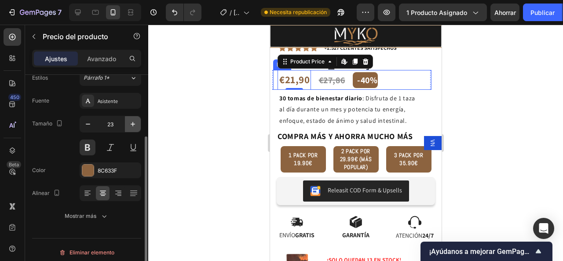
click at [126, 124] on button "button" at bounding box center [133, 124] width 16 height 16
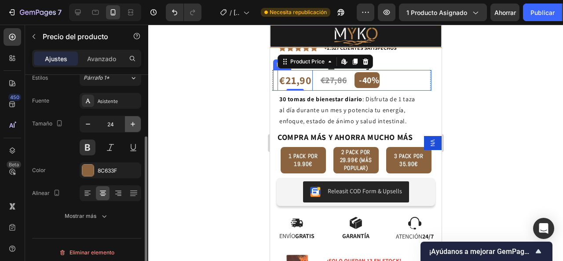
click at [126, 124] on button "button" at bounding box center [133, 124] width 16 height 16
type input "25"
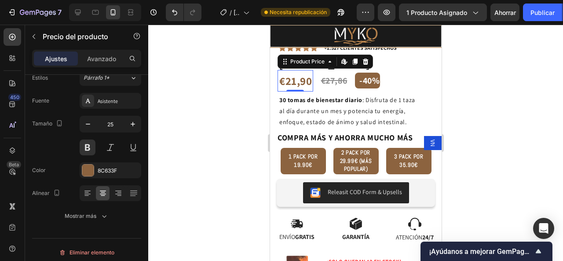
click at [527, 121] on div at bounding box center [355, 143] width 415 height 236
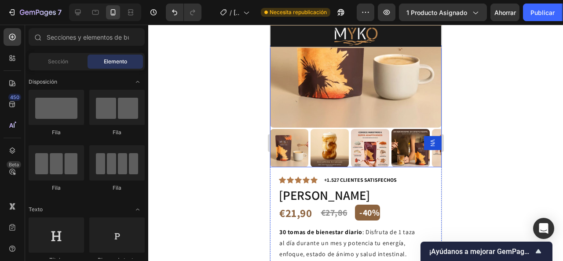
scroll to position [220, 0]
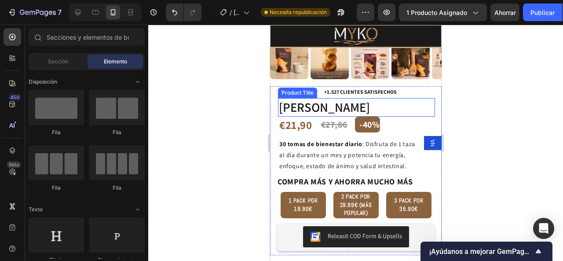
click at [335, 98] on h1 "[PERSON_NAME]" at bounding box center [355, 107] width 157 height 18
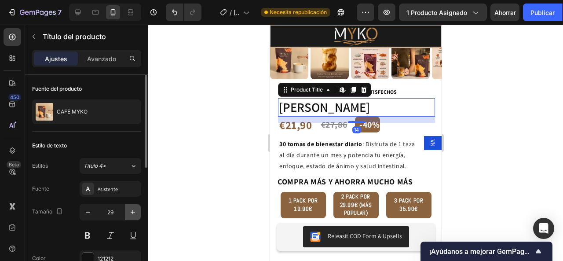
click at [128, 209] on button "button" at bounding box center [133, 212] width 16 height 16
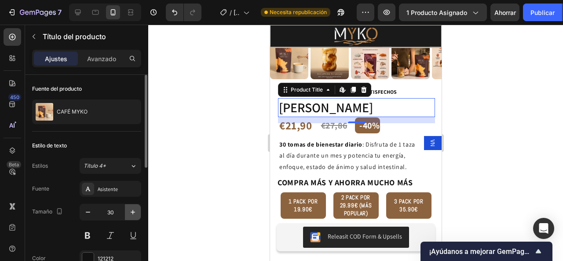
click at [128, 209] on icon "button" at bounding box center [132, 212] width 9 height 9
type input "31"
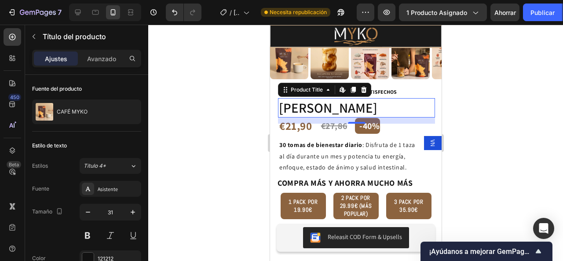
click at [480, 118] on div at bounding box center [355, 143] width 415 height 236
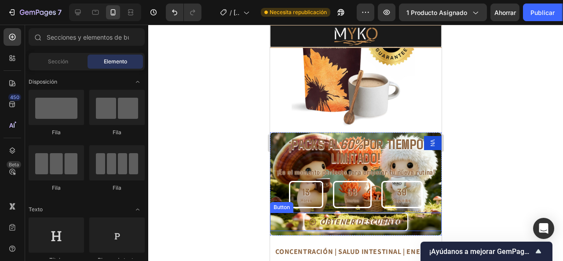
scroll to position [792, 0]
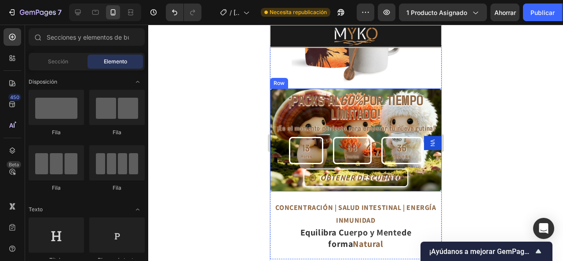
click at [272, 180] on div "OBTENER DESCUENTO Button" at bounding box center [356, 179] width 172 height 23
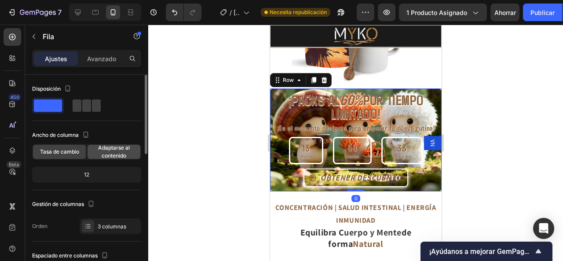
click at [102, 152] on font "Adaptarse al contenido" at bounding box center [114, 151] width 32 height 15
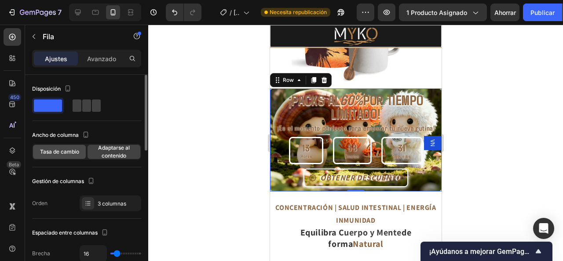
click at [69, 150] on font "Tasa de cambio" at bounding box center [59, 151] width 39 height 7
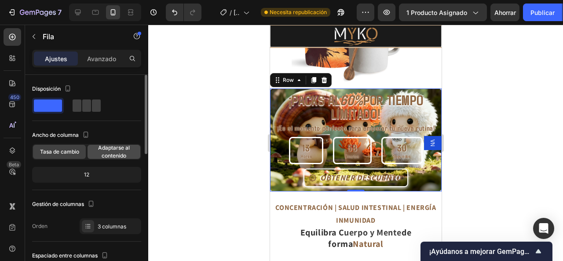
click at [109, 149] on font "Adaptarse al contenido" at bounding box center [114, 151] width 32 height 15
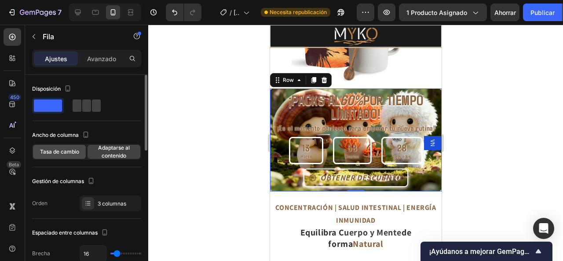
click at [60, 150] on font "Tasa de cambio" at bounding box center [59, 151] width 39 height 7
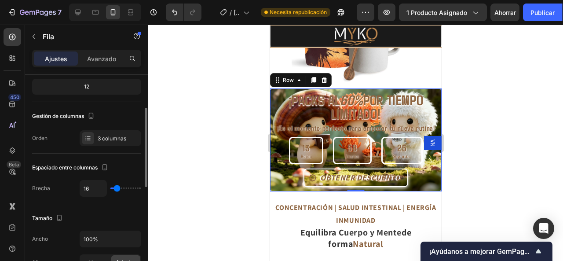
scroll to position [176, 0]
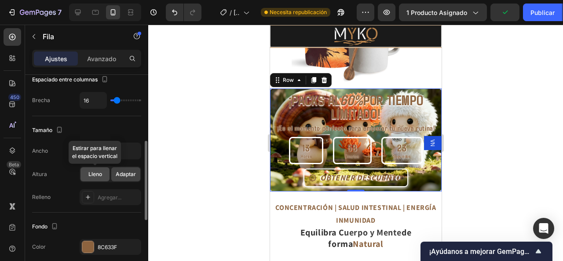
click at [99, 168] on div "Lleno" at bounding box center [94, 174] width 29 height 14
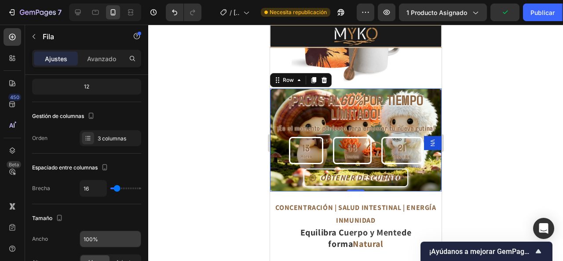
scroll to position [0, 0]
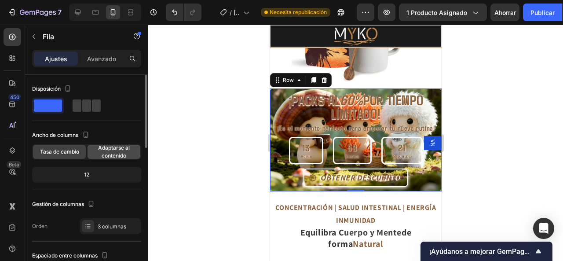
click at [101, 154] on font "Adaptarse al contenido" at bounding box center [114, 151] width 32 height 15
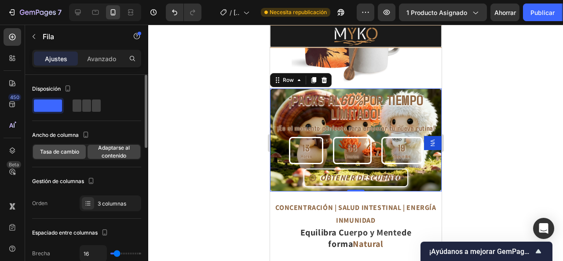
click at [58, 150] on font "Tasa de cambio" at bounding box center [59, 151] width 39 height 7
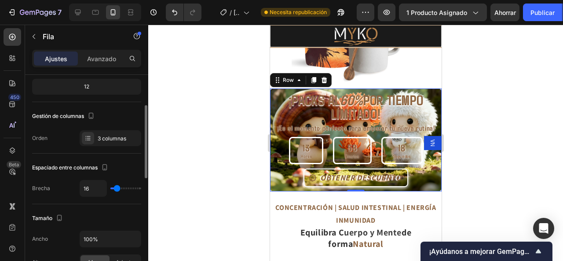
scroll to position [176, 0]
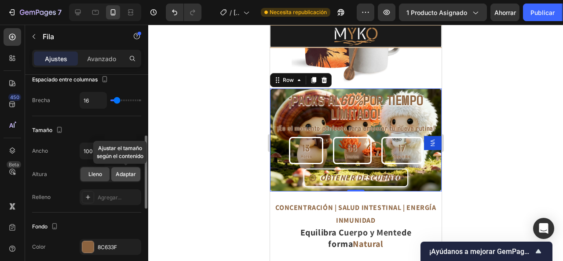
click at [127, 175] on font "Adaptar" at bounding box center [126, 174] width 20 height 7
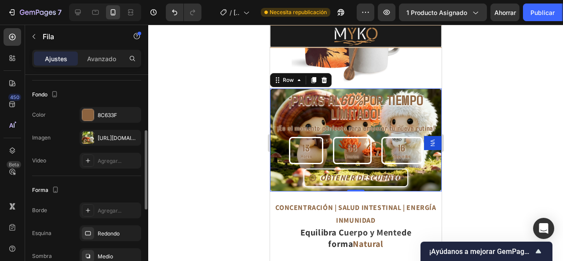
scroll to position [264, 0]
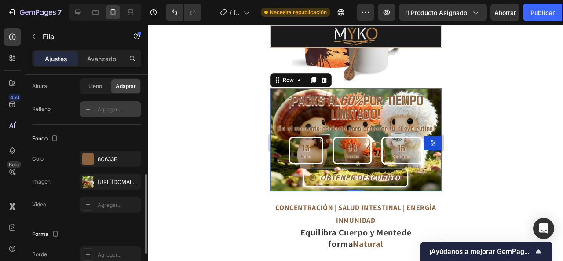
click at [84, 203] on icon at bounding box center [87, 204] width 7 height 7
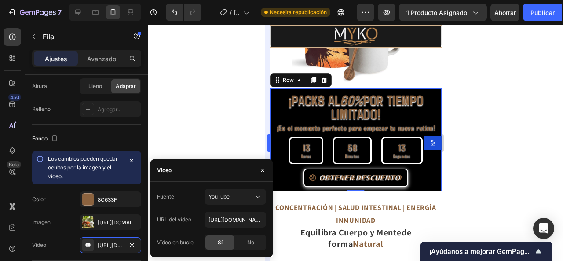
click at [266, 170] on button "button" at bounding box center [262, 170] width 14 height 14
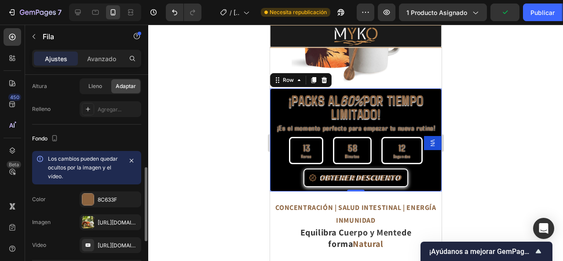
scroll to position [308, 0]
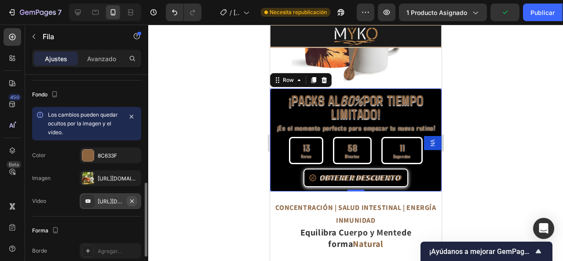
click at [132, 200] on icon "button" at bounding box center [131, 200] width 7 height 7
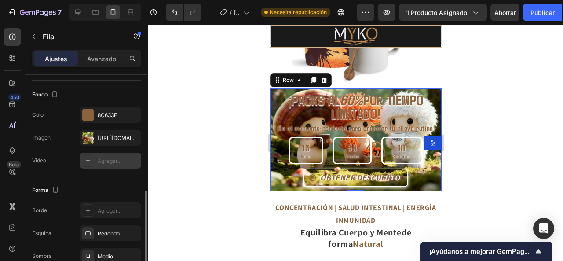
click at [172, 131] on div at bounding box center [355, 143] width 415 height 236
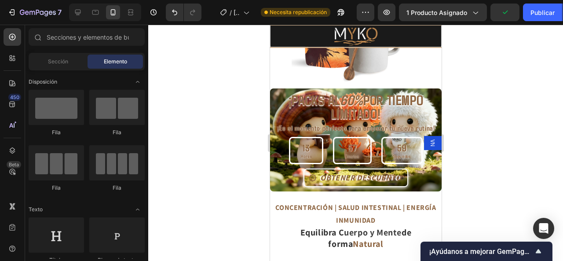
click at [500, 161] on div at bounding box center [355, 143] width 415 height 236
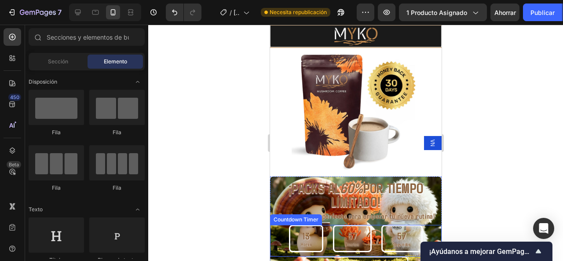
scroll to position [748, 0]
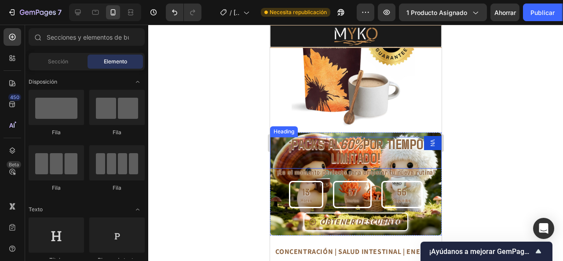
click at [306, 135] on strong "¡PACKS AL" at bounding box center [313, 143] width 51 height 17
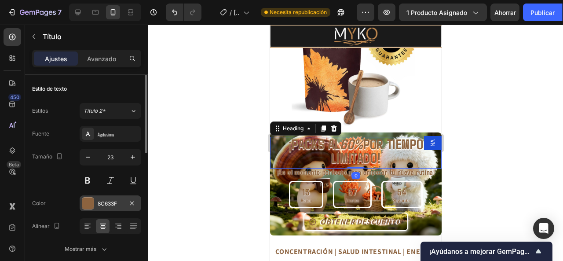
click at [96, 206] on div "8C633F" at bounding box center [111, 203] width 62 height 16
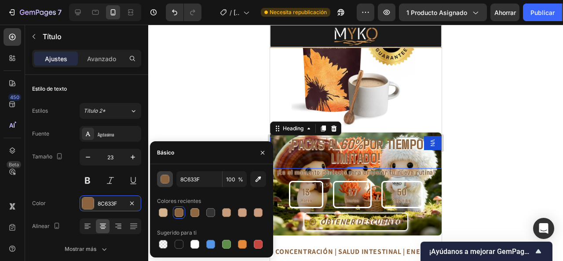
click at [169, 181] on div "button" at bounding box center [165, 179] width 9 height 9
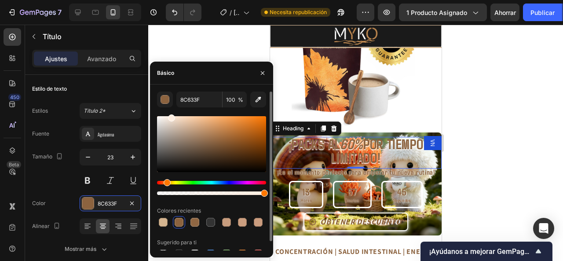
drag, startPoint x: 219, startPoint y: 142, endPoint x: 171, endPoint y: 116, distance: 54.5
click at [171, 116] on div at bounding box center [171, 117] width 7 height 7
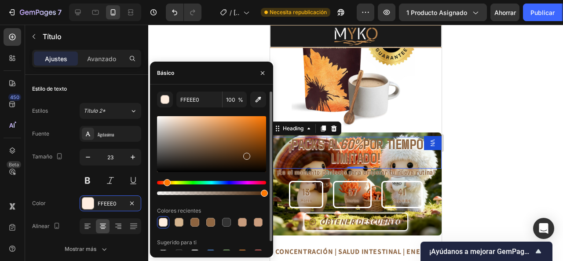
drag, startPoint x: 172, startPoint y: 117, endPoint x: 247, endPoint y: 155, distance: 84.4
click at [247, 155] on div at bounding box center [246, 156] width 7 height 7
type input "4C2B0D"
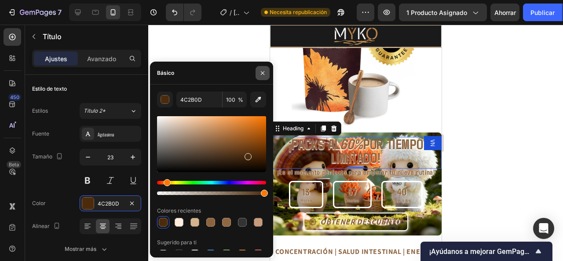
click at [262, 73] on icon "button" at bounding box center [263, 73] width 4 height 4
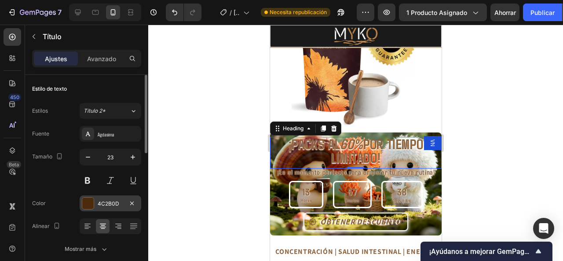
click at [117, 200] on font "4C2B0D" at bounding box center [109, 203] width 22 height 7
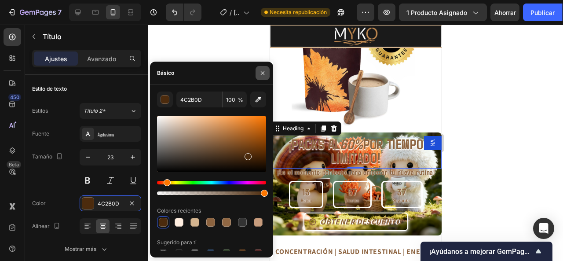
click at [259, 71] on icon "button" at bounding box center [262, 72] width 7 height 7
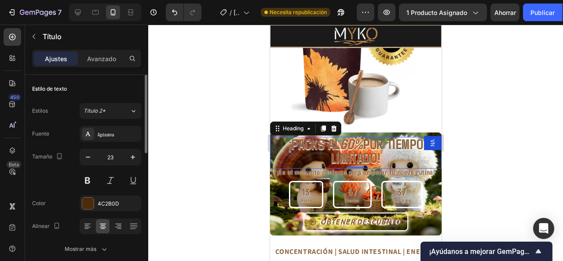
scroll to position [44, 0]
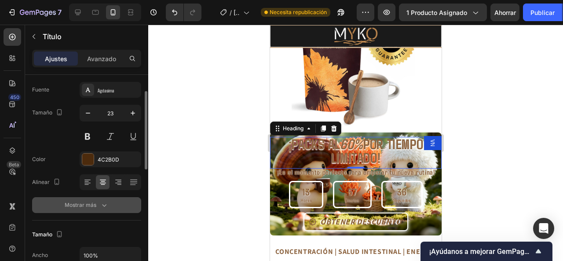
click at [97, 211] on button "Mostrar más" at bounding box center [86, 205] width 109 height 16
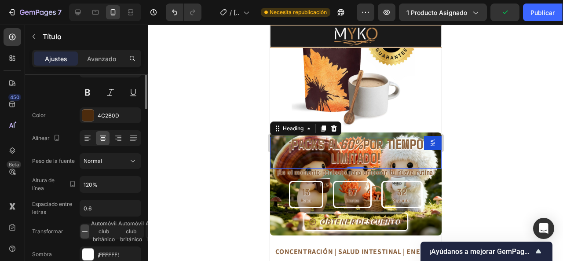
scroll to position [0, 0]
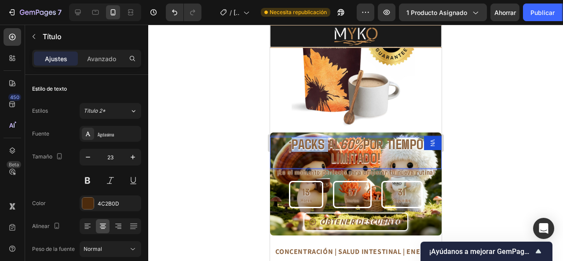
click at [310, 142] on strong "¡PACKS AL" at bounding box center [313, 143] width 51 height 17
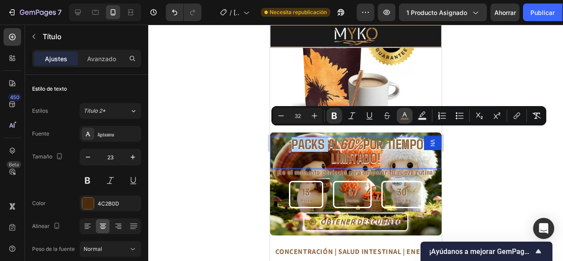
click at [407, 116] on icon "Editor contextual toolbar" at bounding box center [404, 115] width 9 height 9
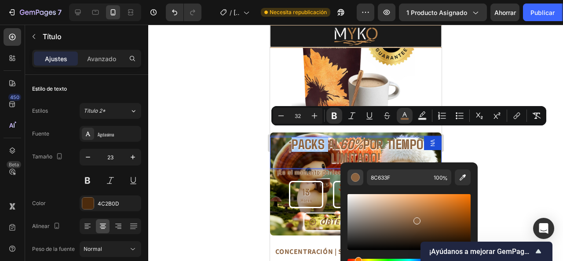
click at [353, 179] on div "Editor contextual toolbar" at bounding box center [355, 177] width 9 height 9
drag, startPoint x: 415, startPoint y: 223, endPoint x: 379, endPoint y: 231, distance: 36.9
click at [379, 231] on div "Editor contextual toolbar" at bounding box center [379, 232] width 7 height 7
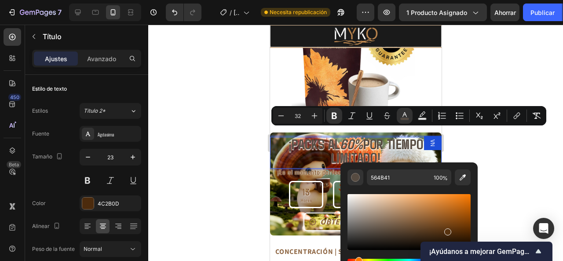
drag, startPoint x: 379, startPoint y: 236, endPoint x: 447, endPoint y: 230, distance: 68.4
click at [447, 230] on div "Editor contextual toolbar" at bounding box center [408, 222] width 123 height 56
drag, startPoint x: 446, startPoint y: 229, endPoint x: 437, endPoint y: 228, distance: 9.3
click at [437, 228] on div "Editor contextual toolbar" at bounding box center [436, 229] width 7 height 7
type input "704723"
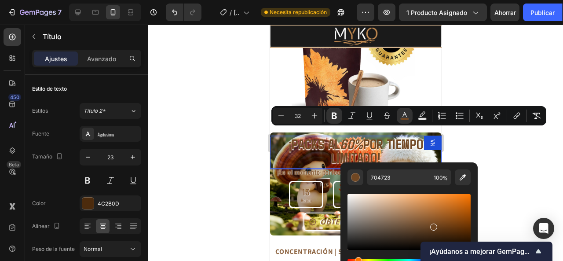
drag, startPoint x: 442, startPoint y: 229, endPoint x: 431, endPoint y: 225, distance: 10.9
click at [431, 225] on div "Barra de herramientas contextual del editor" at bounding box center [433, 226] width 7 height 7
click at [517, 167] on div at bounding box center [355, 143] width 415 height 236
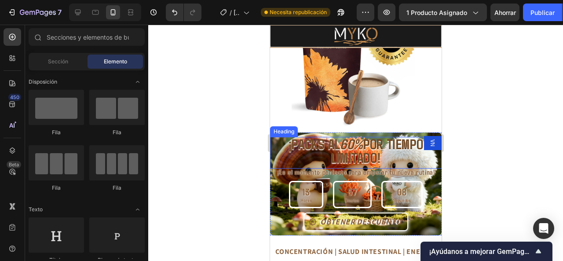
click at [352, 149] on strong "POR TIEMPO LIMITADO!" at bounding box center [377, 150] width 92 height 31
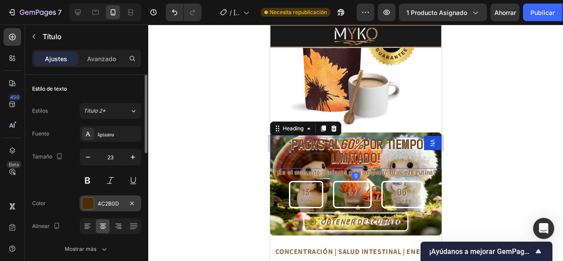
click at [105, 200] on font "4C2B0D" at bounding box center [109, 203] width 22 height 7
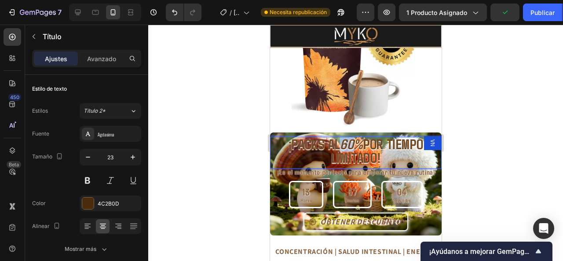
click at [339, 140] on strong "60%" at bounding box center [350, 143] width 23 height 17
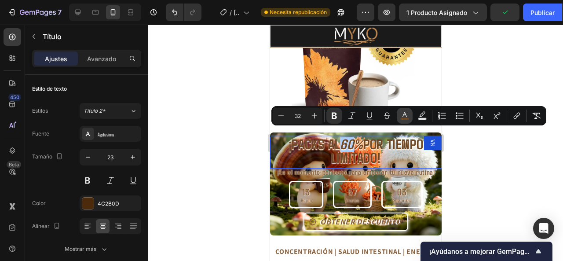
click at [406, 115] on icon "Editor contextual toolbar" at bounding box center [404, 115] width 9 height 9
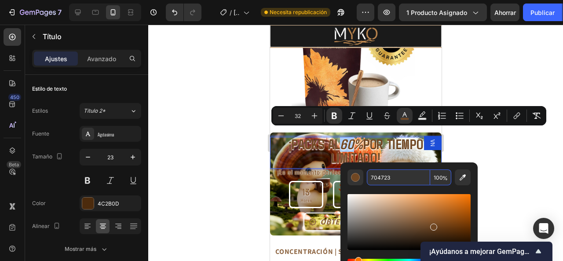
click at [376, 178] on input "704723" at bounding box center [398, 177] width 63 height 16
click at [223, 138] on div at bounding box center [355, 143] width 415 height 236
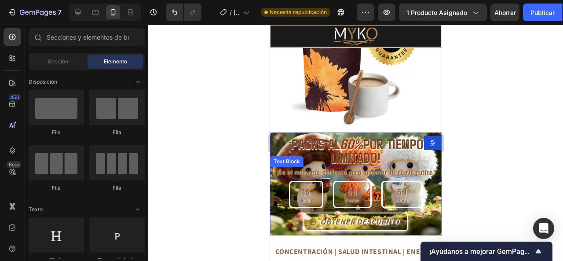
click at [350, 167] on span "¡Es el momento perfecto para empezar tu nueva rutina!" at bounding box center [355, 171] width 159 height 9
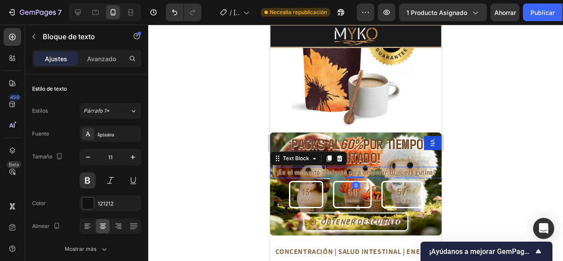
click at [330, 167] on span "¡Es el momento perfecto para empezar tu nueva rutina!" at bounding box center [355, 171] width 159 height 9
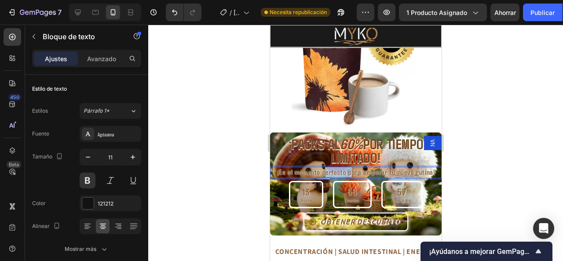
click at [330, 167] on span "¡Es el momento perfecto para empezar tu nueva rutina!" at bounding box center [355, 171] width 159 height 9
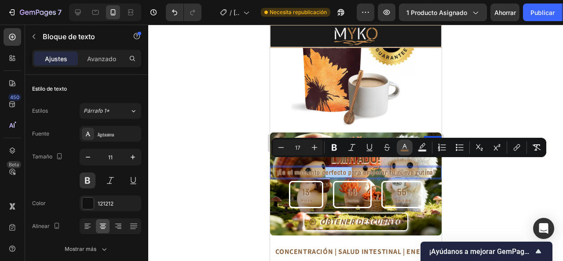
click at [406, 145] on icon "Editor contextual toolbar" at bounding box center [404, 147] width 9 height 9
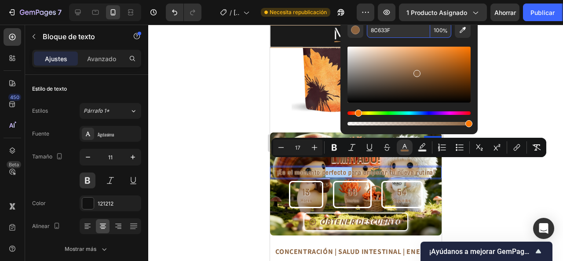
click at [393, 25] on input "8C633F" at bounding box center [398, 30] width 63 height 16
paste input "704723"
type input "704723"
click at [486, 197] on div at bounding box center [355, 143] width 415 height 236
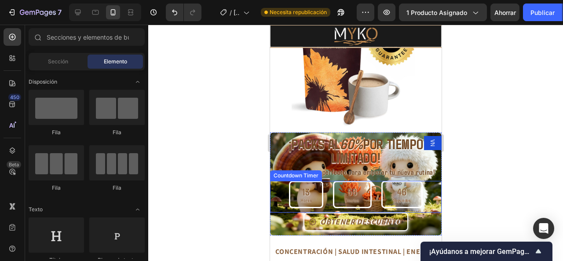
click at [300, 186] on div "13" at bounding box center [305, 191] width 11 height 11
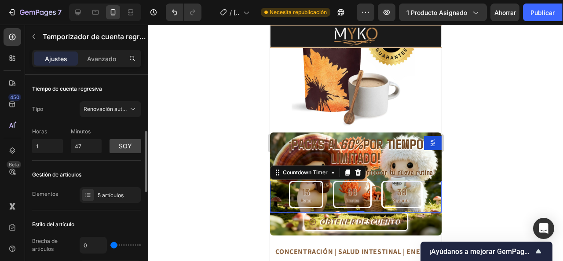
scroll to position [44, 0]
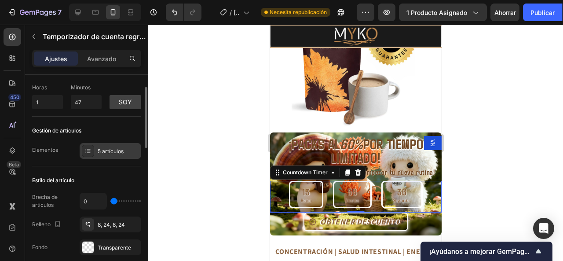
click at [105, 155] on div "5 artículos" at bounding box center [111, 151] width 62 height 16
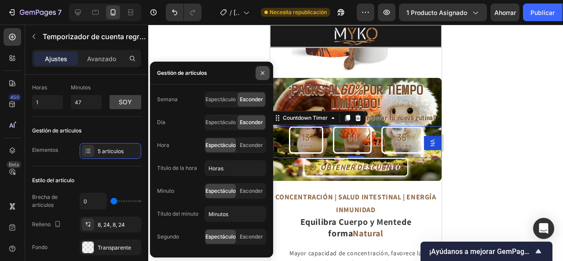
scroll to position [836, 0]
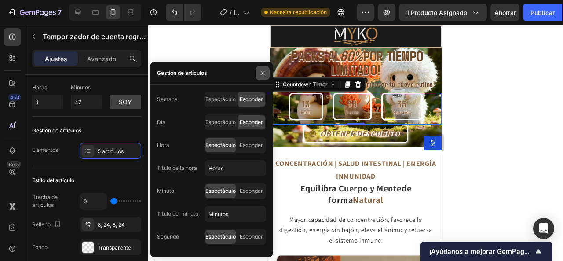
click at [261, 68] on button "button" at bounding box center [262, 73] width 14 height 14
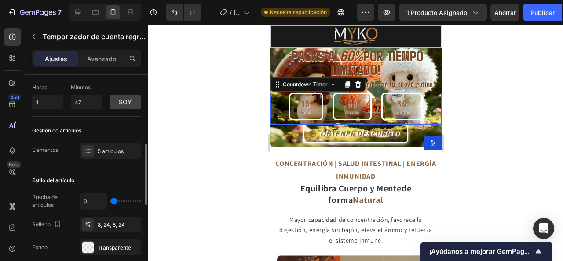
scroll to position [132, 0]
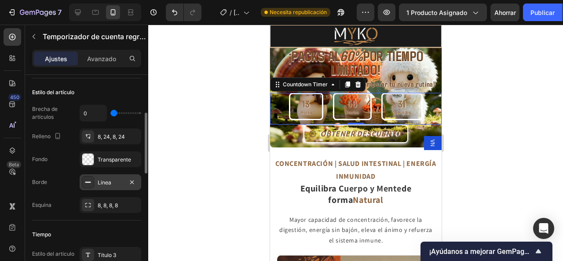
click at [106, 176] on div "Línea" at bounding box center [111, 182] width 62 height 16
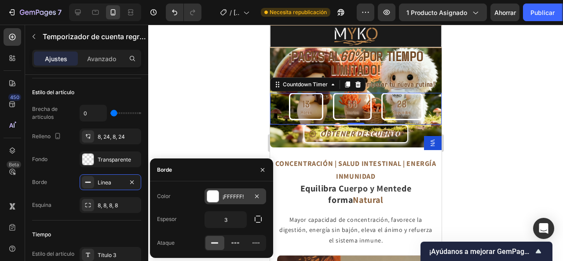
click at [212, 195] on div at bounding box center [212, 195] width 11 height 11
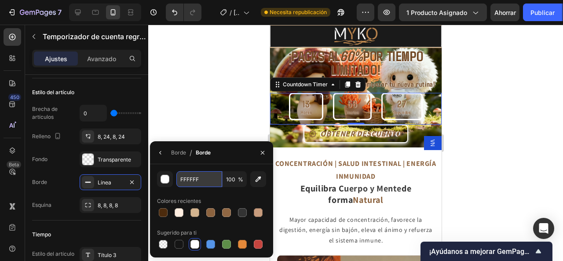
click at [204, 178] on input "FFFFFF" at bounding box center [199, 179] width 46 height 16
paste input "704723"
type input "704723"
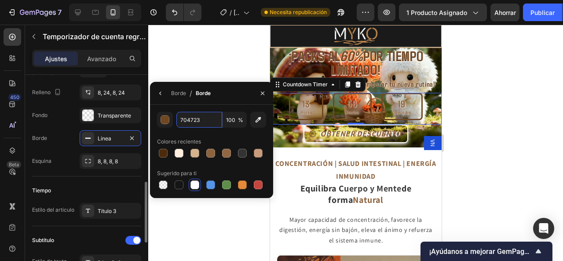
scroll to position [220, 0]
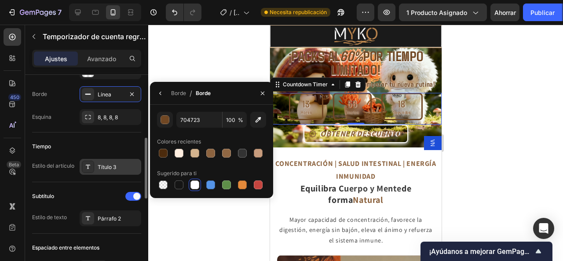
click at [106, 168] on font "Título 3" at bounding box center [107, 167] width 18 height 7
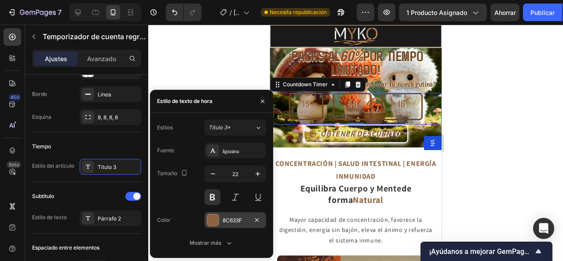
click at [212, 219] on div at bounding box center [212, 219] width 11 height 11
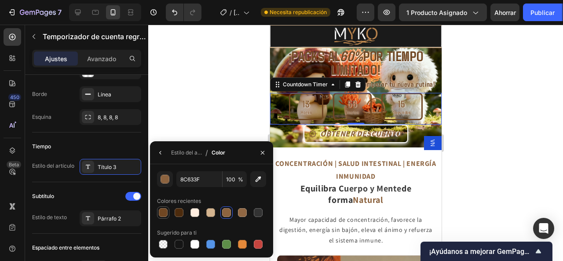
click at [164, 210] on div at bounding box center [163, 212] width 9 height 9
type input "704723"
click at [94, 213] on div at bounding box center [88, 218] width 12 height 12
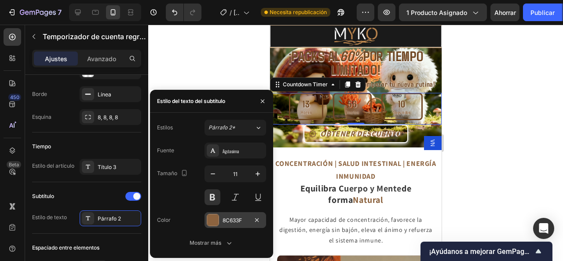
click at [222, 219] on div "8C633F" at bounding box center [235, 220] width 62 height 16
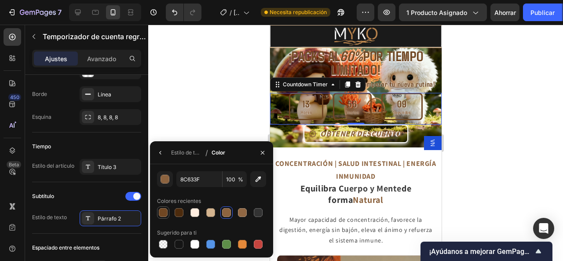
click at [164, 212] on div at bounding box center [163, 212] width 9 height 9
type input "704723"
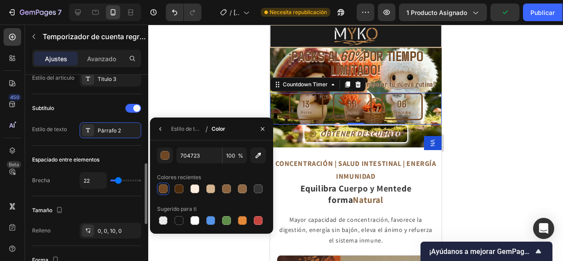
scroll to position [396, 0]
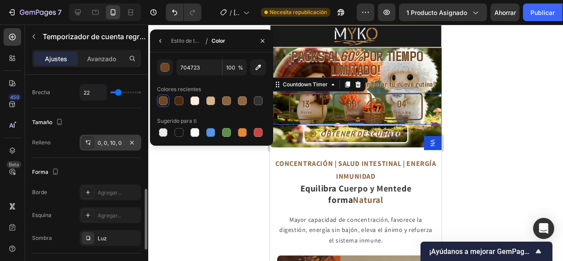
click at [116, 143] on font "0, 0, 10, 0" at bounding box center [110, 142] width 24 height 7
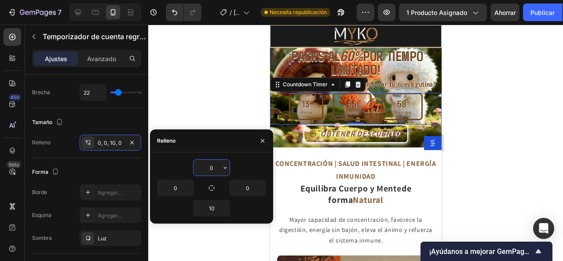
click at [220, 163] on input "0" at bounding box center [211, 168] width 36 height 16
type input "5"
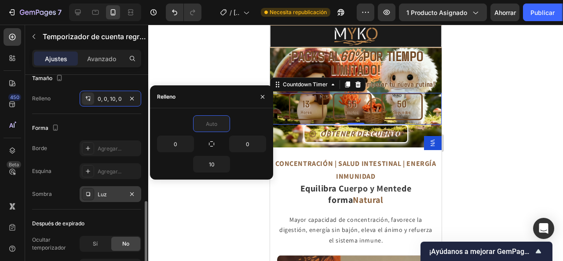
click at [107, 193] on div "Luz" at bounding box center [111, 194] width 26 height 8
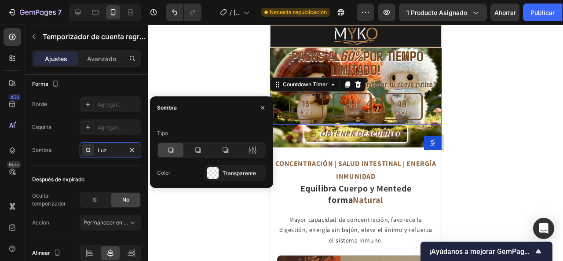
scroll to position [524, 0]
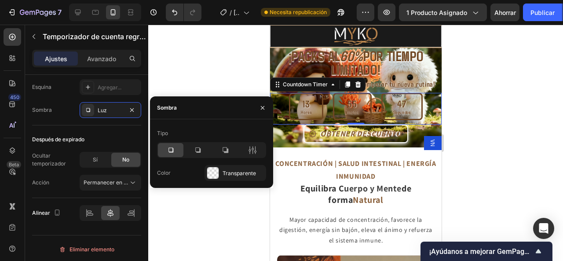
click at [193, 194] on div at bounding box center [355, 143] width 415 height 236
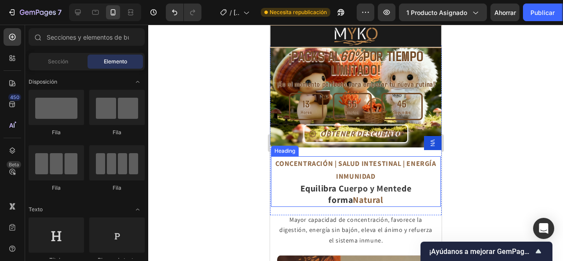
scroll to position [792, 0]
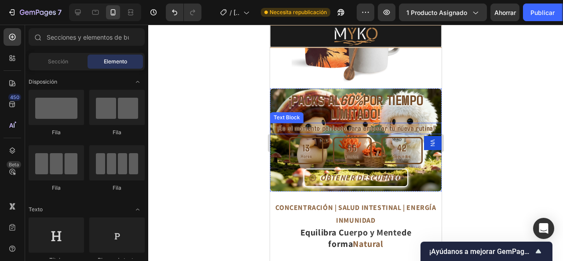
click at [386, 123] on span "¡Es el momento perfecto para empezar tu nueva rutina!" at bounding box center [355, 127] width 159 height 9
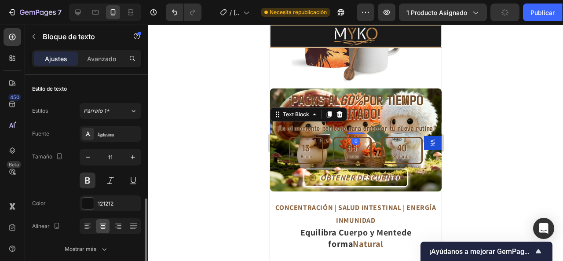
scroll to position [88, 0]
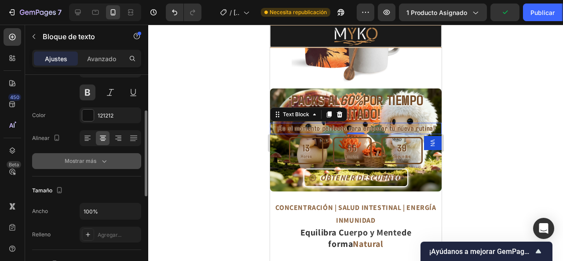
click at [89, 161] on font "Mostrar más" at bounding box center [81, 160] width 32 height 7
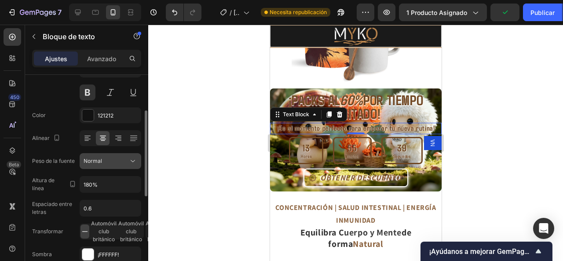
scroll to position [132, 0]
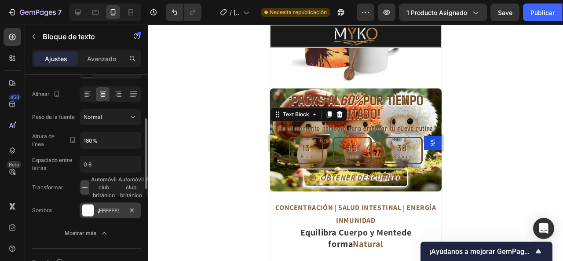
click at [105, 213] on div "¡FFFFFF!" at bounding box center [111, 210] width 62 height 16
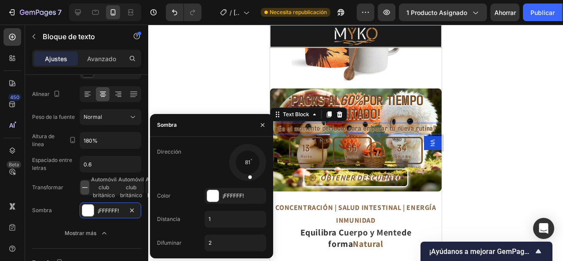
drag, startPoint x: 264, startPoint y: 159, endPoint x: 250, endPoint y: 185, distance: 29.3
click at [250, 185] on div "Dirección 81 Color ¡FFFFFF! Distancia 1 Difuminar 2" at bounding box center [211, 197] width 123 height 107
click at [218, 217] on input "1" at bounding box center [235, 219] width 61 height 16
type input "2"
click at [215, 240] on input "2" at bounding box center [235, 243] width 61 height 16
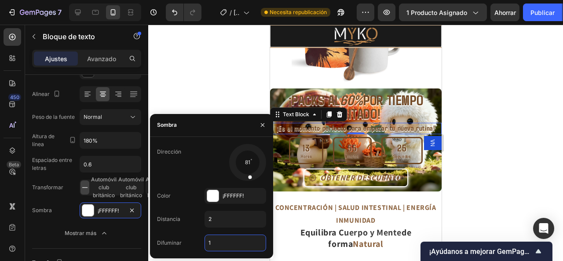
type input "1"
drag, startPoint x: 252, startPoint y: 172, endPoint x: 260, endPoint y: 171, distance: 9.0
click at [260, 171] on div at bounding box center [255, 167] width 19 height 15
click at [259, 171] on div at bounding box center [255, 168] width 18 height 16
click at [525, 143] on div at bounding box center [355, 143] width 415 height 236
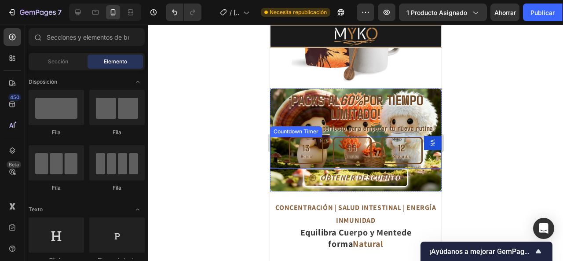
click at [288, 139] on div "13 Horas" at bounding box center [305, 151] width 34 height 28
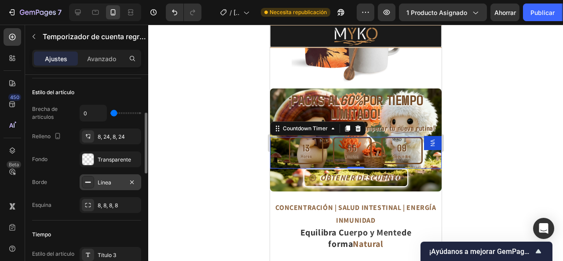
click at [95, 183] on div "Línea" at bounding box center [111, 182] width 62 height 16
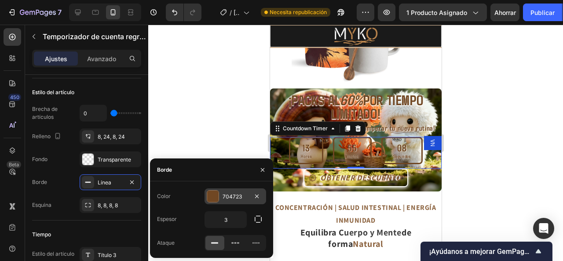
click at [215, 198] on div at bounding box center [212, 195] width 11 height 11
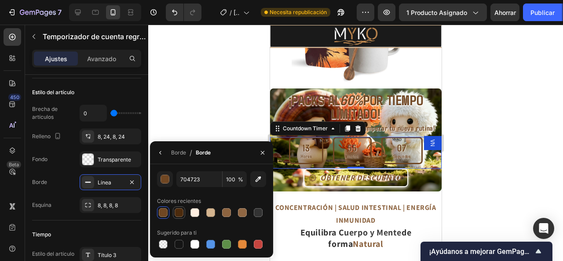
click at [174, 208] on div at bounding box center [179, 212] width 11 height 11
click at [258, 208] on div at bounding box center [258, 212] width 11 height 11
click at [195, 241] on div at bounding box center [194, 244] width 9 height 9
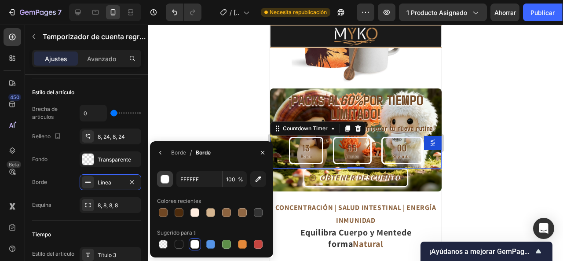
click at [168, 182] on div "button" at bounding box center [165, 179] width 9 height 9
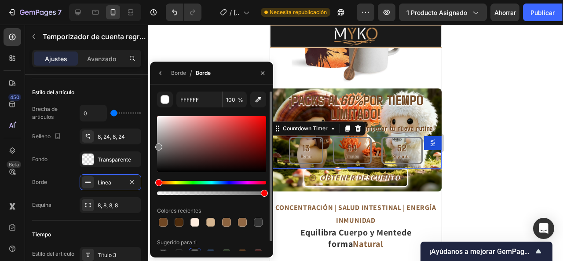
drag, startPoint x: 158, startPoint y: 119, endPoint x: 155, endPoint y: 145, distance: 26.1
click at [155, 145] on div "FFFFFF 100 % Colores recientes Sugerido para ti" at bounding box center [211, 175] width 123 height 168
type input "7A7A7A"
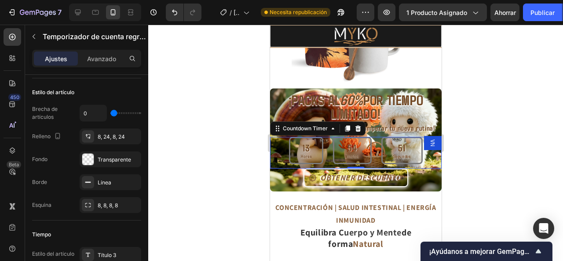
click at [479, 123] on div at bounding box center [355, 143] width 415 height 236
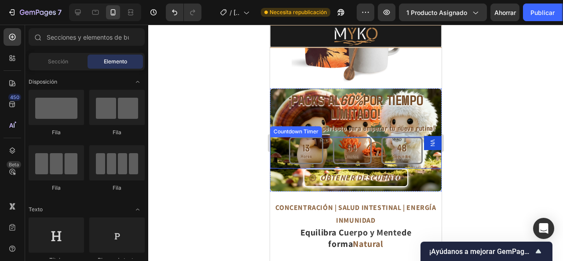
click at [288, 139] on div "13 Horas" at bounding box center [305, 151] width 34 height 28
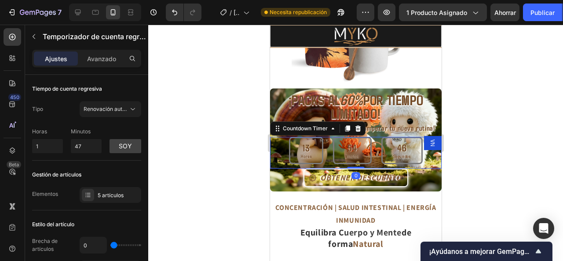
click at [323, 140] on div "13 Horas 54 Minutos 46 Segundos" at bounding box center [354, 151] width 133 height 28
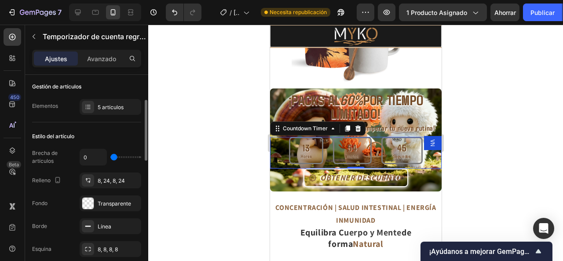
scroll to position [176, 0]
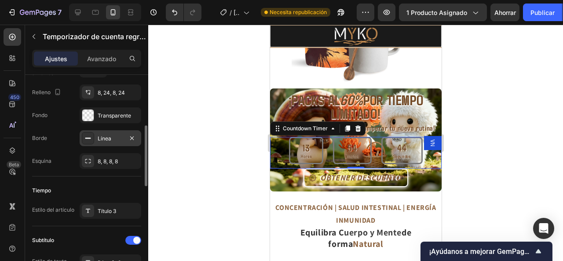
click at [99, 135] on font "Línea" at bounding box center [105, 138] width 14 height 7
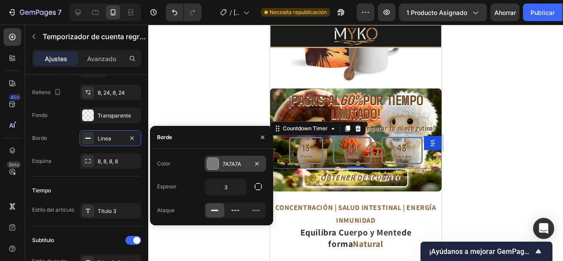
click at [209, 161] on div at bounding box center [212, 163] width 11 height 11
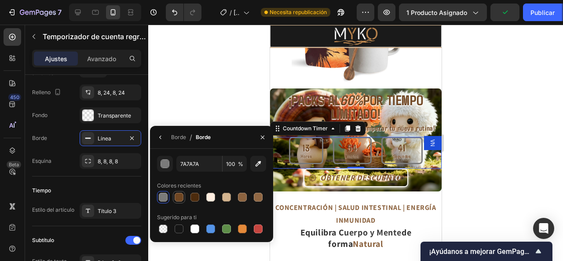
click at [181, 192] on div at bounding box center [179, 197] width 11 height 11
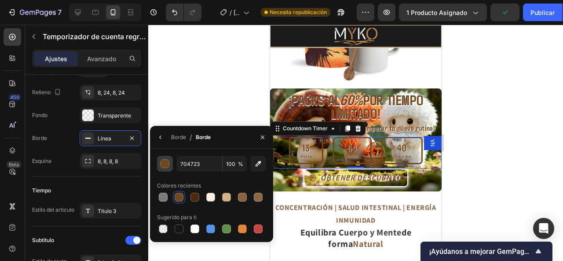
click at [166, 159] on div "button" at bounding box center [165, 163] width 9 height 9
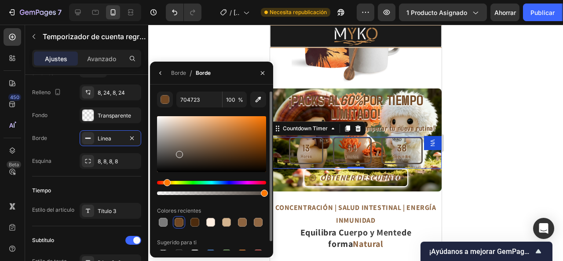
drag, startPoint x: 232, startPoint y: 152, endPoint x: 179, endPoint y: 143, distance: 53.1
click at [179, 151] on div at bounding box center [179, 154] width 7 height 7
type input "82664F"
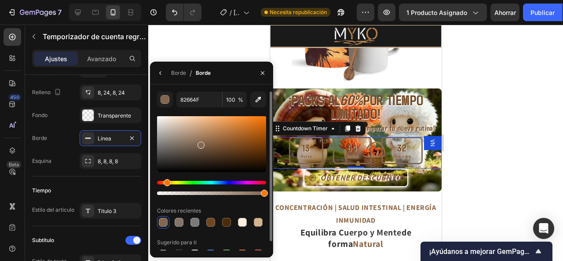
drag, startPoint x: 176, startPoint y: 143, endPoint x: 200, endPoint y: 143, distance: 23.3
click at [200, 143] on div at bounding box center [200, 145] width 7 height 7
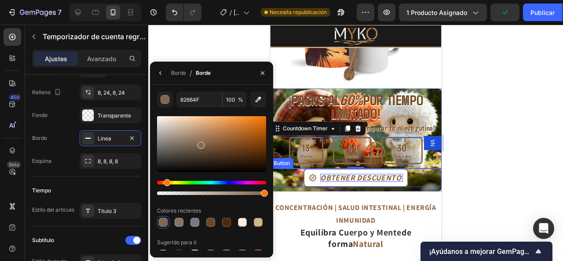
click at [320, 174] on p "OBTENER DESCUENTO" at bounding box center [361, 178] width 82 height 8
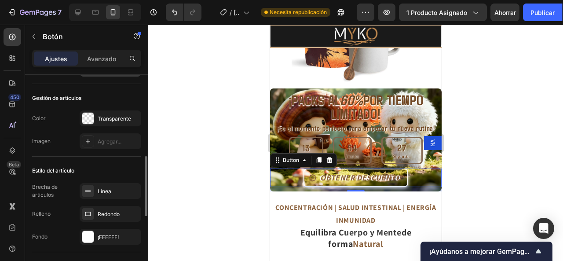
scroll to position [132, 0]
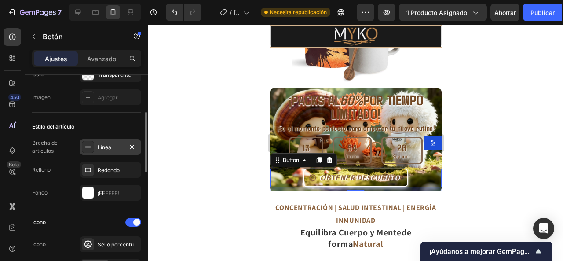
click at [95, 142] on div "Línea" at bounding box center [111, 147] width 62 height 16
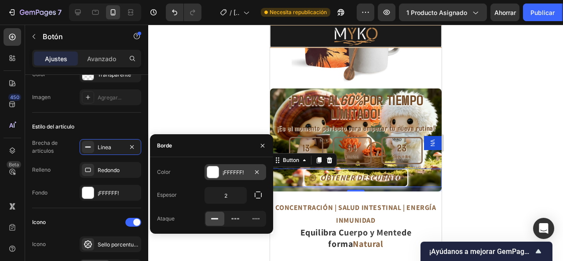
click at [209, 168] on div at bounding box center [212, 171] width 11 height 11
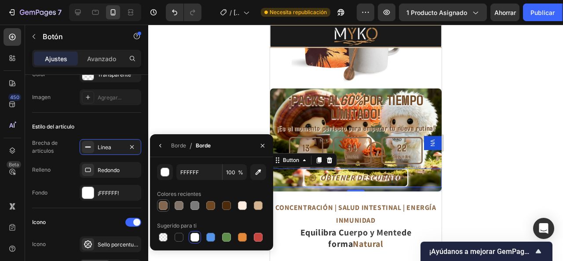
click at [163, 204] on div at bounding box center [163, 205] width 9 height 9
type input "82664F"
click at [178, 95] on div at bounding box center [355, 143] width 415 height 236
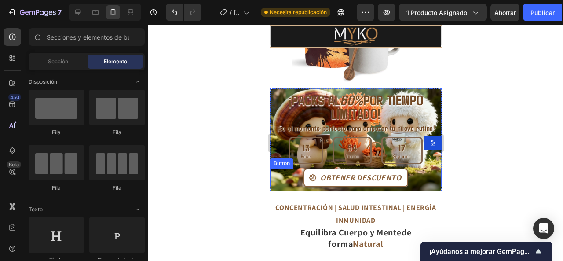
click at [315, 174] on div "OBTENER DESCUENTO" at bounding box center [355, 178] width 94 height 8
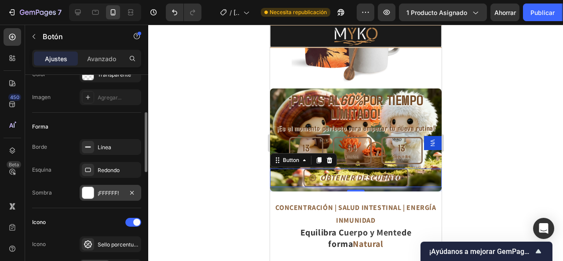
click at [105, 191] on font "¡FFFFFF!" at bounding box center [108, 193] width 21 height 7
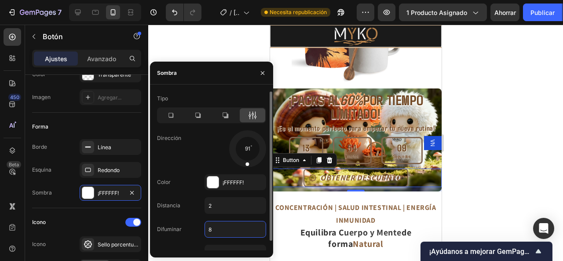
click at [218, 227] on input "8" at bounding box center [235, 229] width 61 height 16
type input "4"
type input "8"
click at [487, 121] on div at bounding box center [355, 143] width 415 height 236
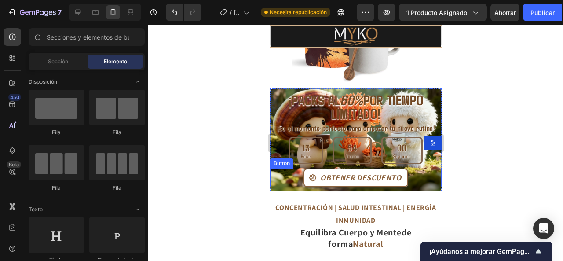
click at [398, 172] on button "OBTENER DESCUENTO" at bounding box center [355, 177] width 104 height 18
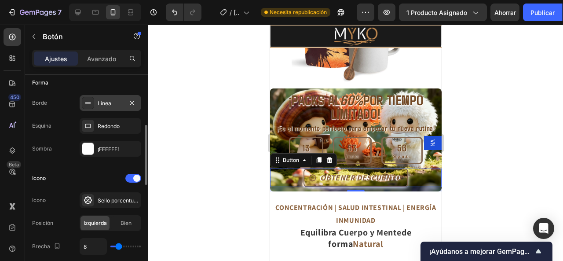
scroll to position [220, 0]
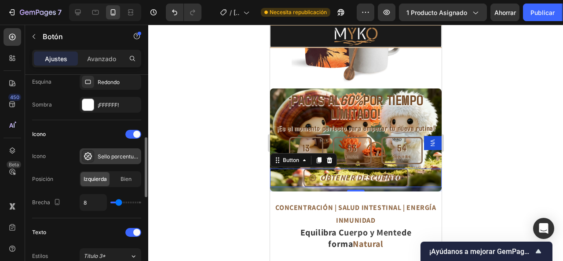
click at [114, 156] on font "Sello porcentual en negrita" at bounding box center [131, 156] width 67 height 7
click at [100, 133] on div "Icono" at bounding box center [86, 134] width 109 height 14
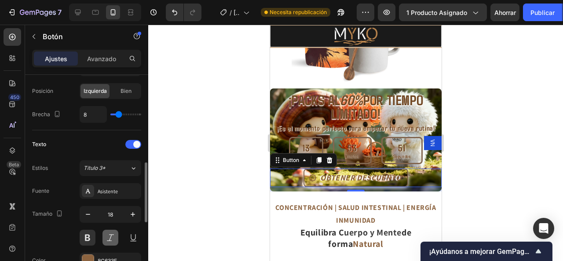
scroll to position [352, 0]
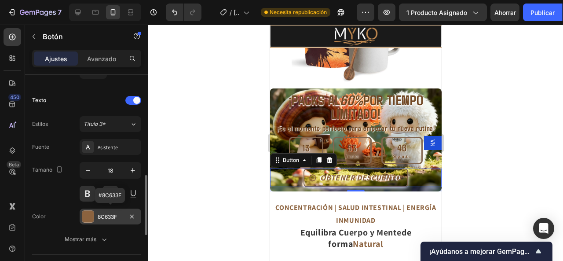
click at [101, 208] on div "8C633F" at bounding box center [111, 216] width 62 height 16
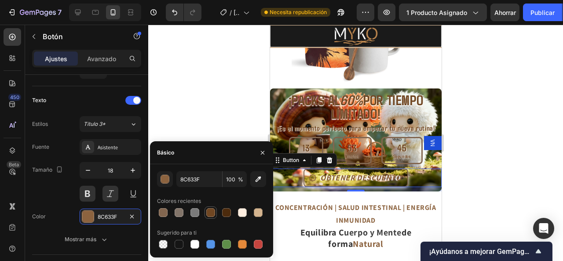
click at [208, 208] on div at bounding box center [210, 212] width 9 height 9
type input "704723"
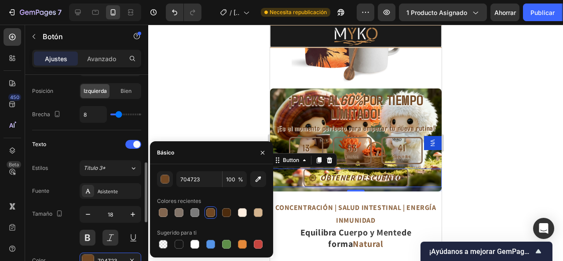
scroll to position [264, 0]
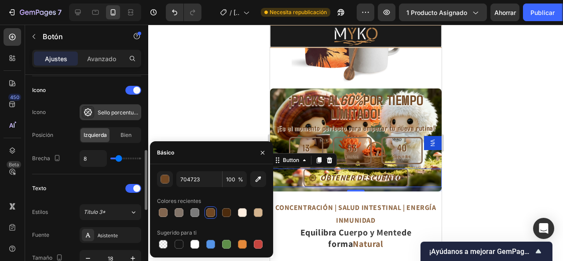
click at [99, 114] on div "Sello porcentual en negrita" at bounding box center [118, 113] width 41 height 8
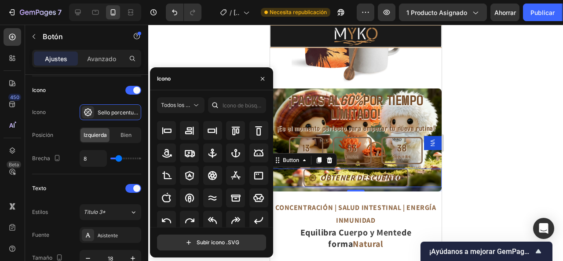
scroll to position [118, 0]
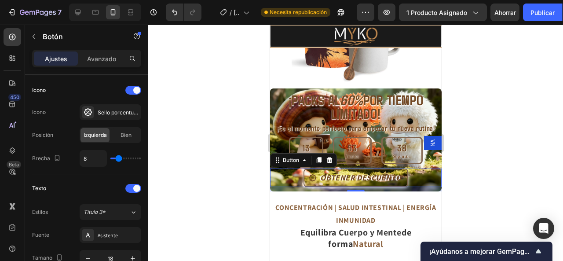
click at [171, 52] on div at bounding box center [355, 143] width 415 height 236
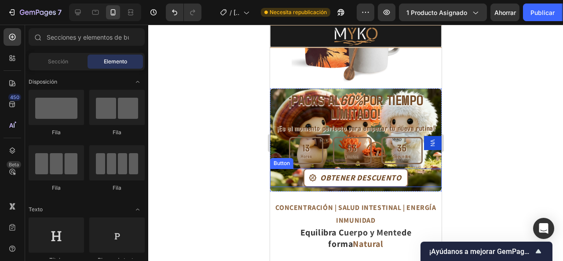
click at [303, 174] on button "OBTENER DESCUENTO" at bounding box center [355, 177] width 104 height 18
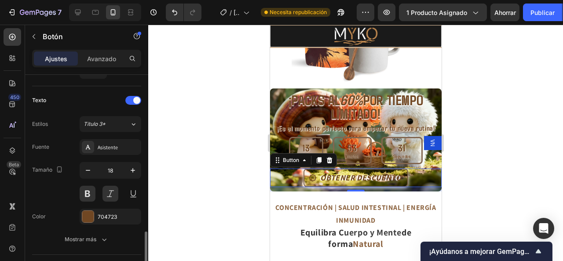
scroll to position [396, 0]
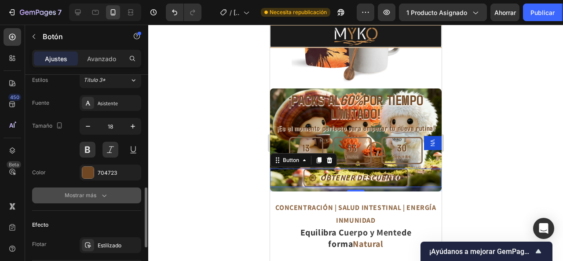
click at [102, 187] on button "Mostrar más" at bounding box center [86, 195] width 109 height 16
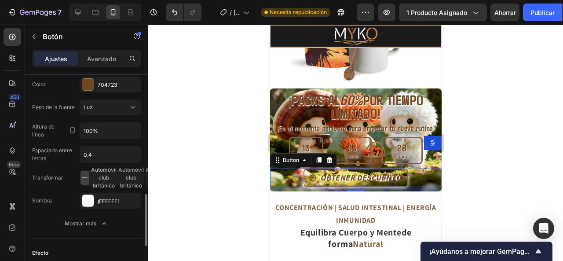
scroll to position [572, 0]
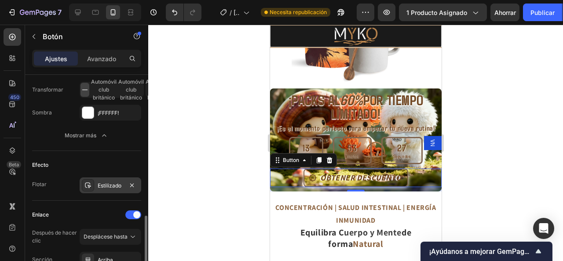
click at [109, 177] on div "Estilizado" at bounding box center [111, 185] width 62 height 16
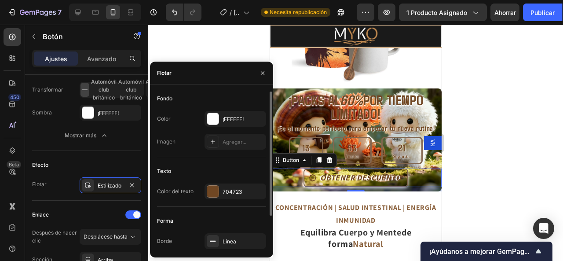
scroll to position [44, 0]
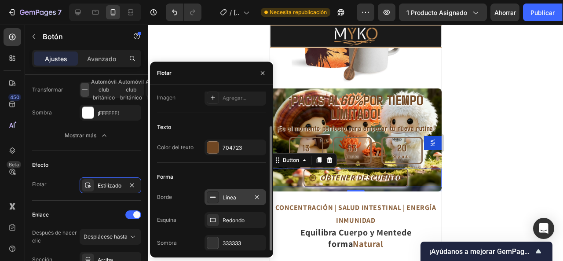
click at [224, 197] on font "Línea" at bounding box center [230, 197] width 14 height 7
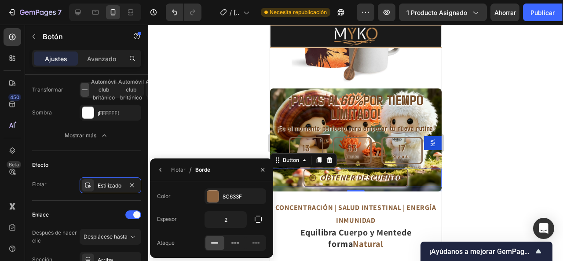
click at [169, 168] on div "Flotar / Borde" at bounding box center [182, 169] width 64 height 22
click at [162, 169] on icon "button" at bounding box center [160, 169] width 7 height 7
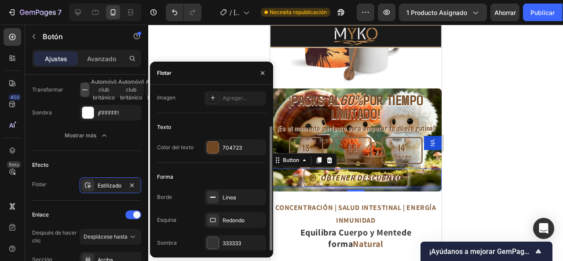
scroll to position [0, 0]
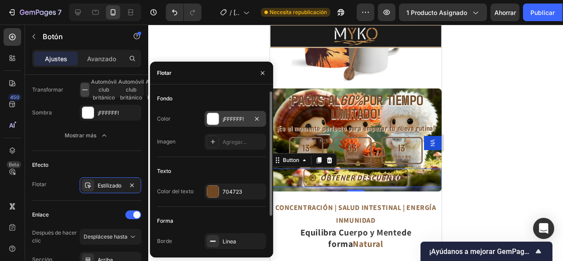
click at [216, 117] on div at bounding box center [212, 118] width 11 height 11
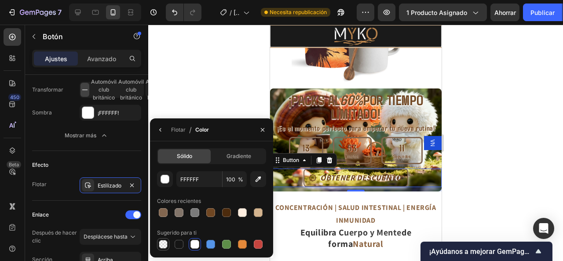
click at [166, 243] on div at bounding box center [163, 244] width 9 height 9
type input "000000"
type input "0"
drag, startPoint x: 498, startPoint y: 122, endPoint x: 473, endPoint y: 124, distance: 25.2
click at [498, 122] on div at bounding box center [355, 143] width 415 height 236
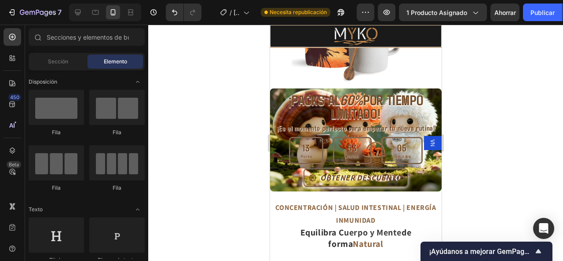
click at [485, 158] on div at bounding box center [355, 143] width 415 height 236
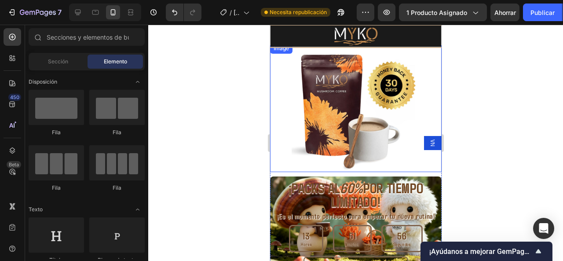
scroll to position [748, 0]
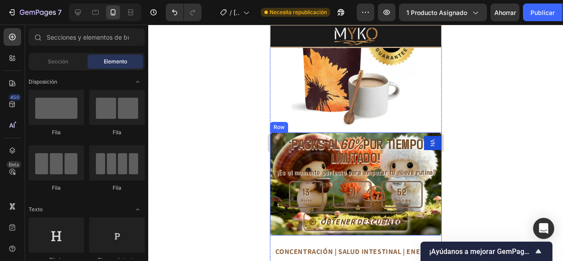
click at [311, 132] on div "⁠⁠⁠⁠⁠⁠⁠ ¡PACKS AL 60% POR TIEMPO LIMITADO! Heading" at bounding box center [356, 150] width 172 height 36
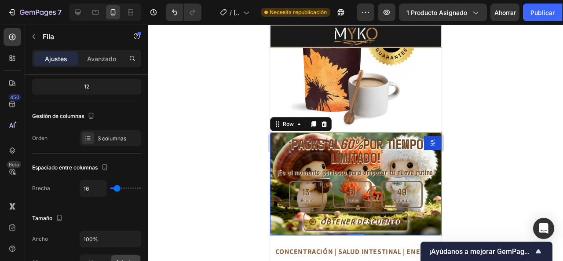
scroll to position [264, 0]
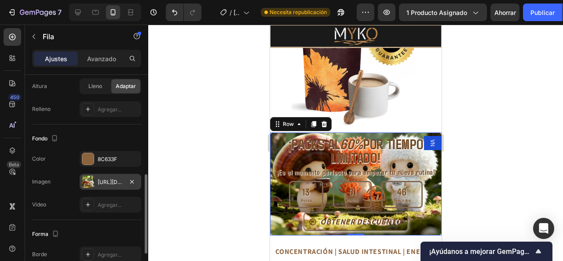
click at [108, 180] on font "[URL][DOMAIN_NAME]" at bounding box center [126, 182] width 57 height 7
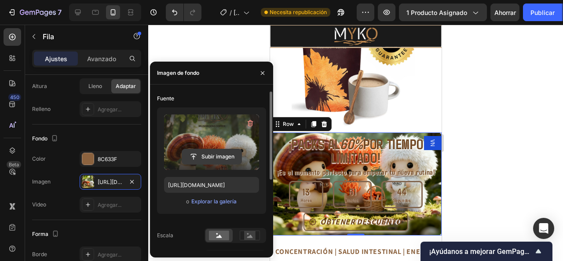
click at [206, 159] on input "file" at bounding box center [211, 156] width 59 height 15
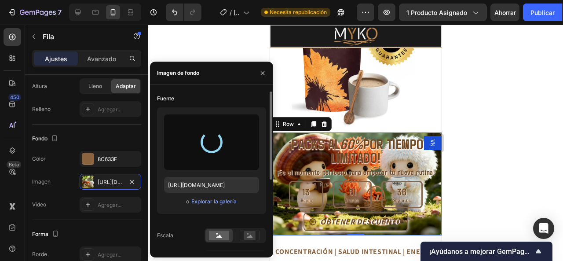
type input "https://cdn.shopify.com/s/files/1/0951/7930/9382/files/gempages_577459975689864…"
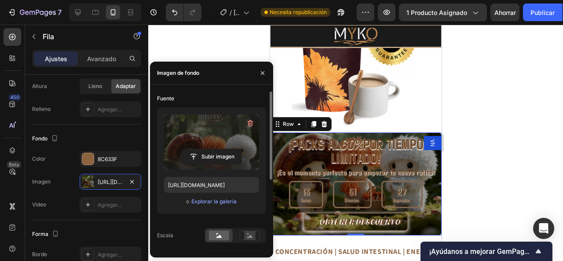
click at [465, 136] on div at bounding box center [355, 143] width 415 height 236
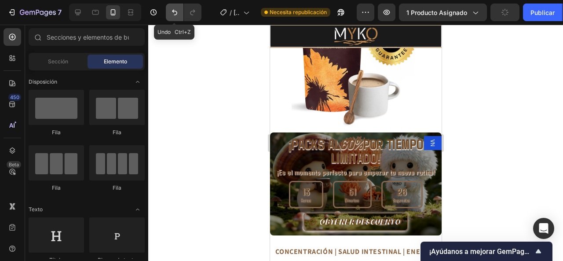
click at [170, 8] on icon "Deshacer/Rehacer" at bounding box center [174, 12] width 9 height 9
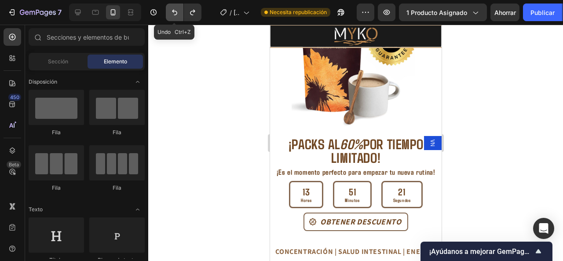
click at [179, 14] on icon "Deshacer/Rehacer" at bounding box center [174, 12] width 9 height 9
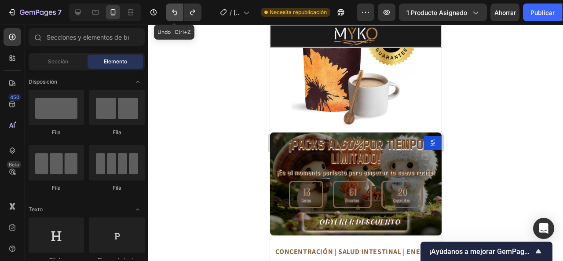
click at [174, 11] on icon "Deshacer/Rehacer" at bounding box center [174, 13] width 5 height 6
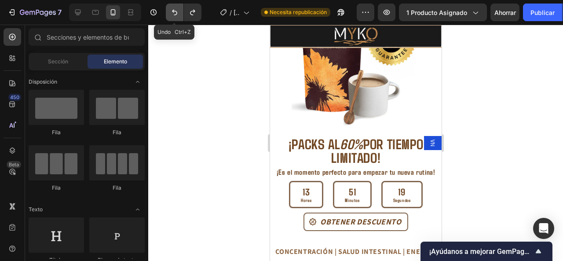
click at [174, 11] on icon "Deshacer/Rehacer" at bounding box center [174, 13] width 5 height 6
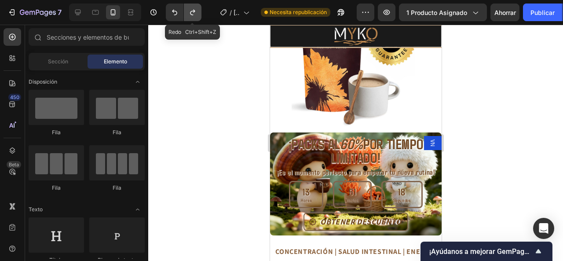
click at [196, 10] on icon "Deshacer/Rehacer" at bounding box center [192, 12] width 9 height 9
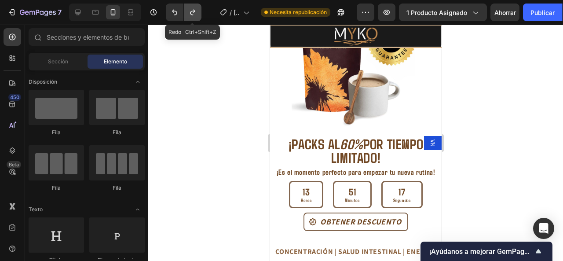
click at [195, 11] on icon "Deshacer/Rehacer" at bounding box center [192, 12] width 9 height 9
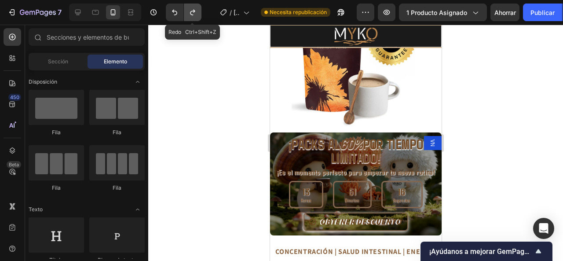
click at [200, 13] on button "Deshacer/Rehacer" at bounding box center [193, 13] width 18 height 18
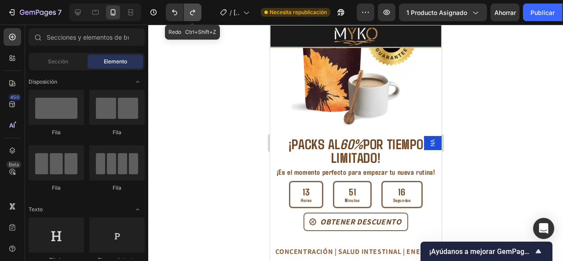
click at [193, 11] on icon "Deshacer/Rehacer" at bounding box center [192, 12] width 9 height 9
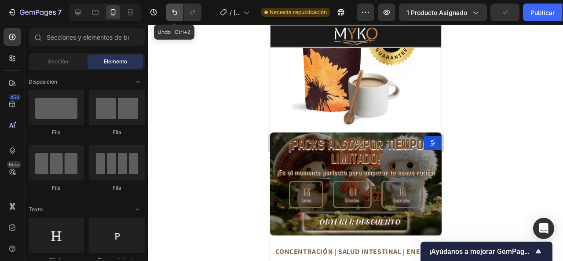
click at [174, 15] on icon "Deshacer/Rehacer" at bounding box center [174, 12] width 9 height 9
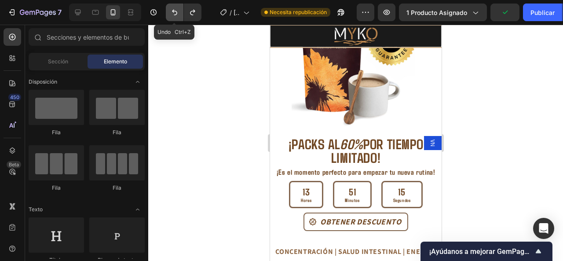
click at [174, 15] on icon "Deshacer/Rehacer" at bounding box center [174, 12] width 9 height 9
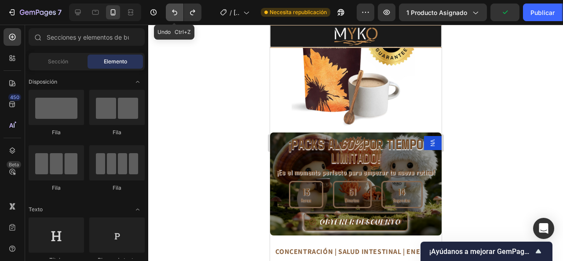
click at [174, 15] on icon "Deshacer/Rehacer" at bounding box center [174, 12] width 9 height 9
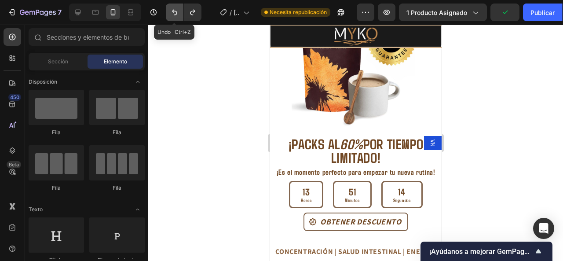
click at [174, 15] on icon "Deshacer/Rehacer" at bounding box center [174, 12] width 9 height 9
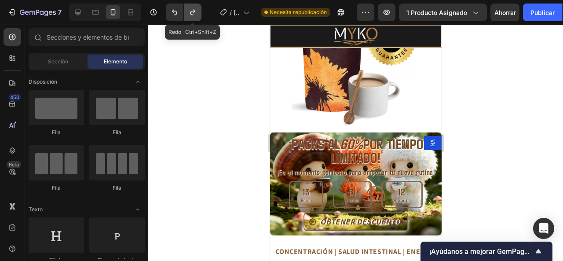
click at [191, 15] on icon "Deshacer/Rehacer" at bounding box center [192, 13] width 5 height 6
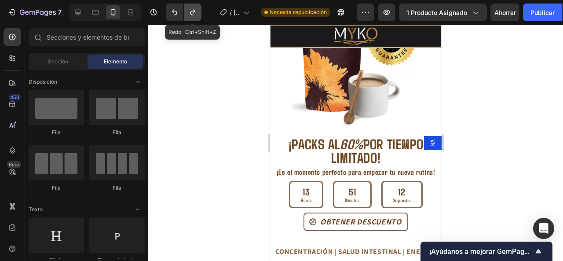
click at [191, 15] on icon "Deshacer/Rehacer" at bounding box center [192, 13] width 5 height 6
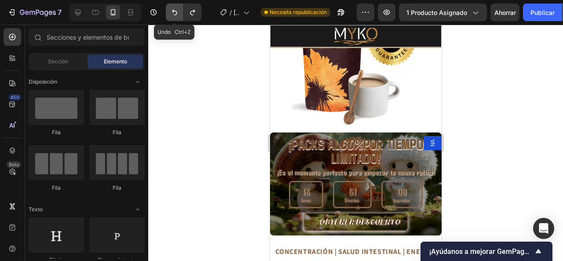
click at [175, 12] on icon "Deshacer/Rehacer" at bounding box center [174, 12] width 9 height 9
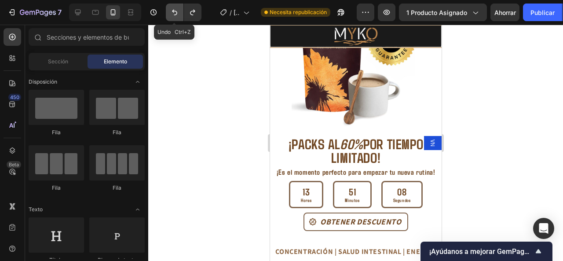
click at [175, 12] on icon "Deshacer/Rehacer" at bounding box center [174, 12] width 9 height 9
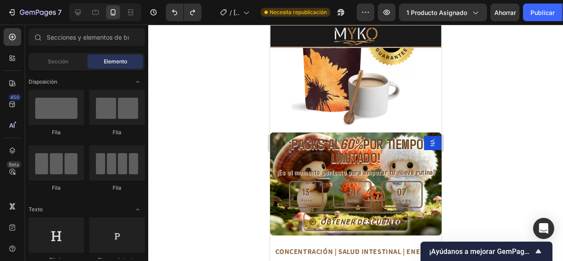
click at [215, 111] on div at bounding box center [355, 143] width 415 height 236
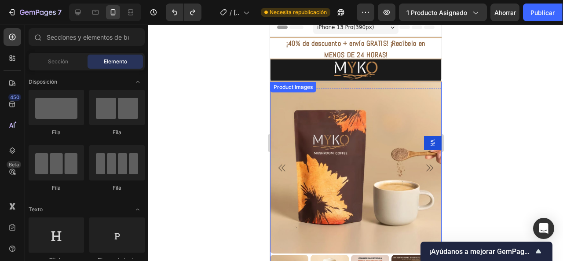
scroll to position [0, 0]
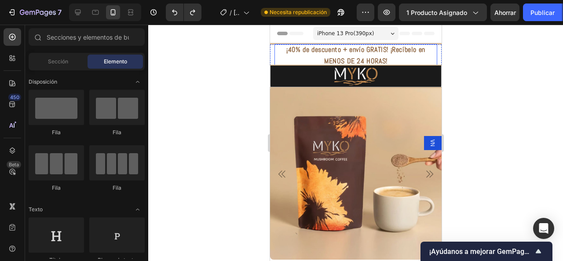
click at [286, 48] on strong "¡40% de descuento + envío GRATIS! ¡Recíbelo en MENOS DE 24 HORAS!" at bounding box center [355, 55] width 139 height 21
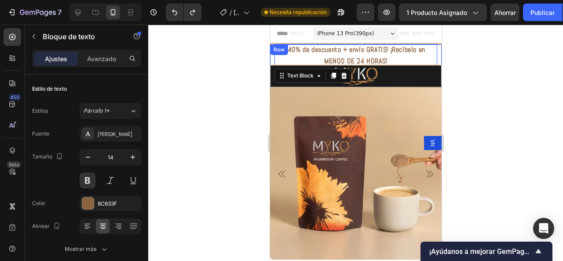
click at [273, 60] on div "¡40% de descuento + envío GRATIS! ¡Recíbelo en MENOS DE 24 HORAS! Text Block 20" at bounding box center [356, 60] width 172 height 29
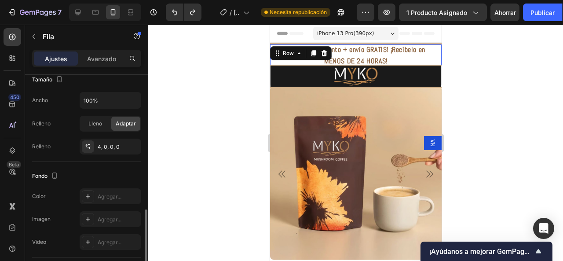
scroll to position [220, 0]
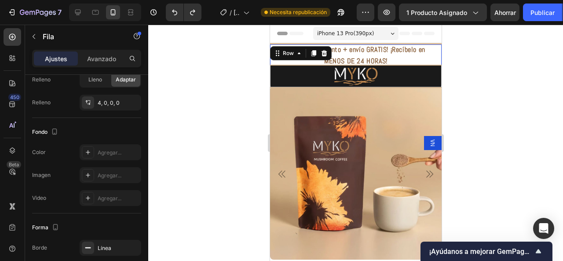
click at [157, 105] on div at bounding box center [355, 143] width 415 height 236
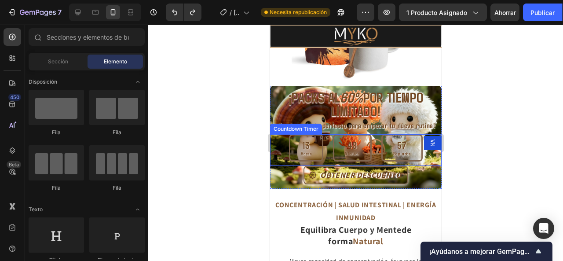
scroll to position [836, 0]
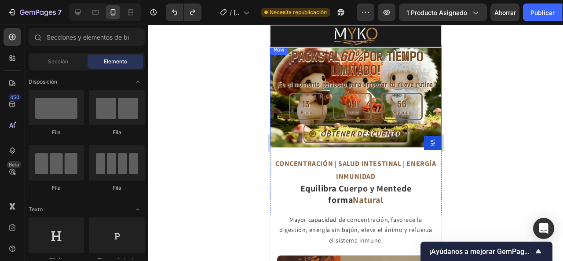
click at [280, 137] on div "OBTENER DESCUENTO Button" at bounding box center [356, 135] width 172 height 23
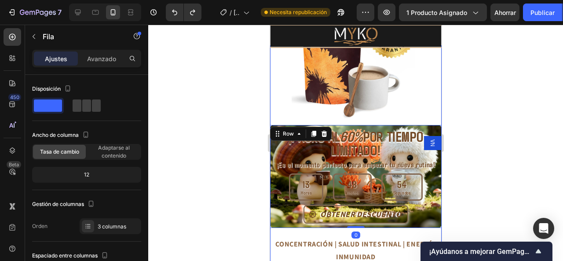
scroll to position [748, 0]
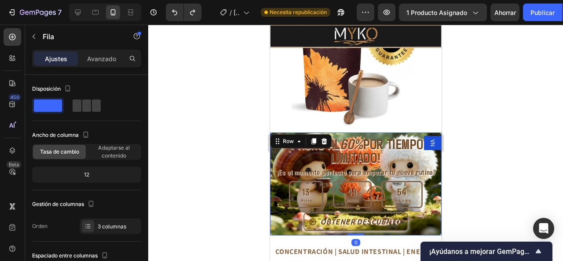
click at [471, 97] on div at bounding box center [355, 143] width 415 height 236
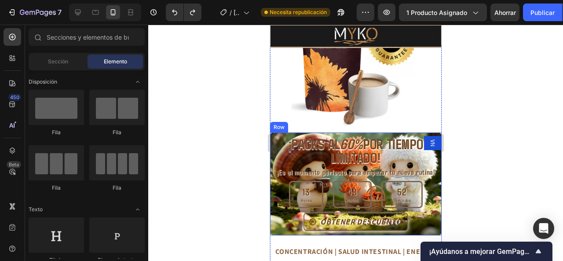
click at [275, 132] on div "¡PACKS AL 60% POR TIEMPO LIMITADO! Heading" at bounding box center [356, 150] width 172 height 36
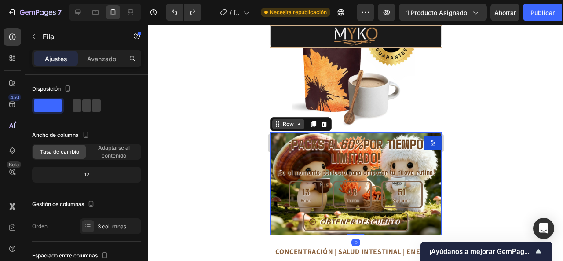
click at [277, 120] on icon at bounding box center [277, 123] width 7 height 7
click at [290, 122] on div "Row" at bounding box center [288, 124] width 32 height 11
click at [94, 99] on div at bounding box center [87, 106] width 32 height 16
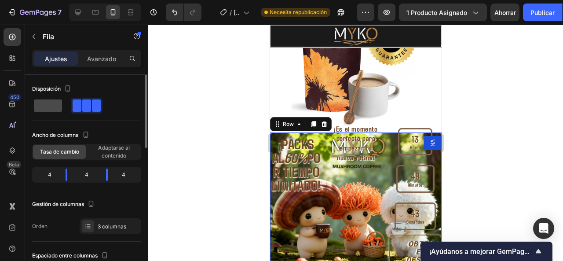
click at [50, 105] on span at bounding box center [48, 105] width 28 height 12
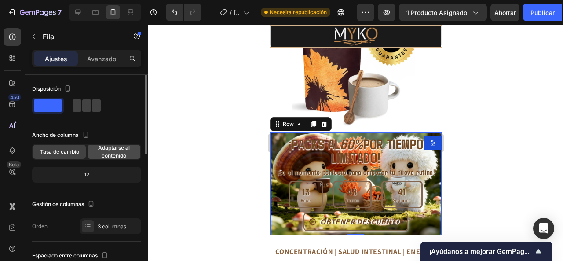
click at [114, 152] on span "Adaptarse al contenido" at bounding box center [114, 152] width 53 height 16
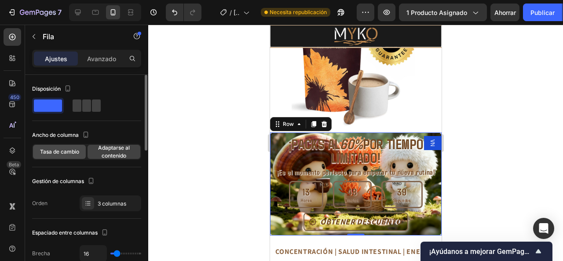
click at [83, 148] on div "Tasa de cambio" at bounding box center [59, 152] width 53 height 14
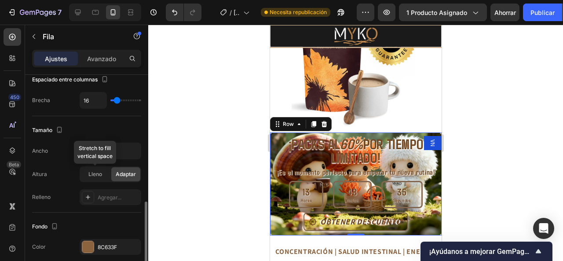
scroll to position [220, 0]
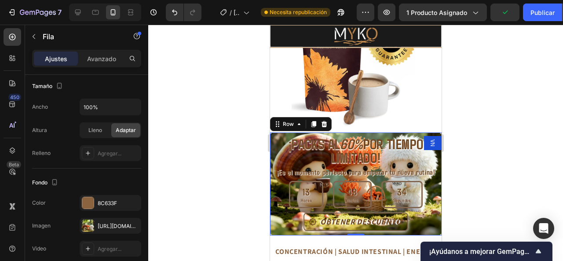
click at [177, 92] on div at bounding box center [355, 143] width 415 height 236
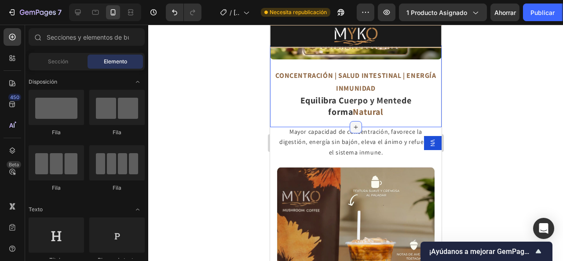
scroll to position [880, 0]
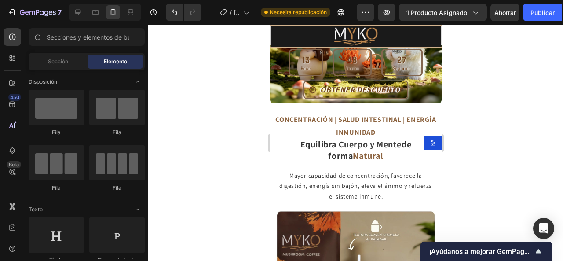
click at [515, 143] on div at bounding box center [355, 143] width 415 height 236
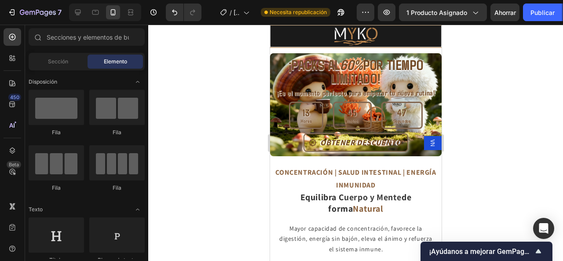
scroll to position [836, 0]
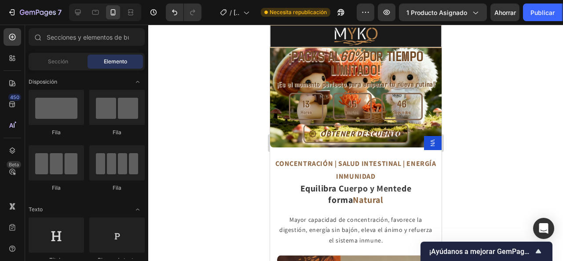
click at [493, 78] on div at bounding box center [355, 143] width 415 height 236
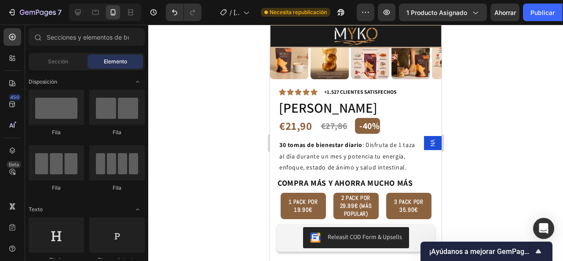
scroll to position [176, 0]
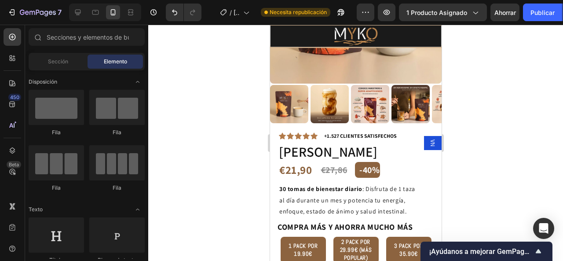
click at [237, 164] on div at bounding box center [355, 143] width 415 height 236
